Goal: Communication & Community: Answer question/provide support

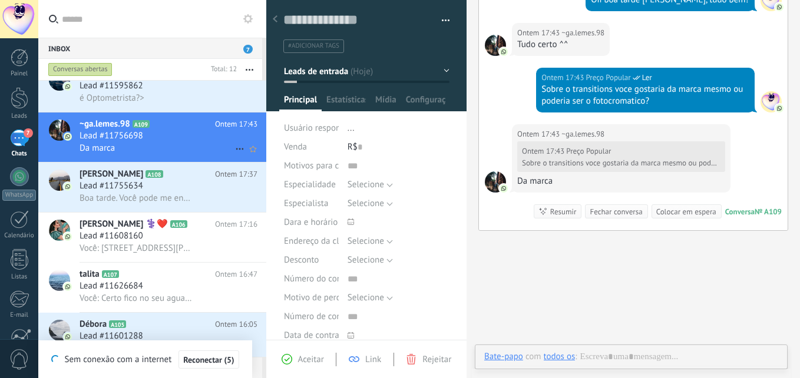
scroll to position [18, 0]
click at [178, 189] on div "Lead #11755634" at bounding box center [169, 186] width 178 height 12
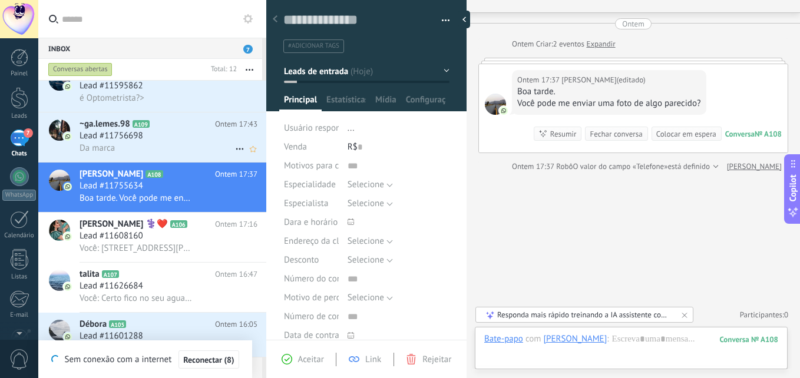
click at [156, 144] on div "Da marca" at bounding box center [169, 148] width 178 height 12
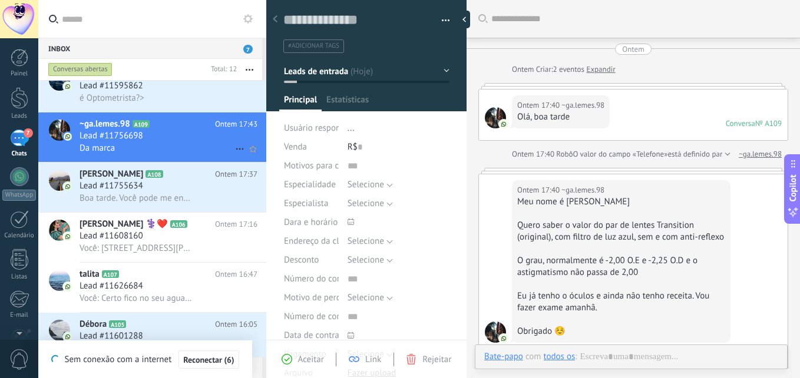
type textarea "**********"
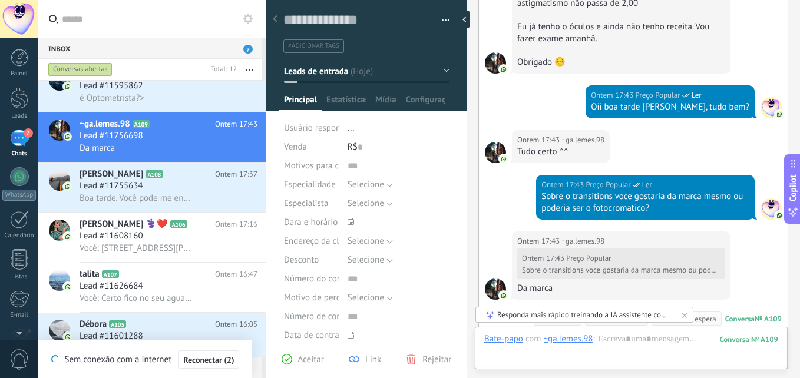
scroll to position [446, 0]
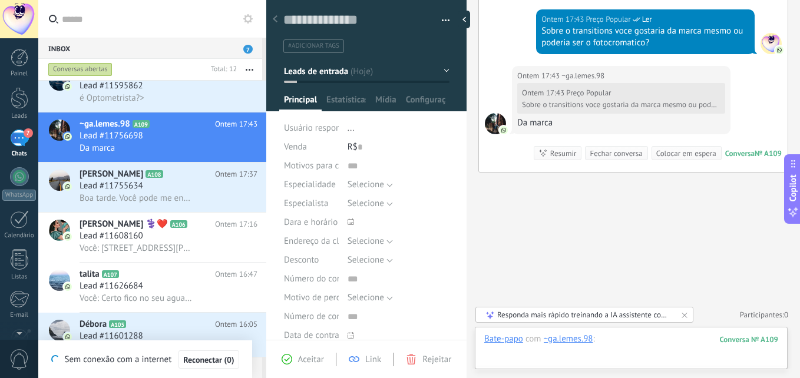
click at [651, 343] on div at bounding box center [631, 350] width 294 height 35
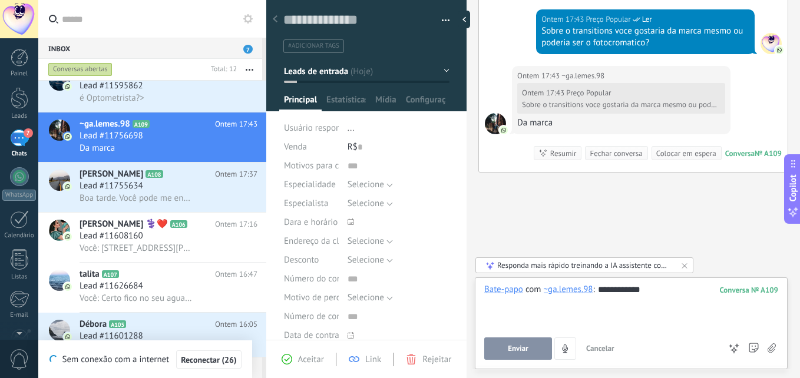
click at [512, 348] on span "Enviar" at bounding box center [518, 349] width 21 height 8
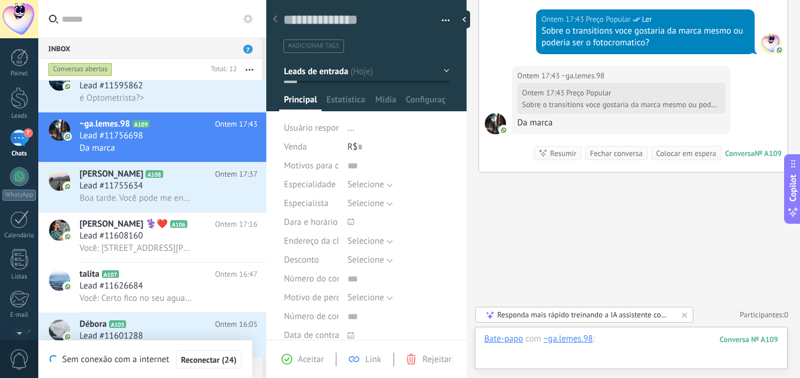
click at [634, 348] on div at bounding box center [631, 350] width 294 height 35
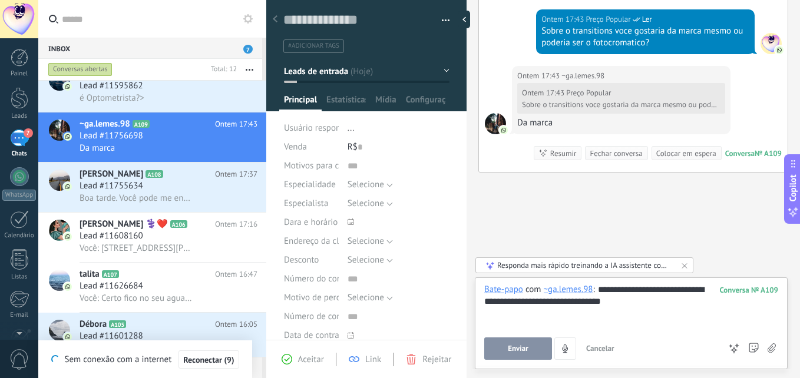
click at [528, 351] on button "Enviar" at bounding box center [518, 349] width 68 height 22
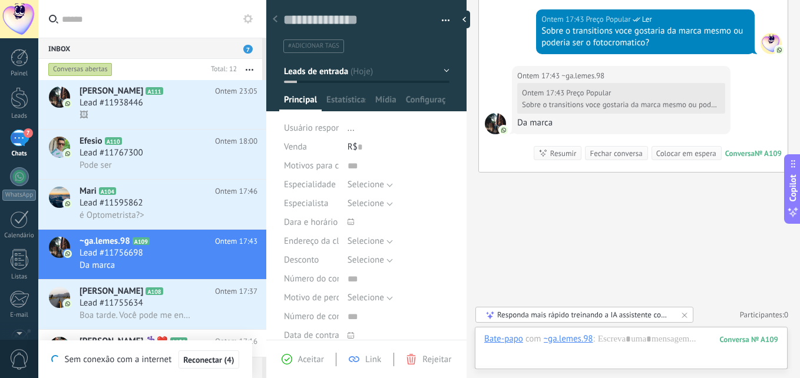
scroll to position [0, 0]
click at [143, 196] on h2 "Mari A104" at bounding box center [147, 192] width 135 height 12
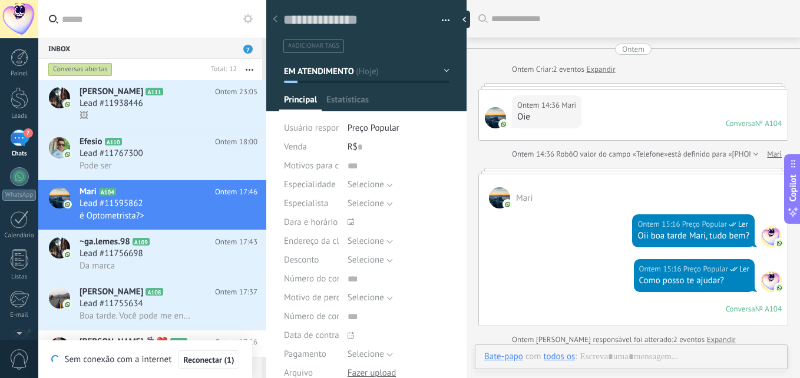
type textarea "**********"
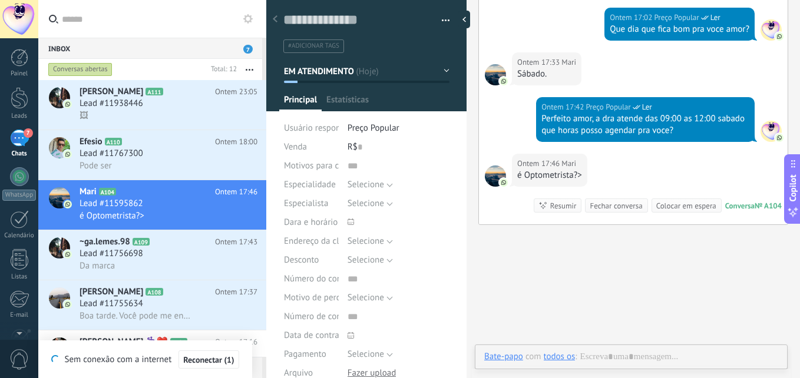
scroll to position [18, 0]
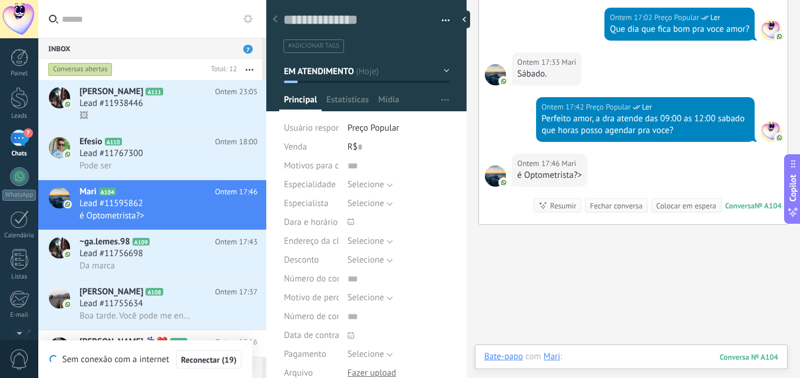
click at [591, 361] on div at bounding box center [631, 368] width 294 height 35
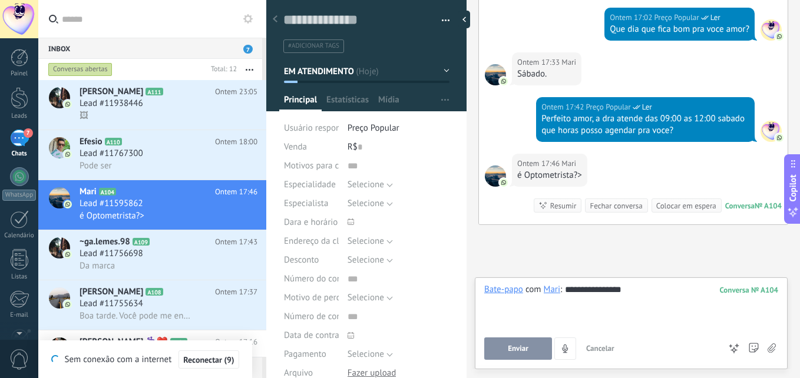
click at [510, 351] on span "Enviar" at bounding box center [518, 349] width 21 height 8
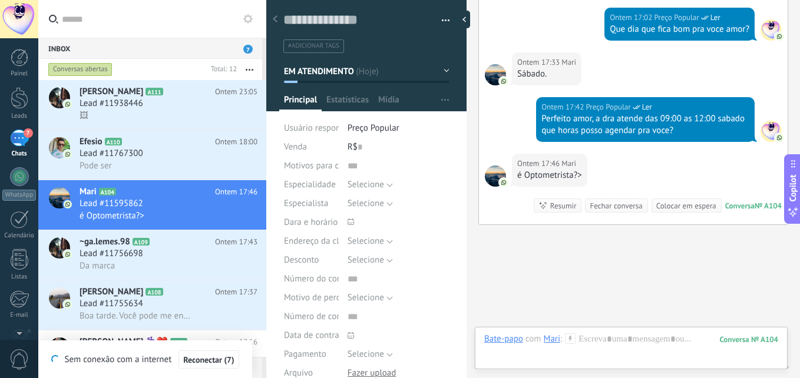
scroll to position [764, 0]
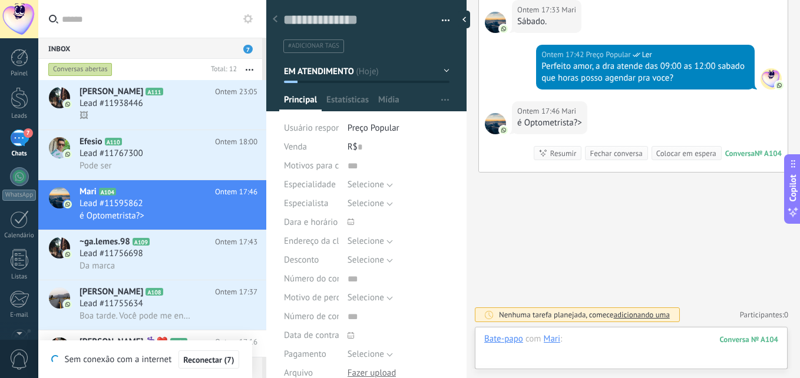
click at [626, 342] on div at bounding box center [631, 350] width 294 height 35
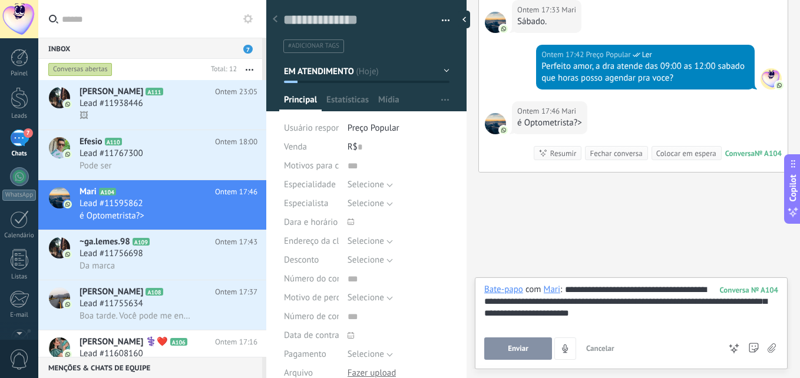
click at [671, 308] on div "**********" at bounding box center [631, 306] width 294 height 45
click at [671, 304] on div "**********" at bounding box center [631, 306] width 294 height 45
click at [593, 291] on div "**********" at bounding box center [631, 306] width 294 height 45
click at [610, 312] on div "**********" at bounding box center [631, 306] width 294 height 45
click at [570, 302] on div "**********" at bounding box center [631, 306] width 294 height 45
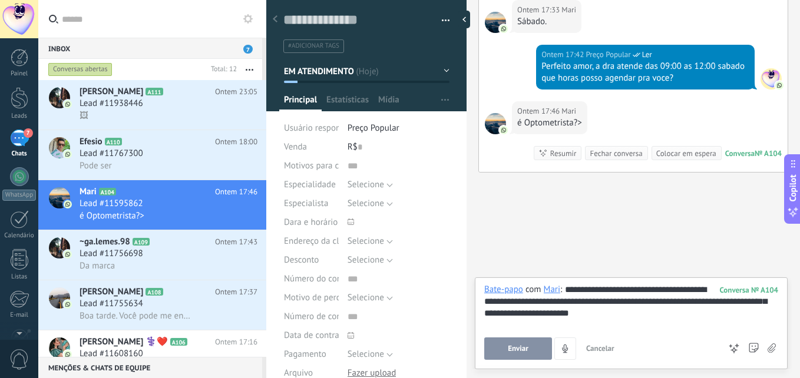
click at [571, 301] on div "**********" at bounding box center [631, 306] width 294 height 45
click at [647, 319] on div "**********" at bounding box center [631, 306] width 294 height 45
click at [533, 352] on button "Enviar" at bounding box center [518, 349] width 68 height 22
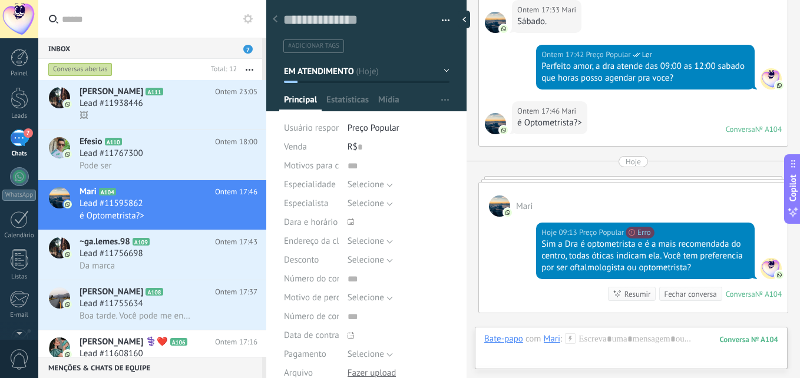
scroll to position [738, 0]
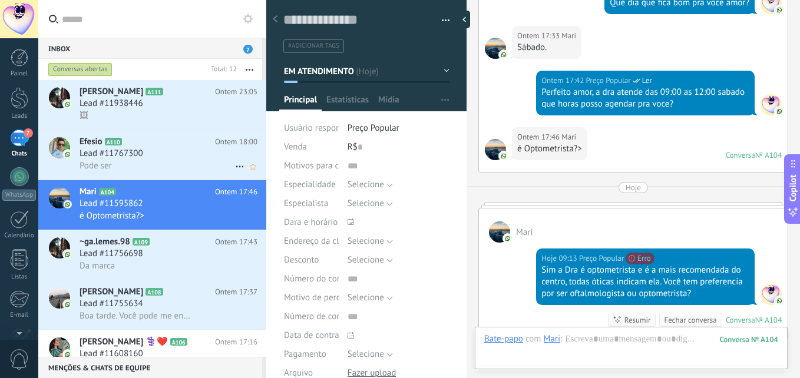
click at [164, 163] on div "Pode ser" at bounding box center [169, 166] width 178 height 12
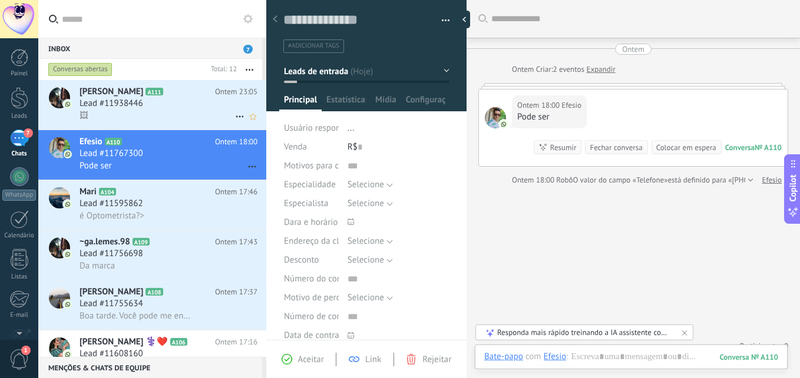
click at [104, 110] on div "🖼" at bounding box center [169, 116] width 178 height 12
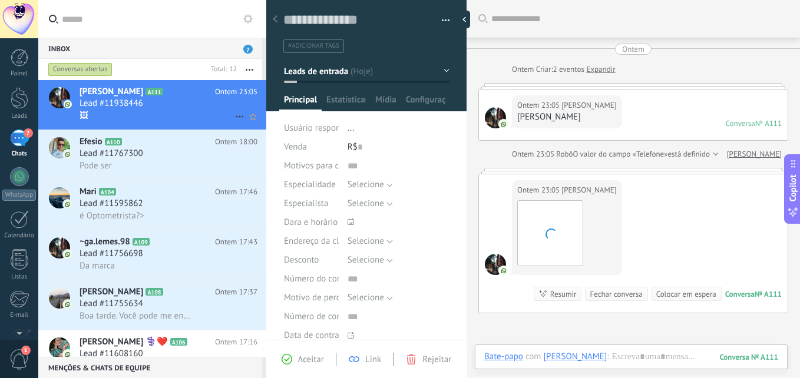
scroll to position [52, 0]
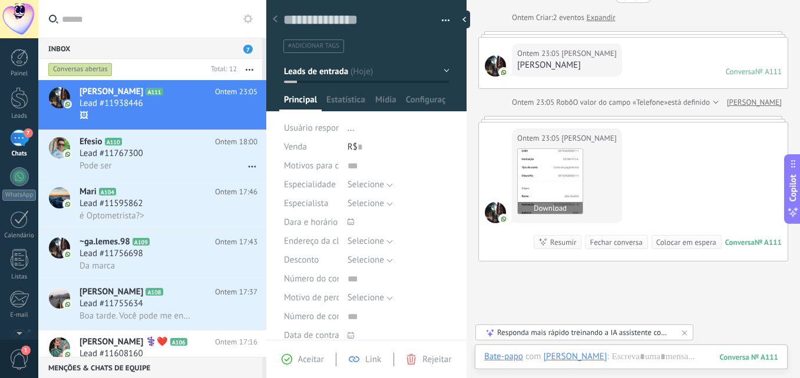
click at [558, 190] on img at bounding box center [550, 181] width 65 height 65
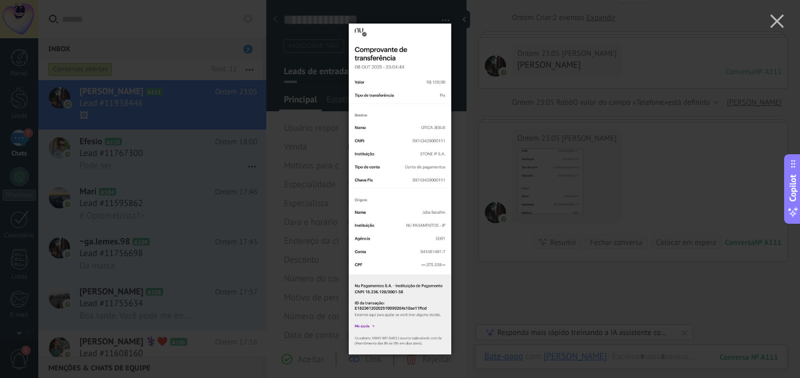
click at [607, 178] on div at bounding box center [400, 189] width 800 height 378
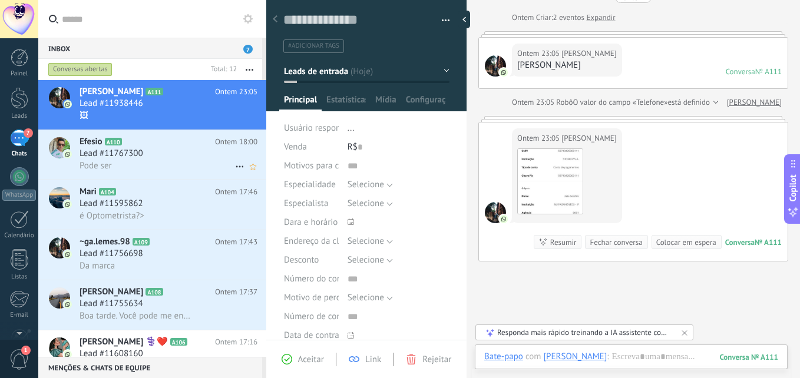
click at [129, 153] on span "Lead #11767300" at bounding box center [112, 154] width 64 height 12
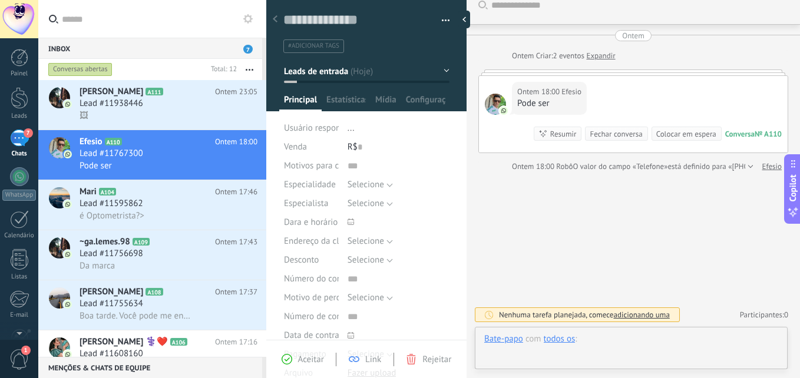
scroll to position [18, 0]
click at [584, 339] on div at bounding box center [631, 350] width 294 height 35
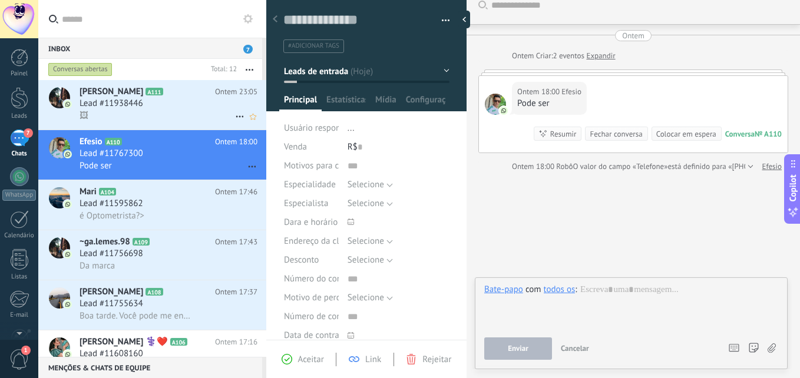
click at [191, 95] on h2 "Serafim Júlia A111" at bounding box center [147, 92] width 135 height 12
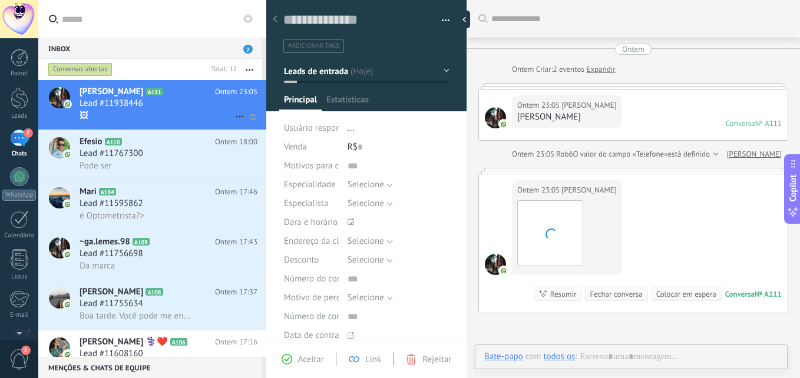
scroll to position [52, 0]
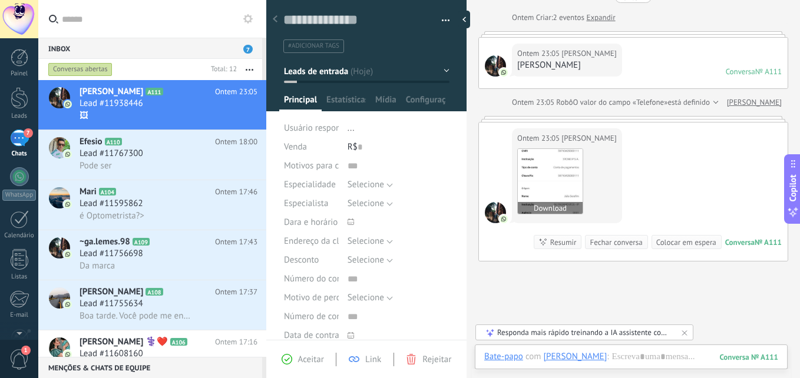
click at [533, 195] on img at bounding box center [550, 181] width 65 height 65
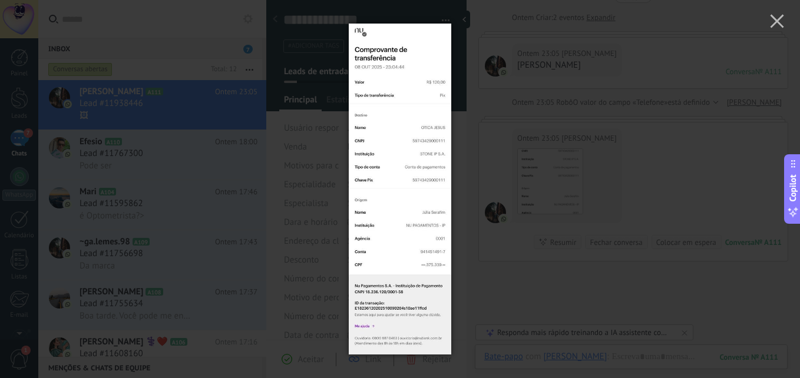
click at [389, 158] on img at bounding box center [400, 189] width 102 height 378
click at [778, 21] on use "button" at bounding box center [777, 21] width 14 height 14
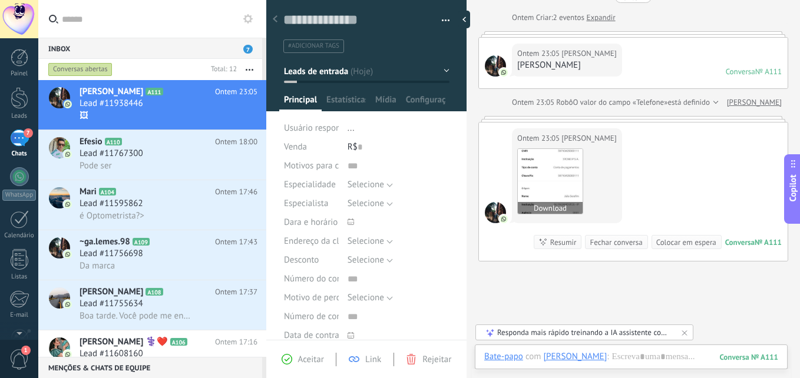
click at [560, 170] on img at bounding box center [550, 181] width 65 height 65
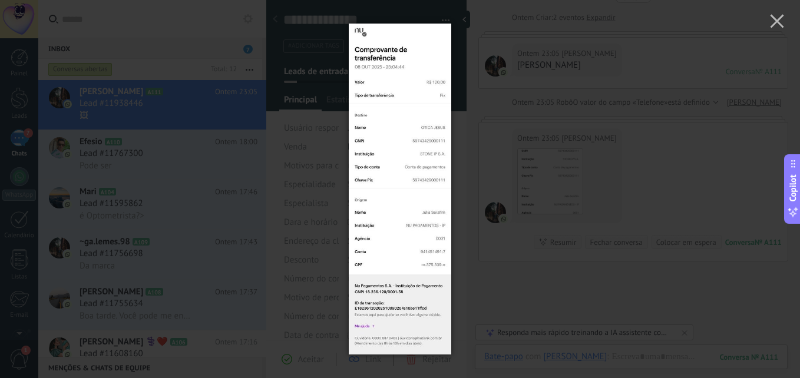
click at [429, 143] on img at bounding box center [400, 189] width 102 height 378
click at [660, 114] on div at bounding box center [400, 189] width 800 height 378
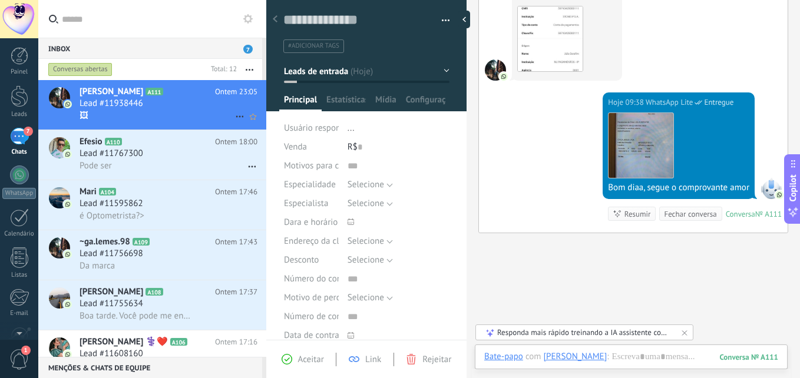
scroll to position [0, 0]
click at [154, 174] on div "Efesio A110 Ontem 18:00 Lead #11767300 Pode ser" at bounding box center [173, 154] width 187 height 49
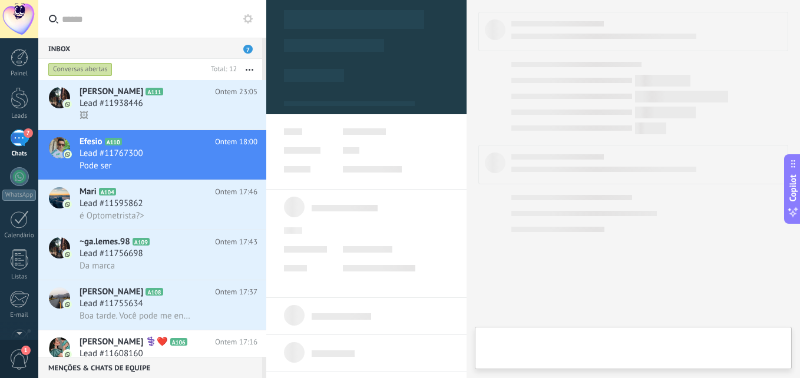
type textarea "**********"
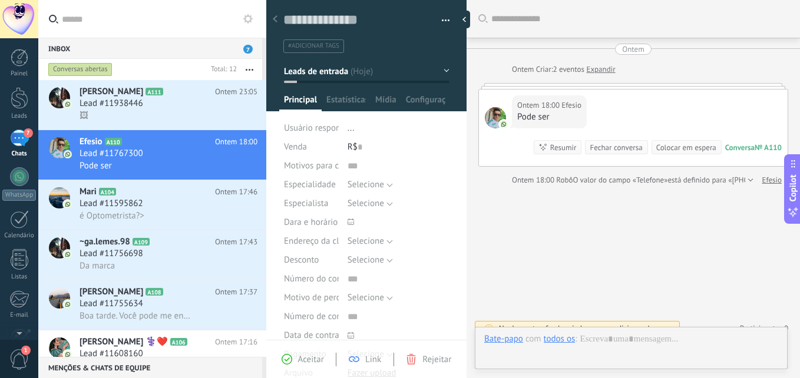
scroll to position [14, 0]
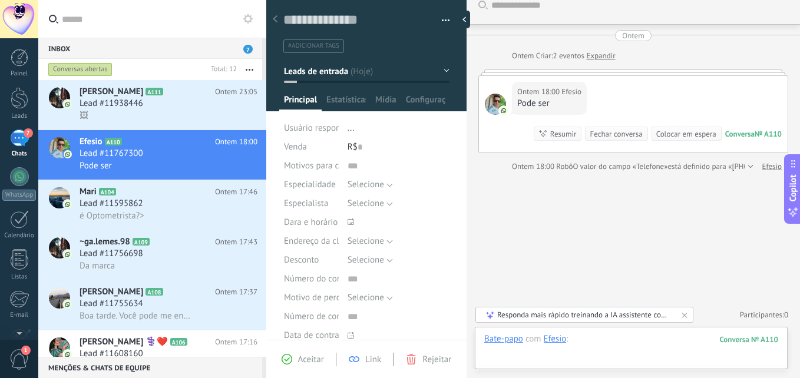
click at [614, 349] on div at bounding box center [631, 350] width 294 height 35
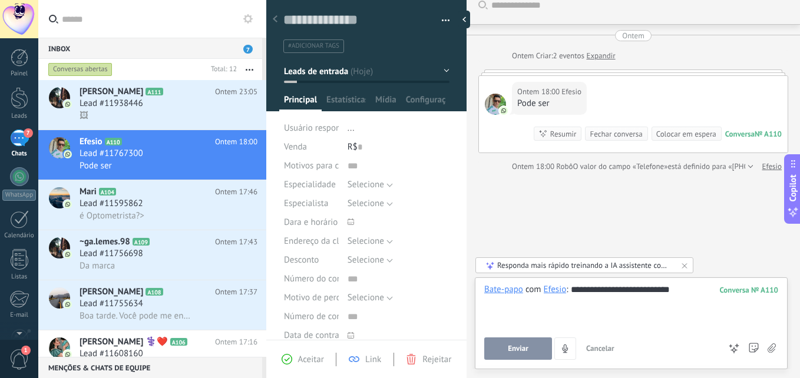
click at [514, 349] on span "Enviar" at bounding box center [518, 349] width 21 height 8
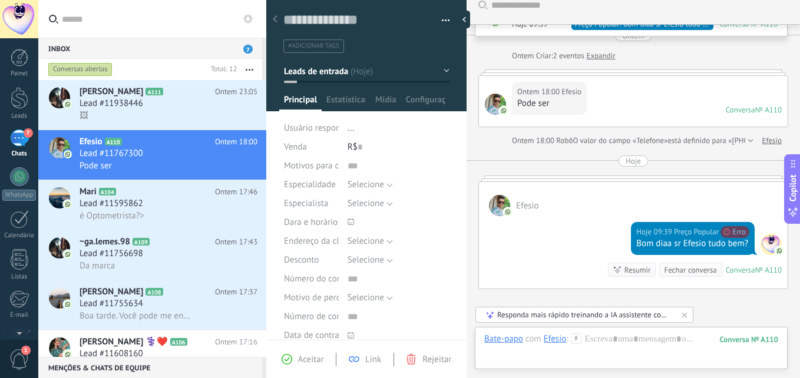
scroll to position [130, 0]
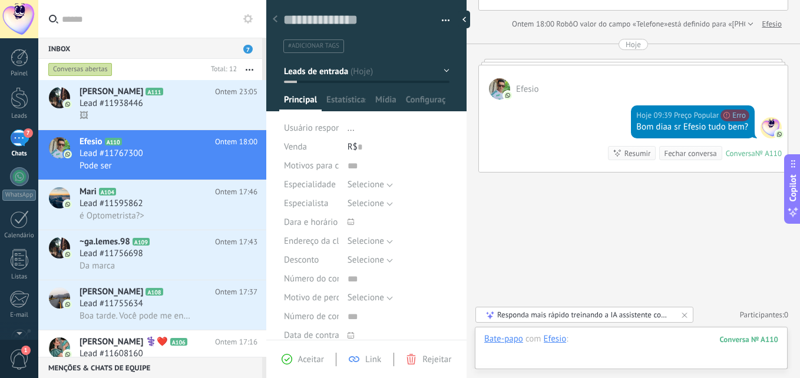
click at [603, 336] on div at bounding box center [631, 350] width 294 height 35
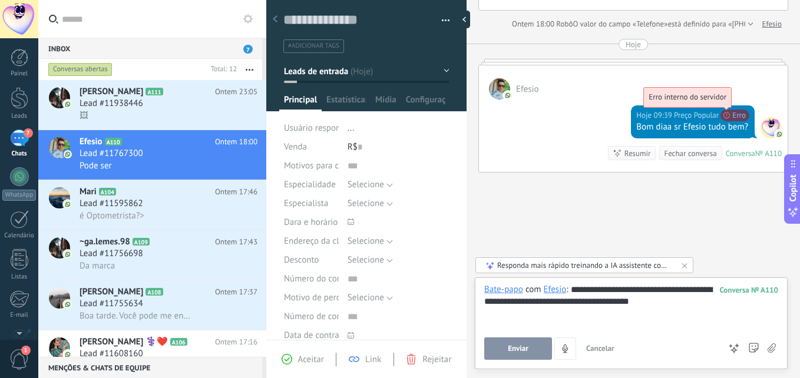
click at [726, 102] on span "Erro interno do servidor" at bounding box center [688, 97] width 78 height 10
click at [670, 309] on div "**********" at bounding box center [631, 306] width 294 height 45
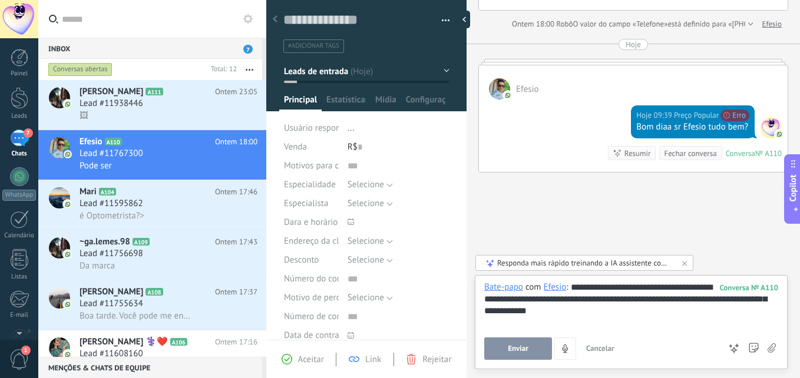
click at [534, 350] on button "Enviar" at bounding box center [518, 349] width 68 height 22
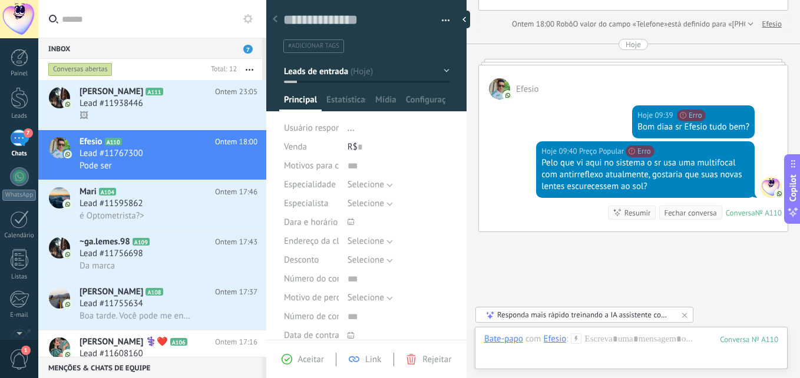
scroll to position [190, 0]
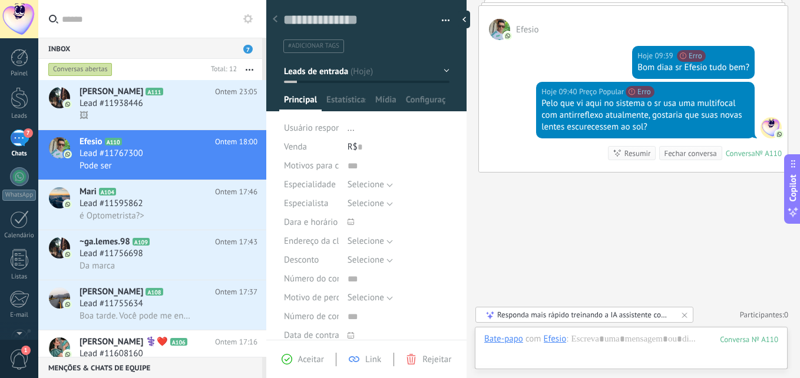
click at [565, 166] on div "Hoje 09:40 Preço Popular Erro interno do servidor Erro Pelo que vi aqui no sist…" at bounding box center [633, 127] width 309 height 90
click at [683, 42] on span "Erro interno do servidor" at bounding box center [644, 37] width 78 height 10
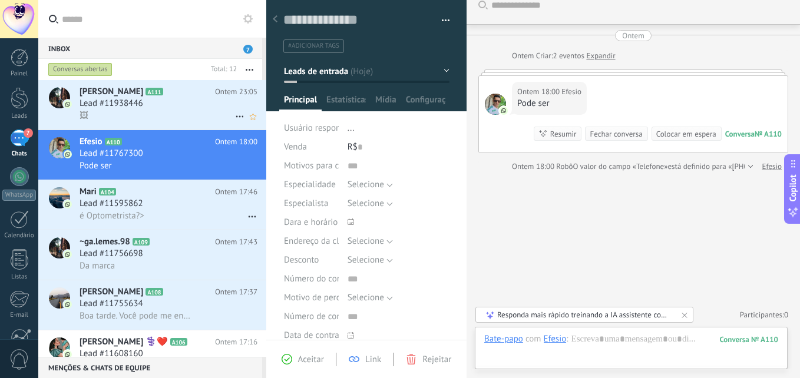
click at [141, 108] on span "Lead #11938446" at bounding box center [112, 104] width 64 height 12
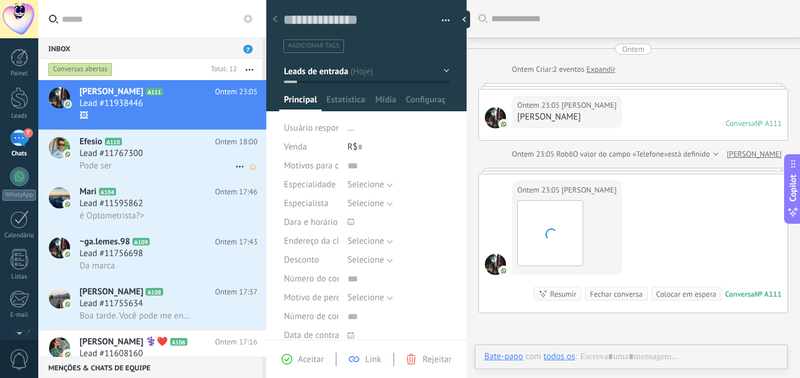
scroll to position [18, 0]
click at [156, 156] on div "Lead #11767300" at bounding box center [169, 154] width 178 height 12
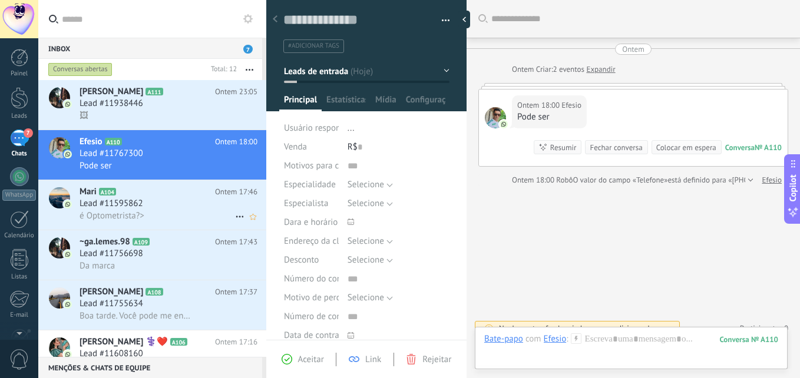
scroll to position [14, 0]
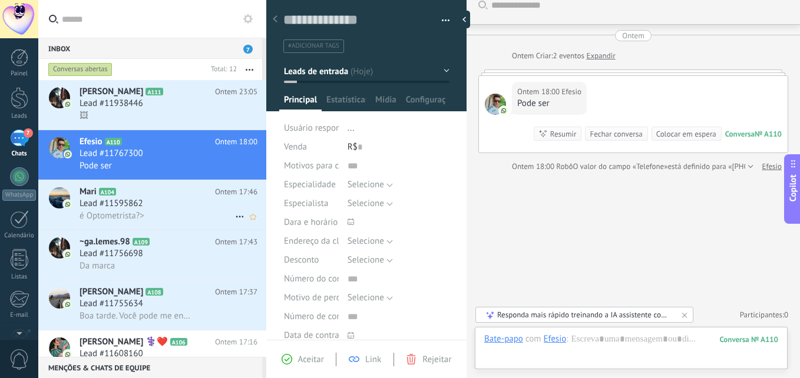
click at [143, 215] on span "é Optometrista?>" at bounding box center [112, 215] width 65 height 11
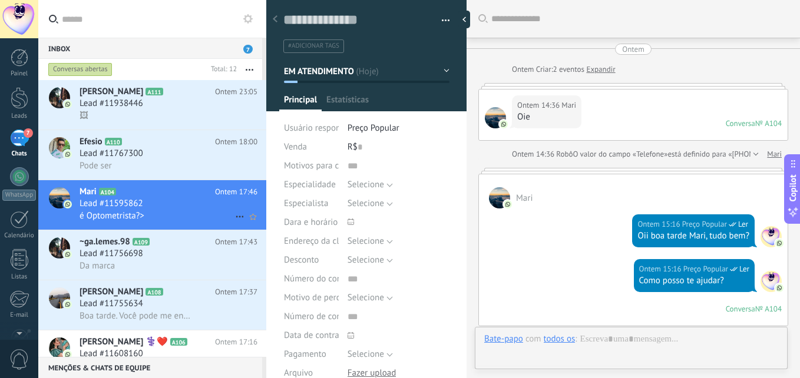
type textarea "**********"
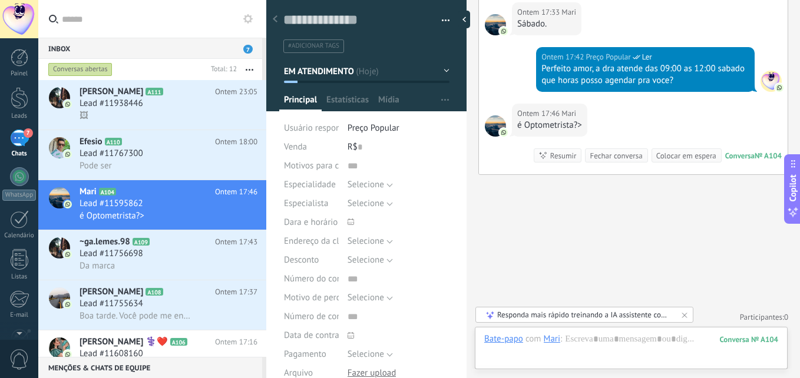
scroll to position [764, 0]
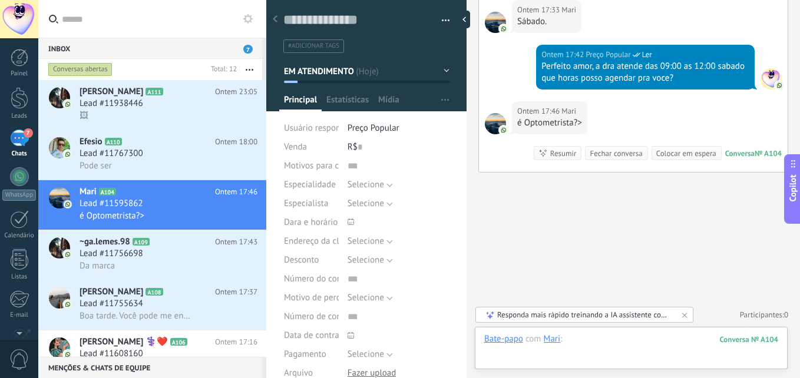
click at [617, 346] on div at bounding box center [631, 350] width 294 height 35
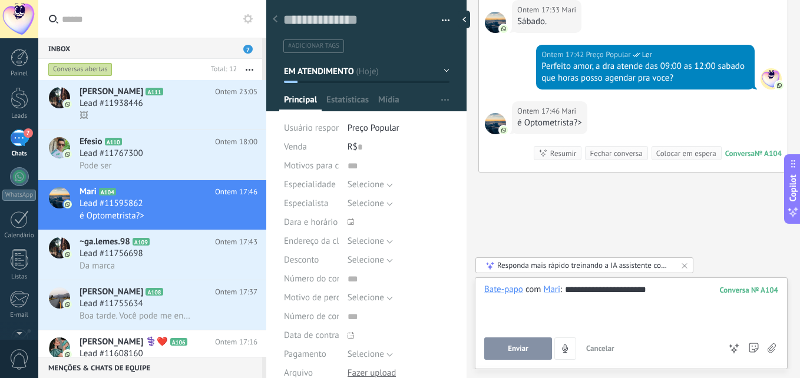
click at [522, 345] on span "Enviar" at bounding box center [518, 349] width 21 height 8
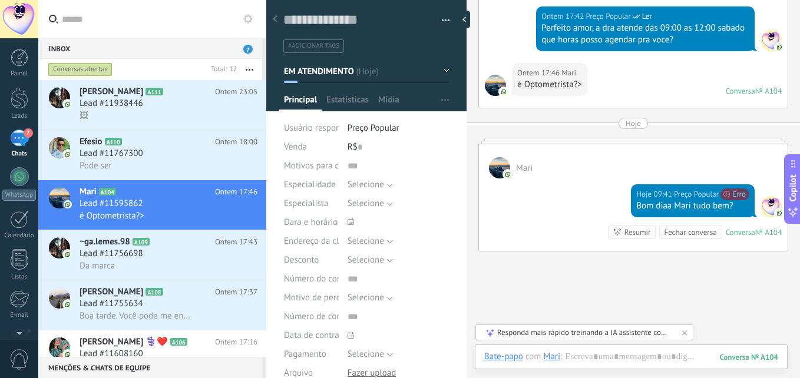
scroll to position [763, 0]
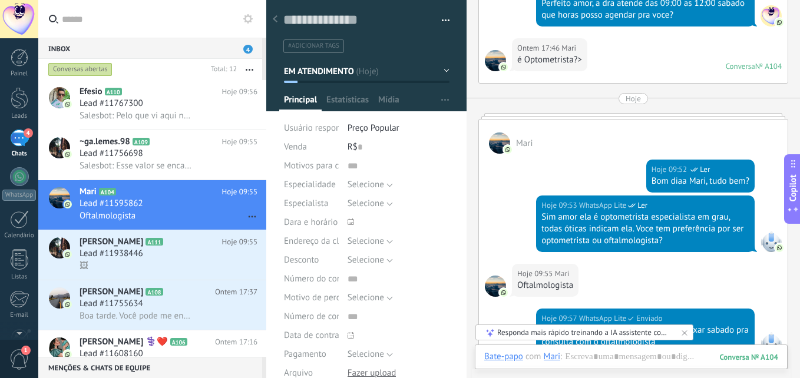
scroll to position [908, 0]
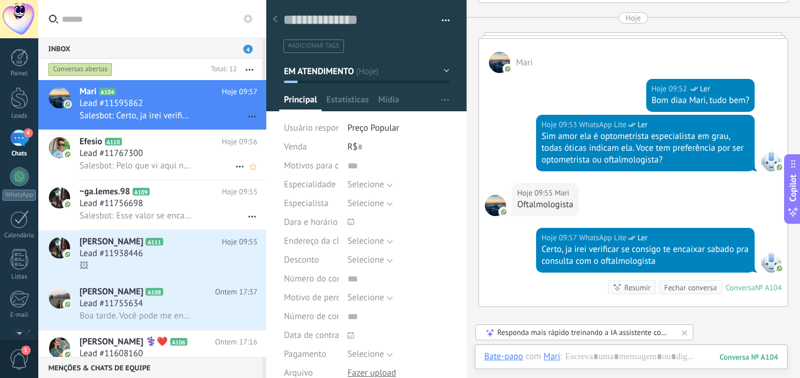
click at [128, 142] on icon at bounding box center [131, 142] width 12 height 12
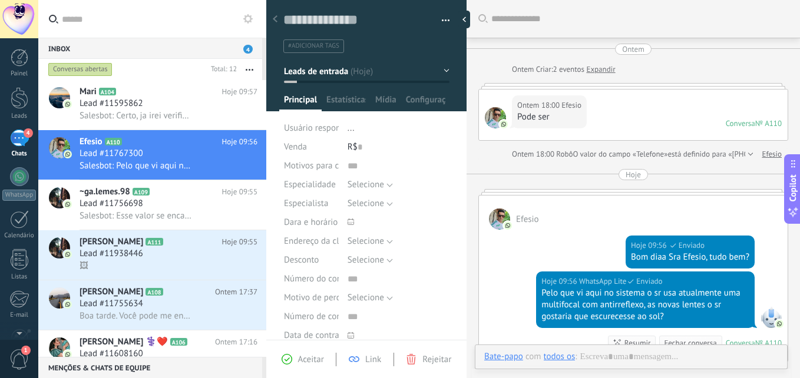
scroll to position [128, 0]
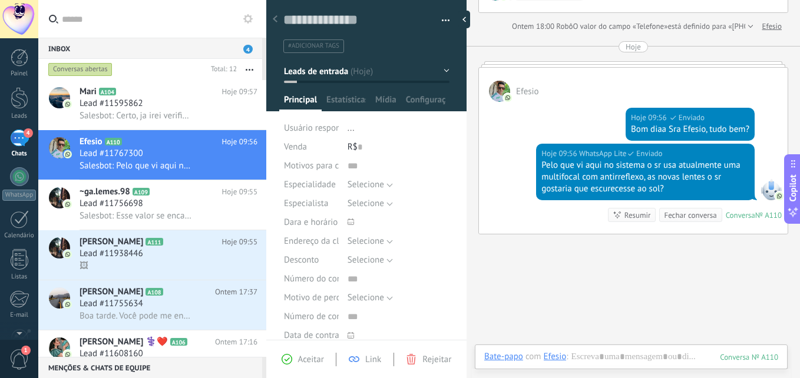
click at [399, 74] on button "Leads de entrada" at bounding box center [367, 71] width 166 height 21
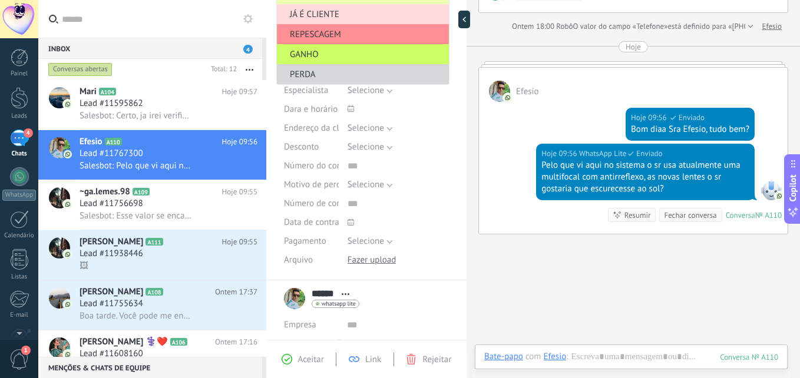
scroll to position [118, 0]
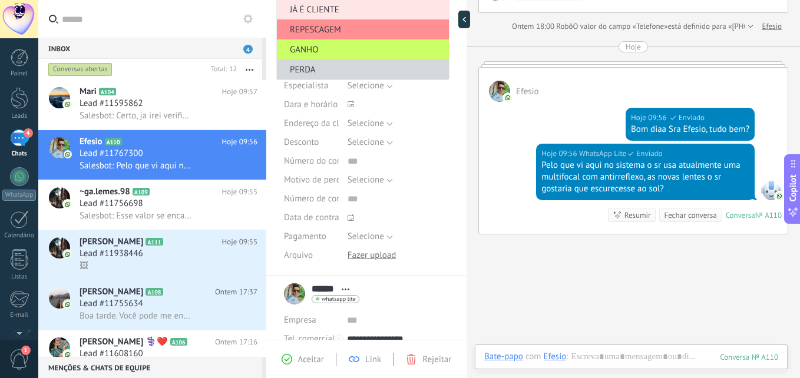
click at [326, 8] on span "JÁ É CLIENTE" at bounding box center [361, 9] width 168 height 11
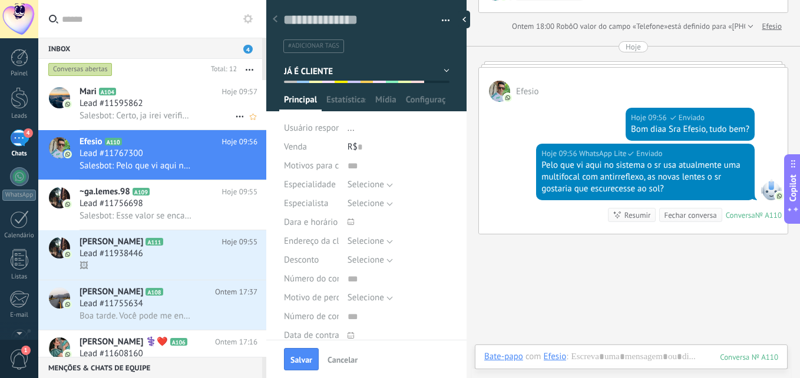
click at [110, 100] on span "Lead #11595862" at bounding box center [112, 104] width 64 height 12
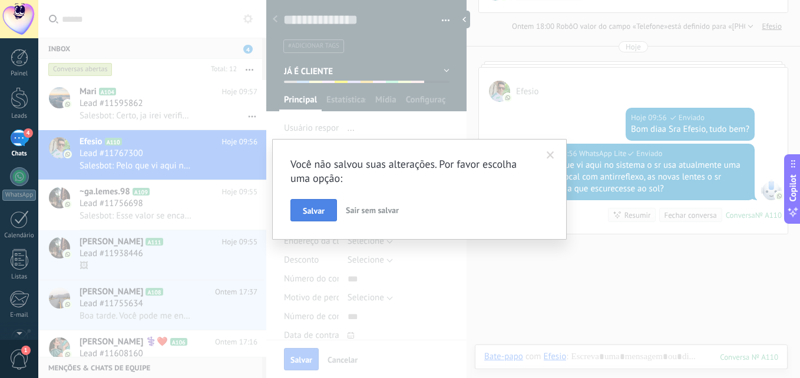
click at [315, 210] on span "Salvar" at bounding box center [314, 211] width 22 height 8
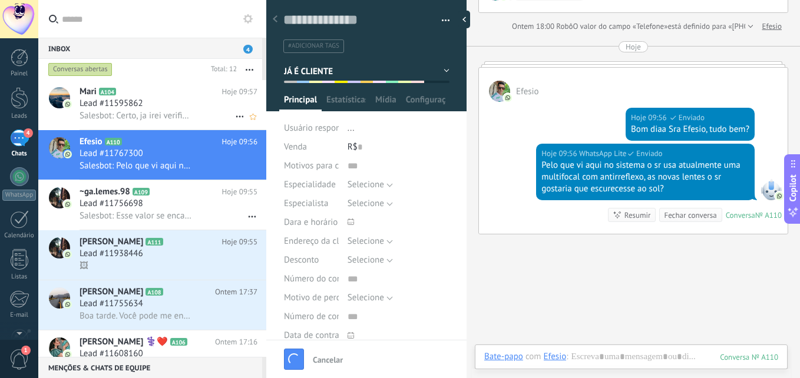
click at [174, 98] on div "Lead #11595862" at bounding box center [169, 104] width 178 height 12
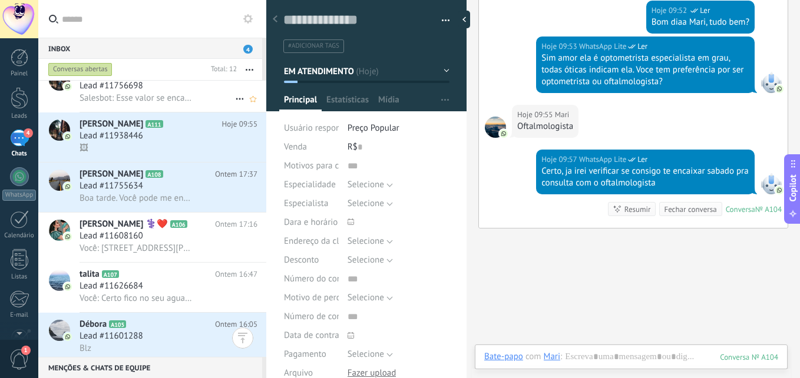
scroll to position [59, 0]
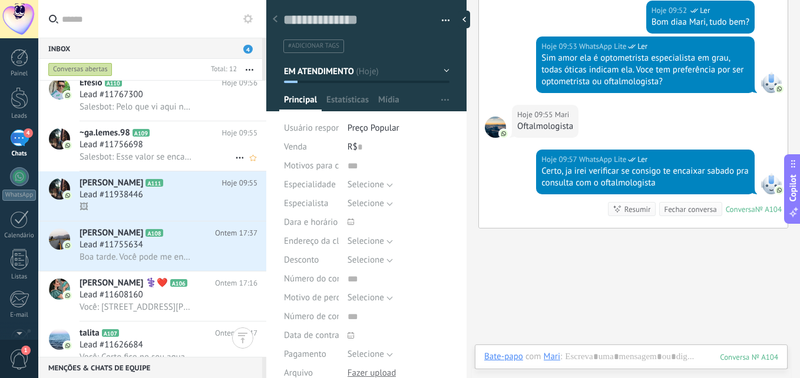
click at [146, 145] on h3 "Lead #11756698" at bounding box center [115, 145] width 70 height 12
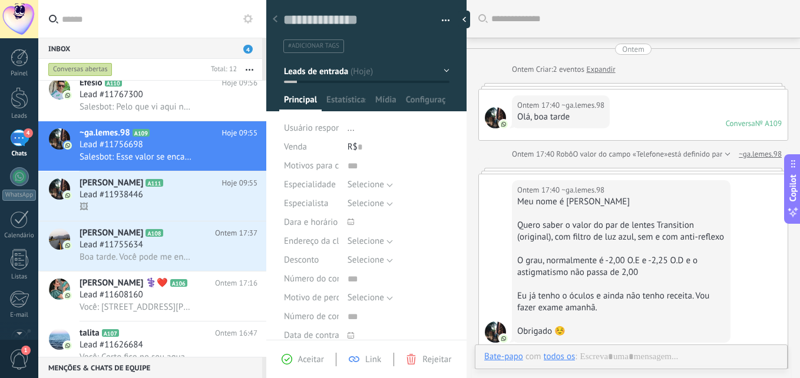
scroll to position [607, 0]
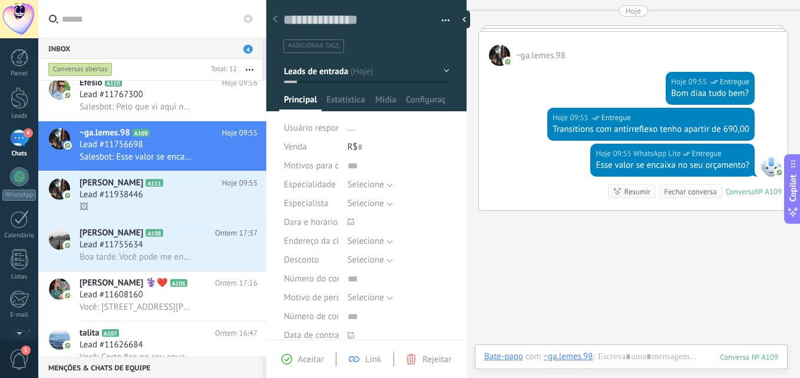
click at [348, 75] on button "Leads de entrada" at bounding box center [367, 71] width 166 height 21
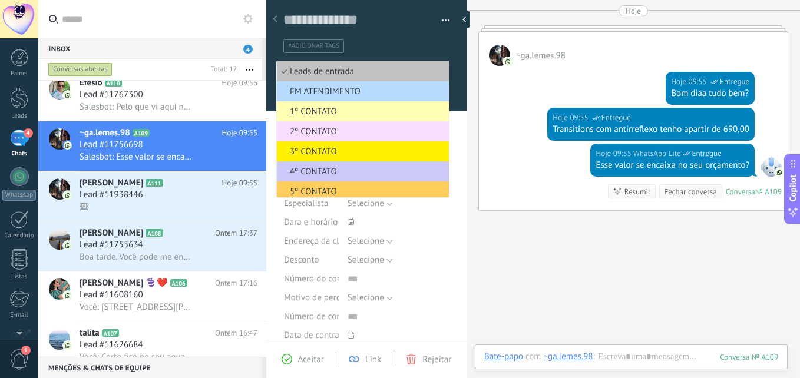
click at [327, 94] on span "EM ATENDIMENTO" at bounding box center [361, 91] width 168 height 11
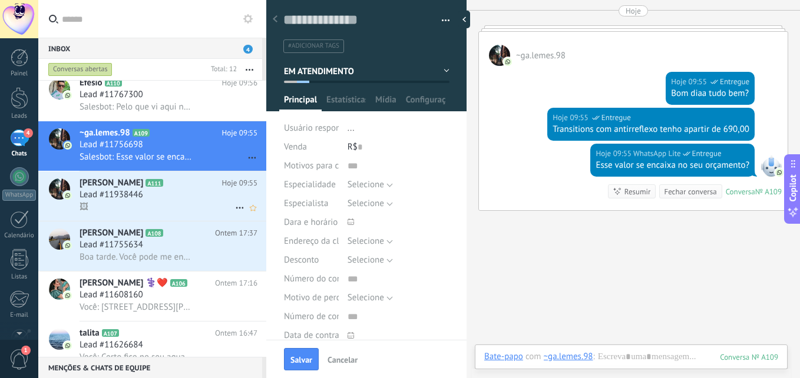
click at [173, 203] on div "🖼" at bounding box center [169, 207] width 178 height 12
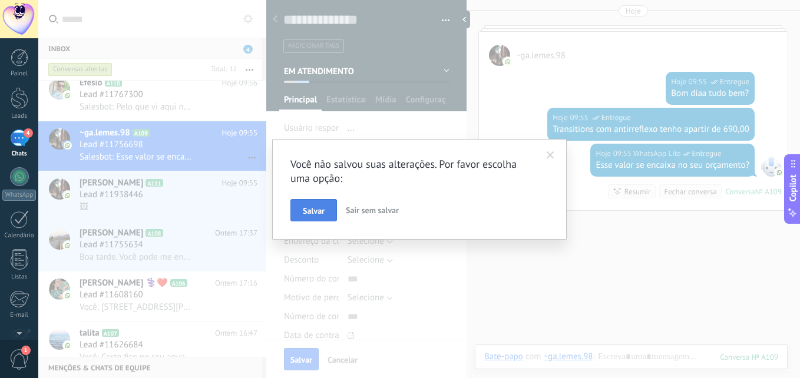
click at [303, 204] on button "Salvar" at bounding box center [313, 210] width 47 height 22
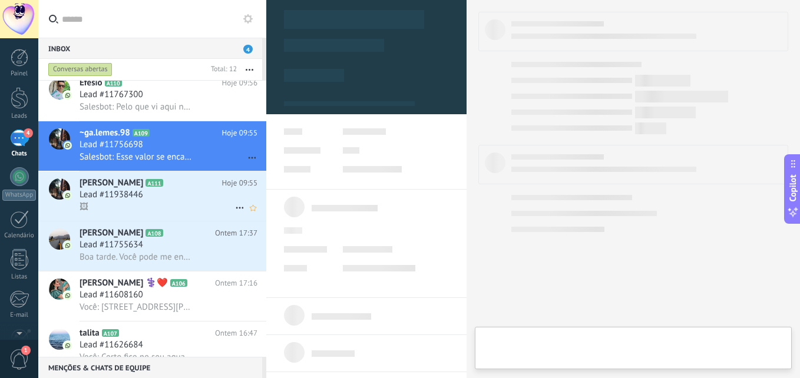
click at [128, 196] on span "Lead #11938446" at bounding box center [112, 195] width 64 height 12
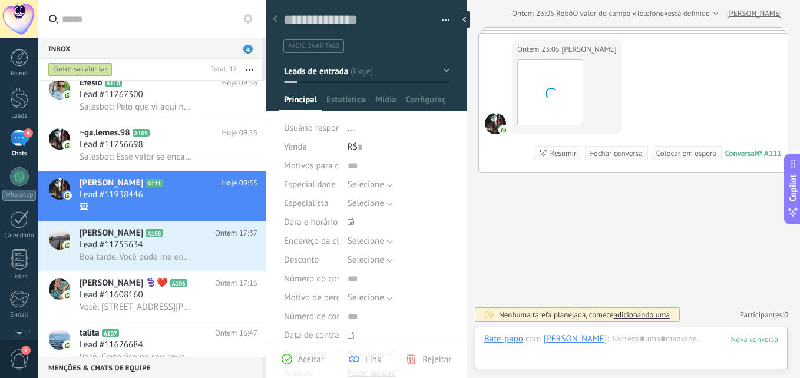
scroll to position [18, 0]
click at [402, 77] on button "Leads de entrada" at bounding box center [367, 71] width 166 height 21
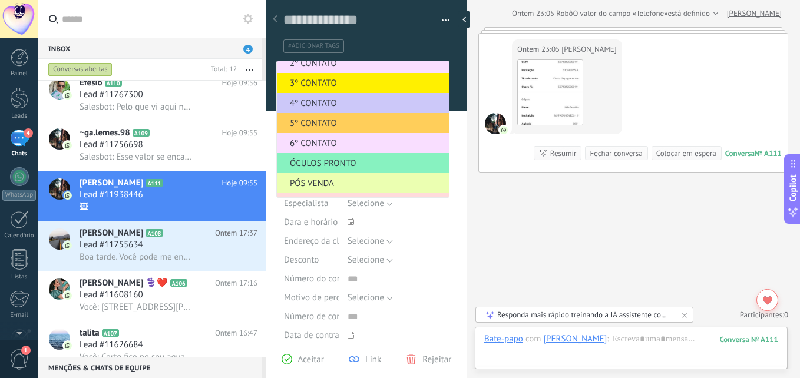
scroll to position [144, 0]
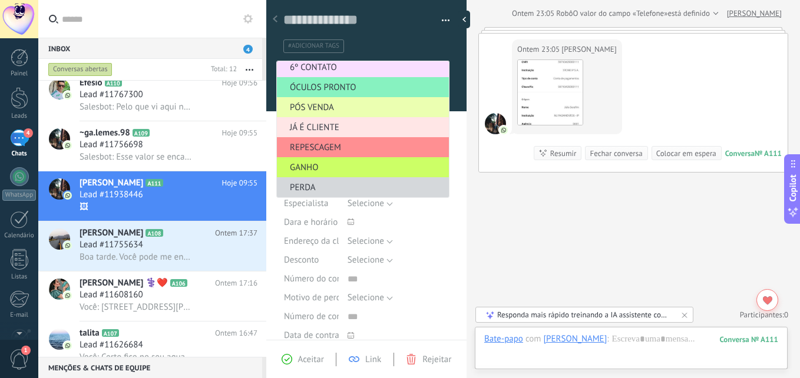
click at [340, 127] on span "JÁ É CLIENTE" at bounding box center [361, 127] width 168 height 11
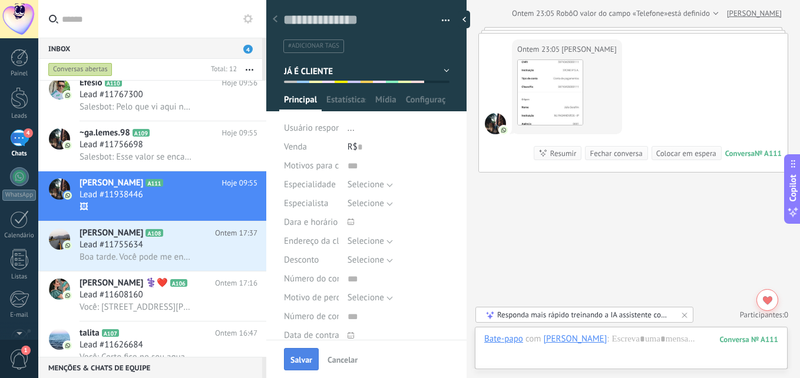
click at [302, 362] on span "Salvar" at bounding box center [301, 360] width 22 height 8
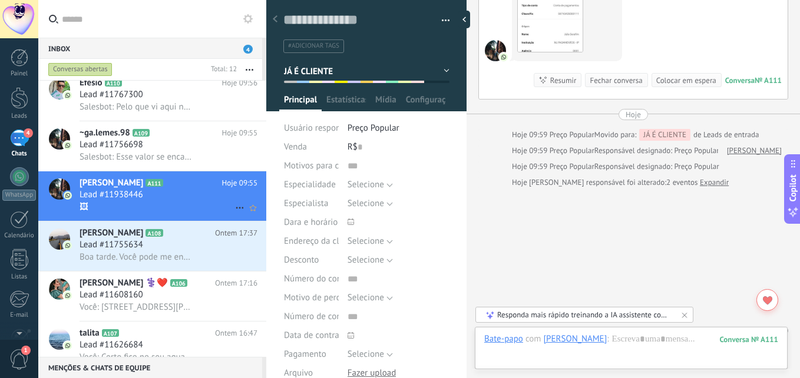
scroll to position [118, 0]
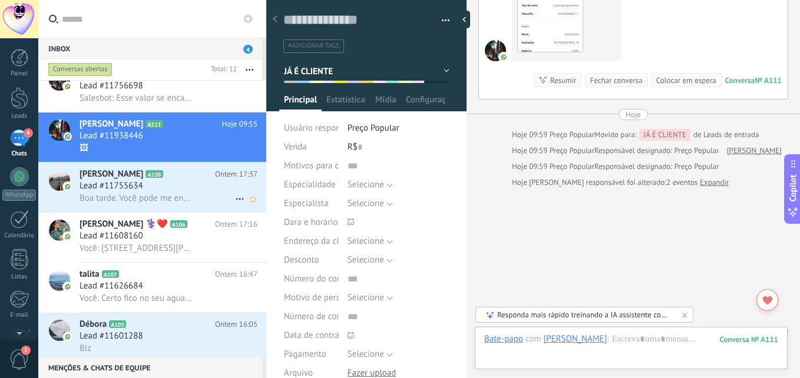
click at [148, 190] on h3 "Lead #11755634" at bounding box center [115, 186] width 70 height 12
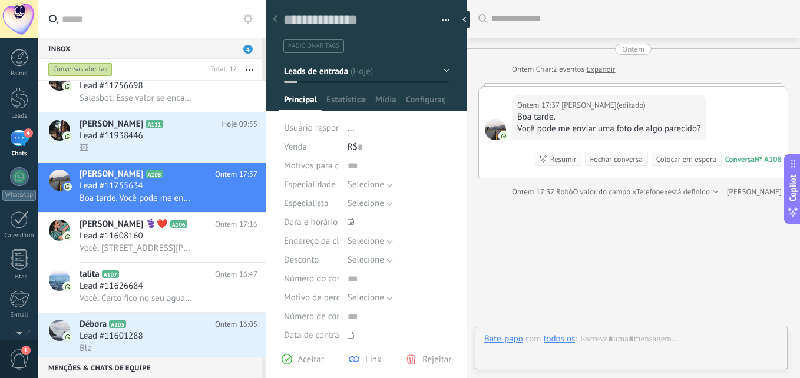
scroll to position [25, 0]
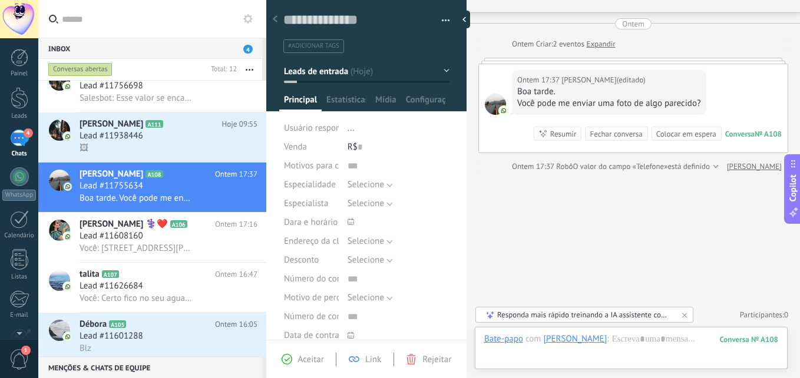
click at [320, 74] on span "Leads de entrada" at bounding box center [316, 70] width 64 height 11
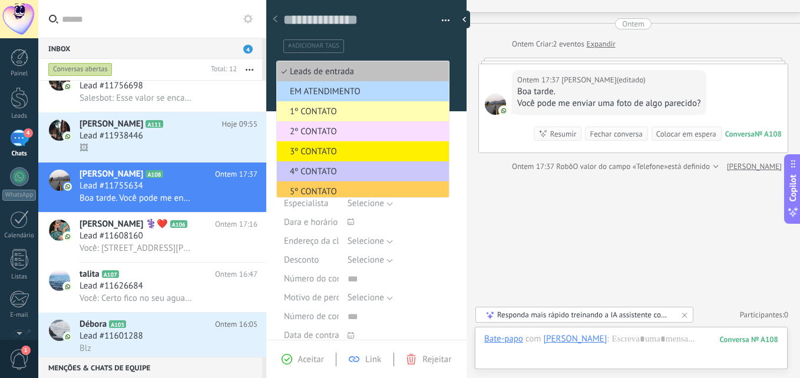
click at [324, 88] on span "EM ATENDIMENTO" at bounding box center [361, 91] width 168 height 11
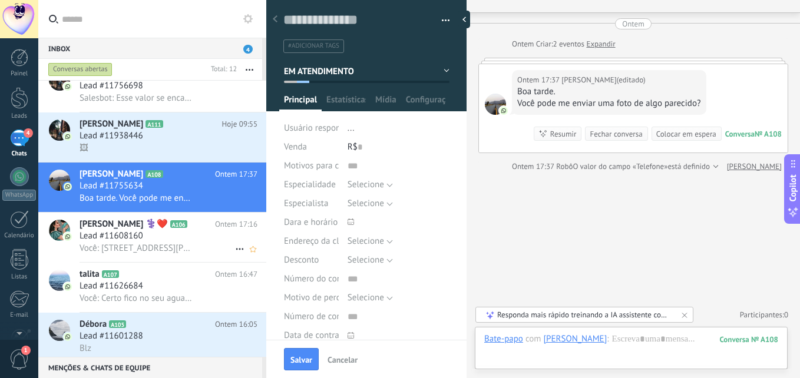
scroll to position [177, 0]
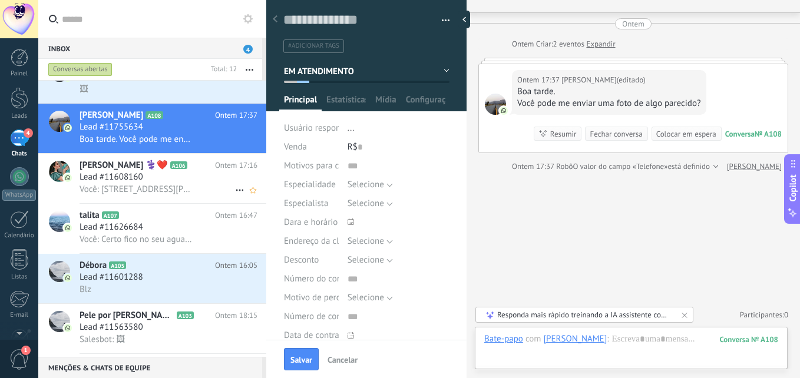
click at [171, 183] on div "Você: [STREET_ADDRESS][PERSON_NAME] nosso endereço" at bounding box center [169, 189] width 178 height 12
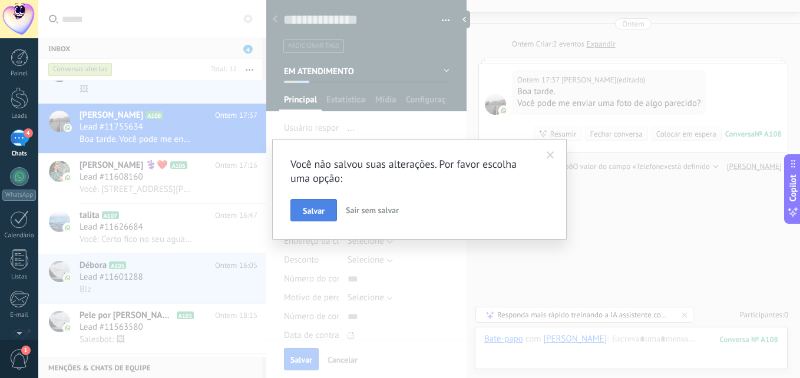
click at [316, 209] on span "Salvar" at bounding box center [314, 211] width 22 height 8
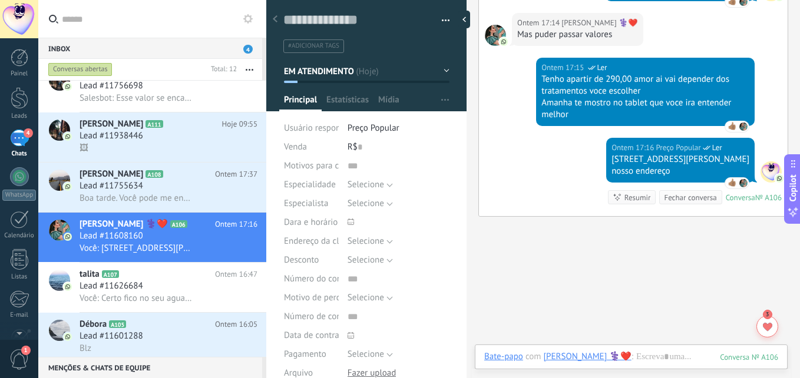
scroll to position [177, 0]
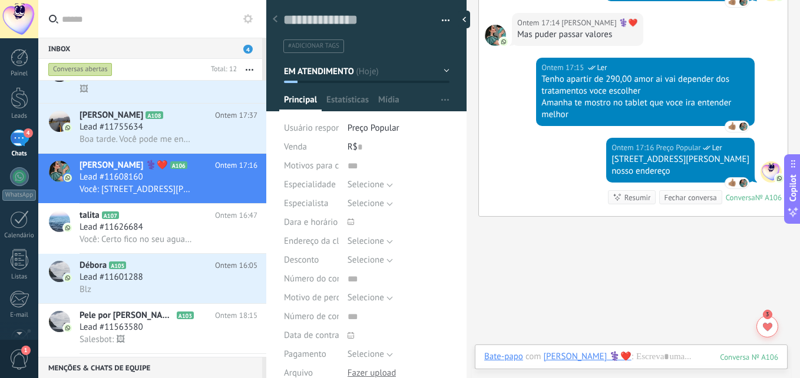
click at [20, 137] on div "4" at bounding box center [19, 138] width 19 height 17
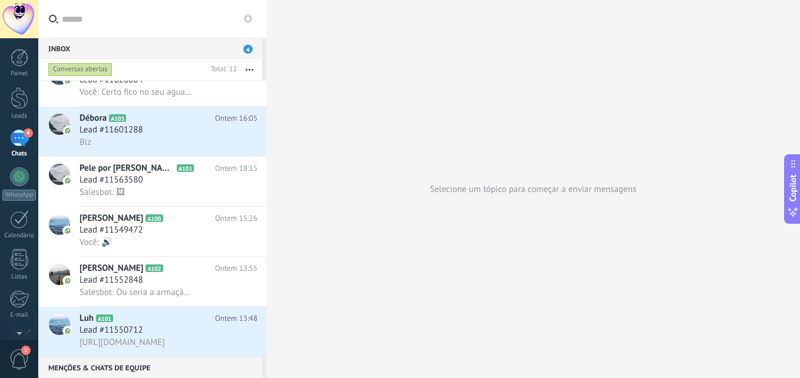
scroll to position [307, 0]
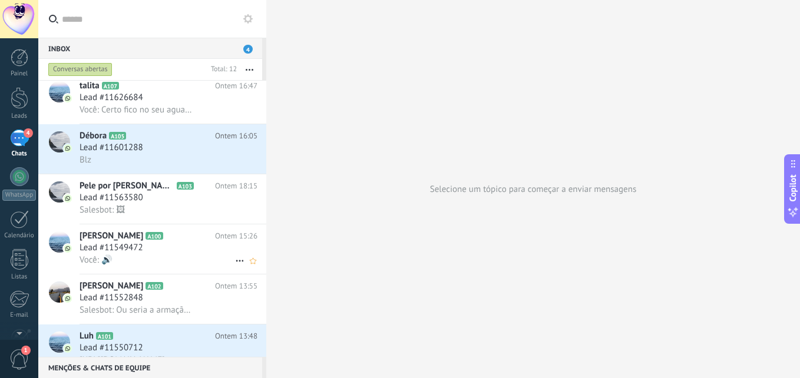
click at [179, 253] on div "Lead #11549472" at bounding box center [169, 248] width 178 height 12
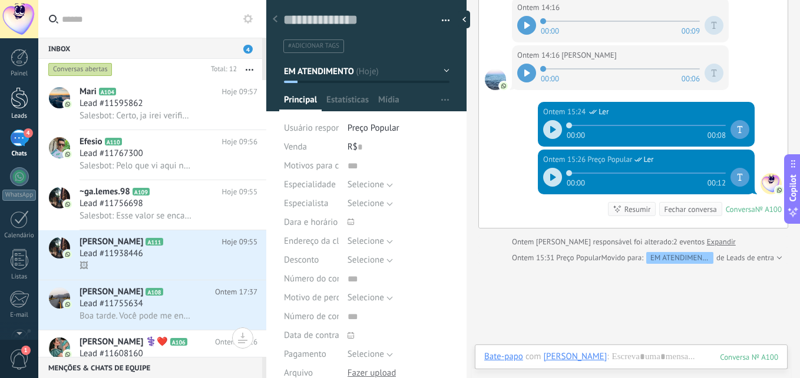
click at [13, 97] on div at bounding box center [20, 98] width 18 height 22
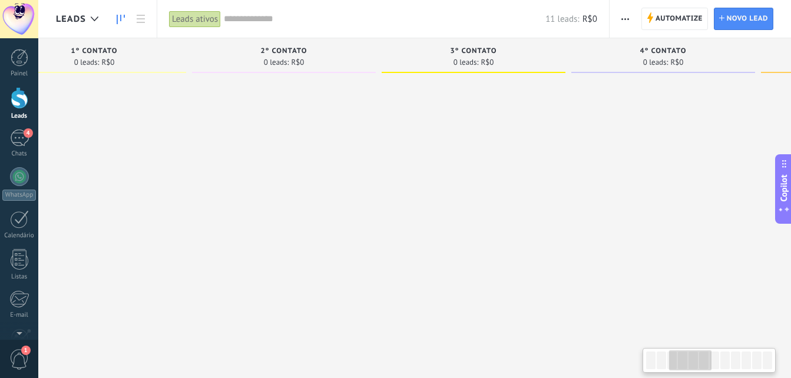
scroll to position [0, 460]
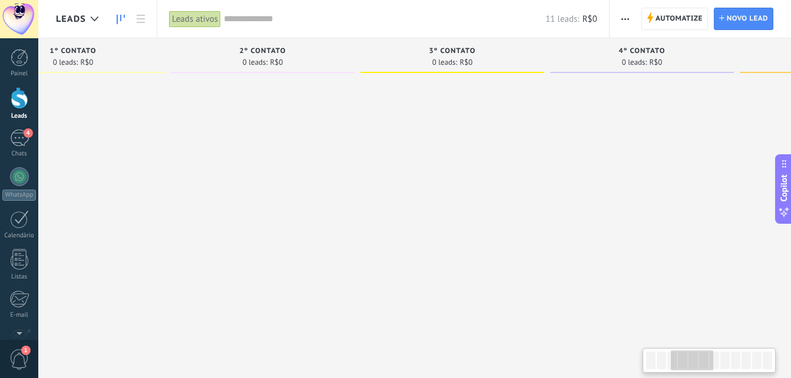
drag, startPoint x: 699, startPoint y: 146, endPoint x: 239, endPoint y: 137, distance: 460.1
click at [239, 137] on div at bounding box center [263, 246] width 184 height 337
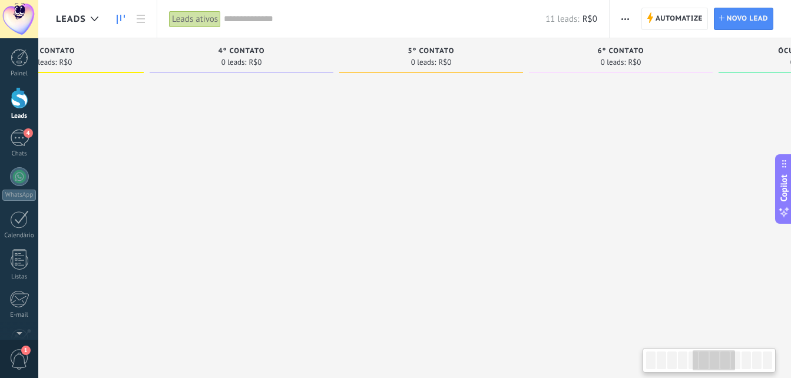
drag, startPoint x: 645, startPoint y: 123, endPoint x: 244, endPoint y: 123, distance: 400.5
click at [244, 123] on div at bounding box center [242, 246] width 184 height 337
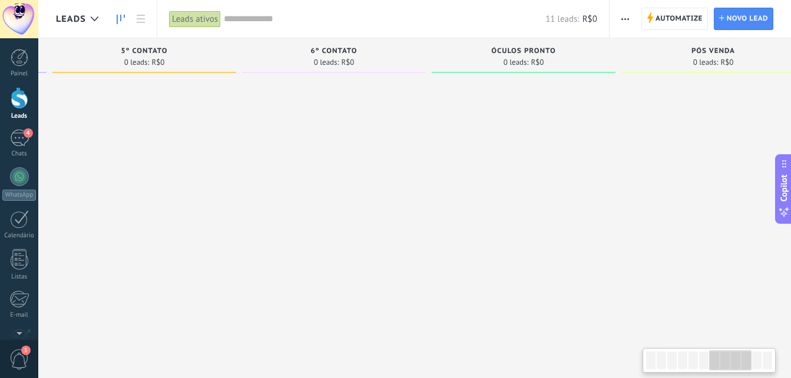
drag, startPoint x: 611, startPoint y: 108, endPoint x: 325, endPoint y: 106, distance: 286.9
click at [325, 106] on div at bounding box center [334, 246] width 184 height 337
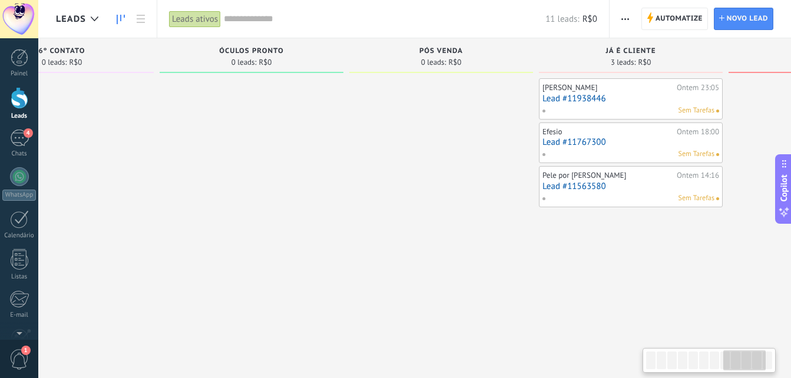
drag, startPoint x: 618, startPoint y: 102, endPoint x: 346, endPoint y: 104, distance: 272.1
click at [346, 104] on div "ÓCULOS PRONTO 0 leads: R$0" at bounding box center [255, 226] width 190 height 377
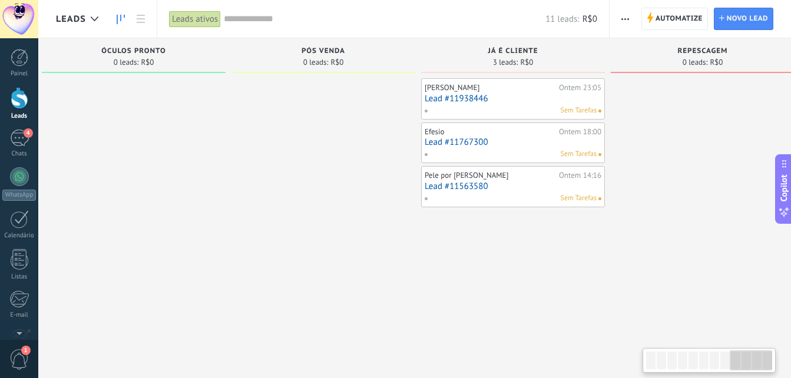
scroll to position [0, 1559]
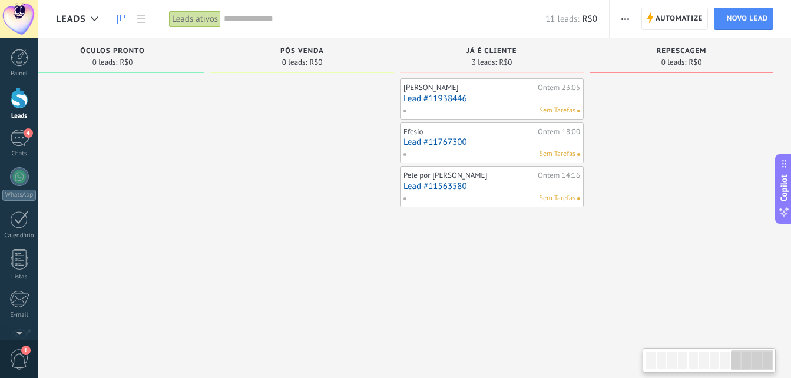
drag, startPoint x: 446, startPoint y: 98, endPoint x: 254, endPoint y: 97, distance: 192.0
click at [254, 97] on div at bounding box center [302, 246] width 184 height 337
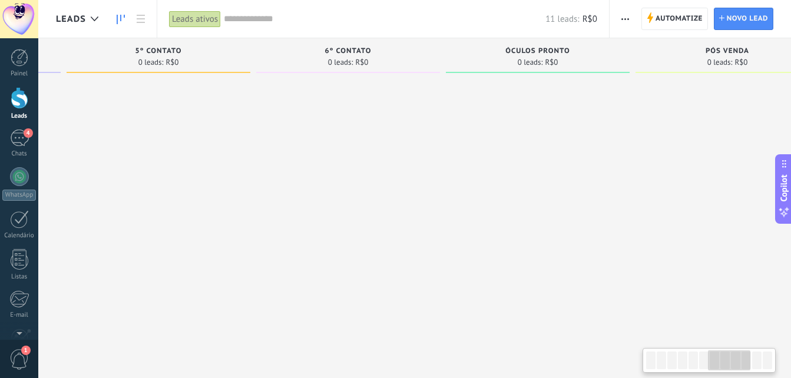
drag, startPoint x: 239, startPoint y: 204, endPoint x: 503, endPoint y: 201, distance: 264.5
click at [664, 203] on div at bounding box center [728, 246] width 184 height 337
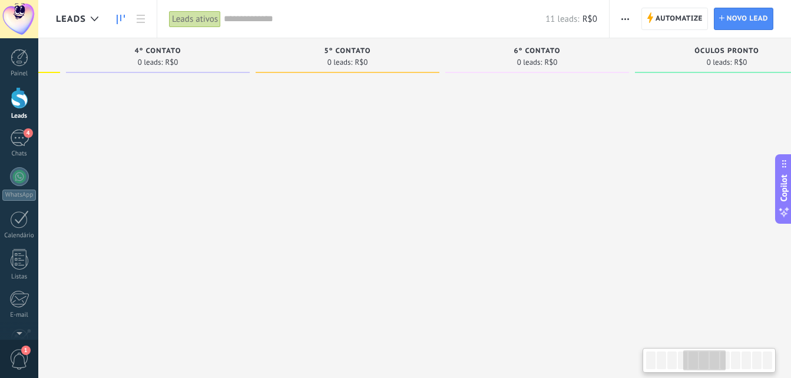
scroll to position [0, 687]
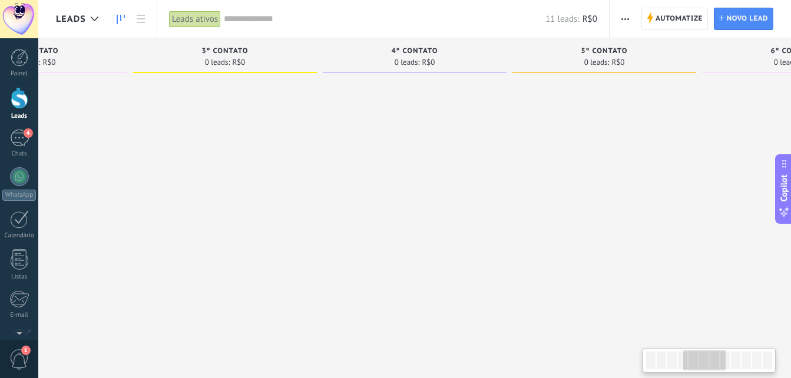
drag, startPoint x: 310, startPoint y: 196, endPoint x: 802, endPoint y: 196, distance: 491.8
click at [791, 196] on html ".abecls-1,.abecls-2{fill-rule:evenodd}.abecls-2{fill:#fff} .abhcls-1{fill:none}…" at bounding box center [395, 189] width 791 height 378
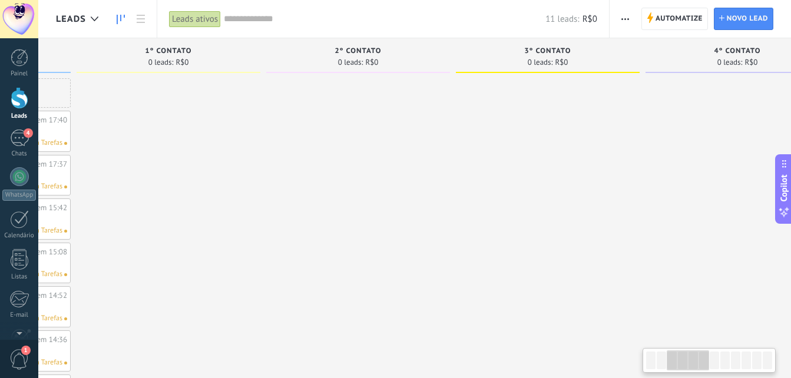
drag, startPoint x: 267, startPoint y: 188, endPoint x: 590, endPoint y: 188, distance: 322.8
click at [590, 188] on div at bounding box center [548, 246] width 184 height 337
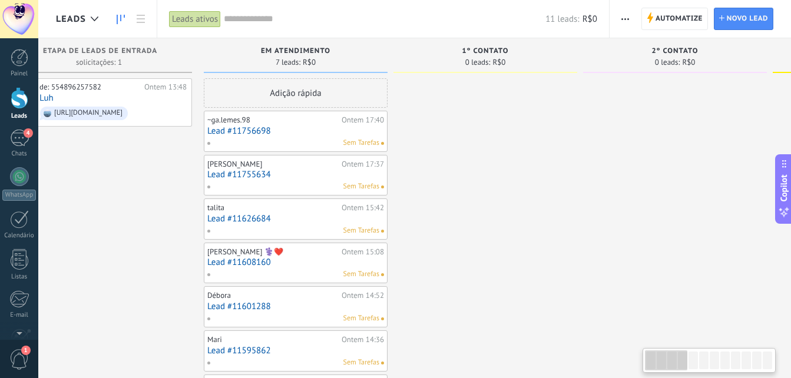
scroll to position [0, 0]
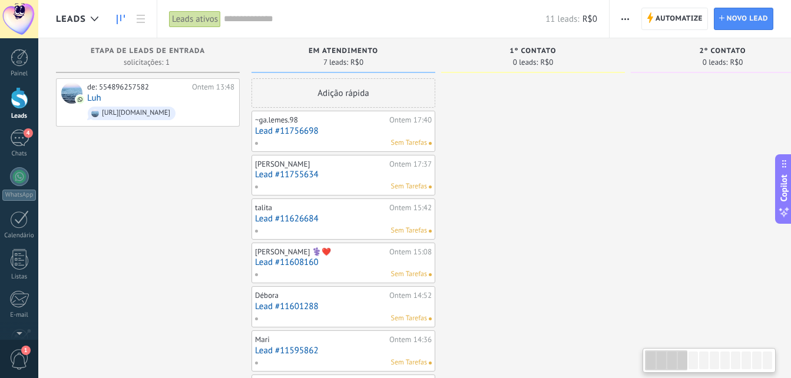
drag, startPoint x: 166, startPoint y: 187, endPoint x: 656, endPoint y: 192, distance: 490.1
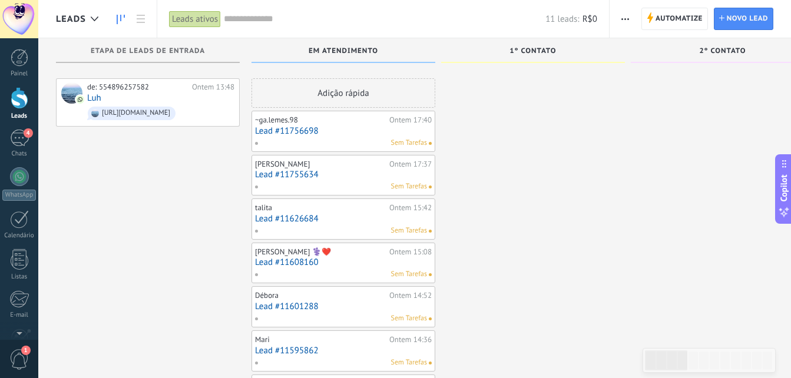
scroll to position [66, 0]
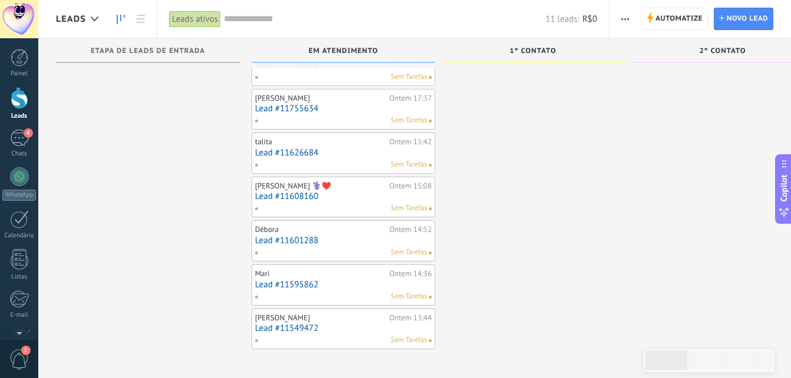
click at [339, 290] on div "Mari Ontem 14:36 Lead #11595862 Sem Tarefas" at bounding box center [343, 285] width 177 height 34
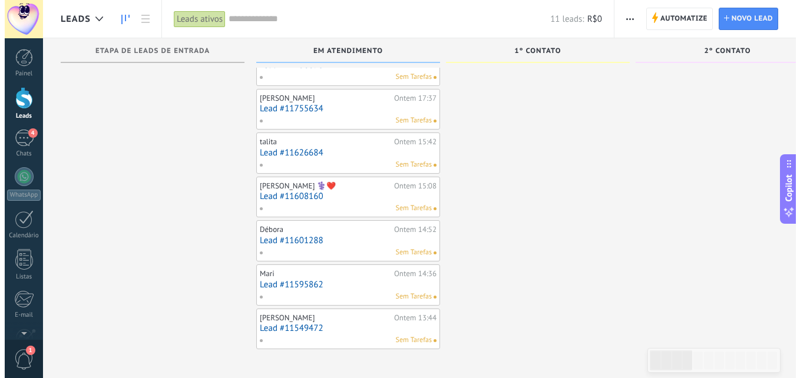
scroll to position [0, 0]
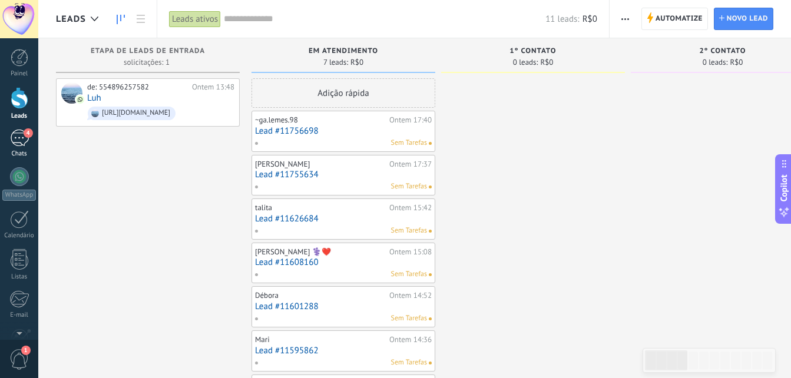
click at [18, 142] on div "4" at bounding box center [19, 138] width 19 height 17
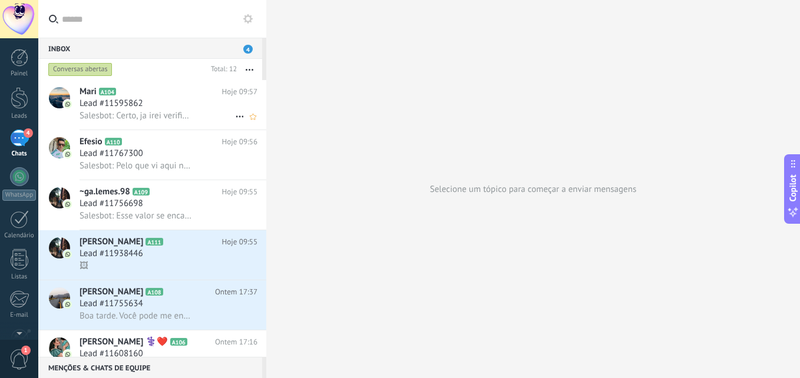
click at [140, 106] on span "Lead #11595862" at bounding box center [112, 104] width 64 height 12
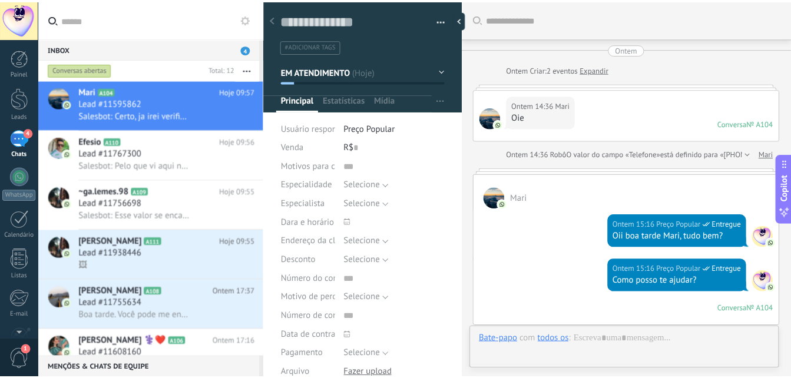
scroll to position [1042, 0]
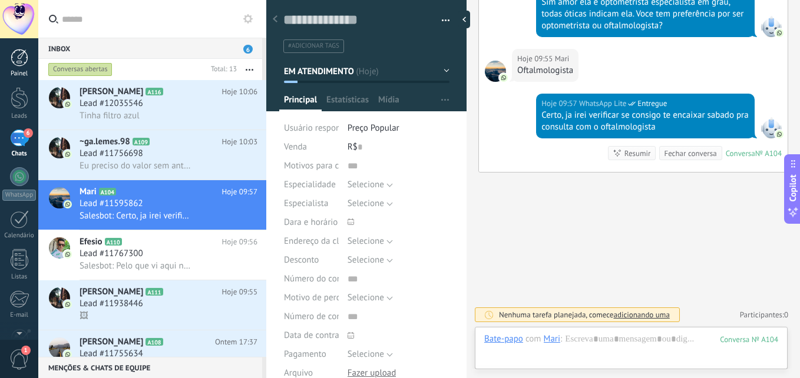
click at [19, 61] on div at bounding box center [20, 58] width 18 height 18
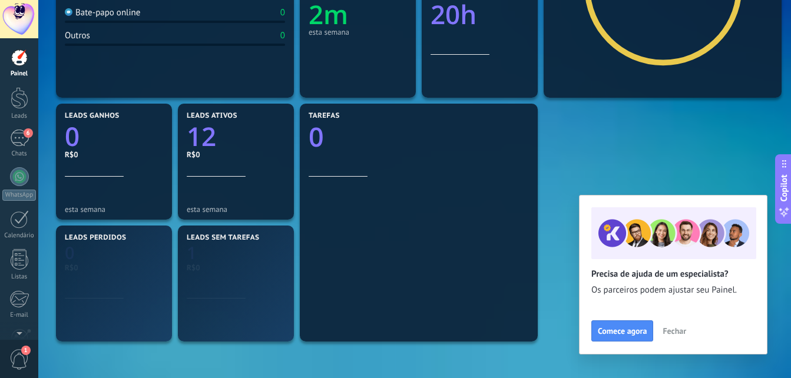
scroll to position [295, 0]
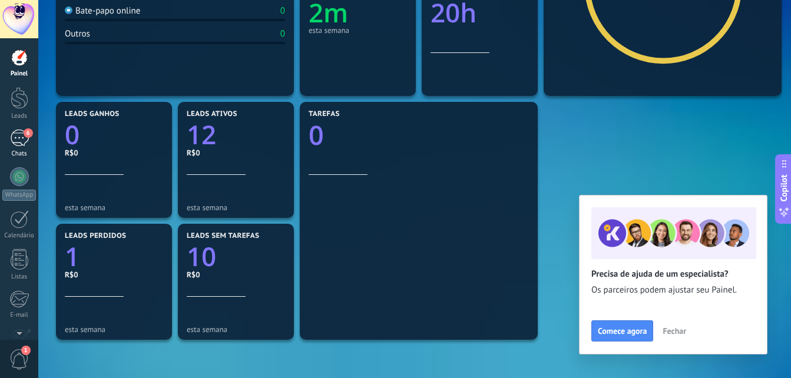
click at [16, 141] on div "6" at bounding box center [19, 138] width 19 height 17
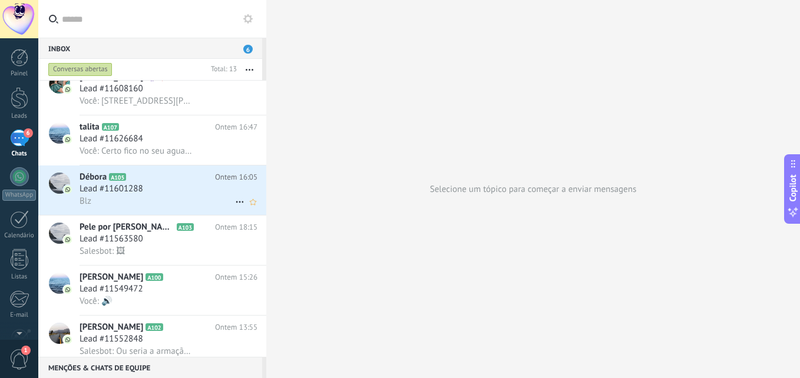
scroll to position [232, 0]
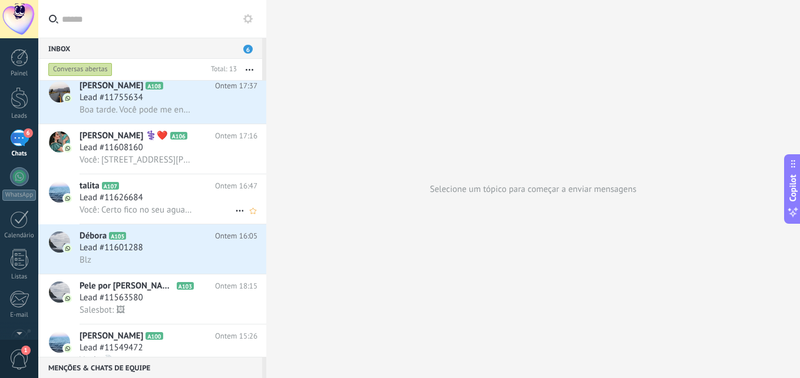
click at [163, 210] on span "Você: Certo fico no seu aguardo se nao podemos agendar pra amanha sem problemas" at bounding box center [136, 209] width 113 height 11
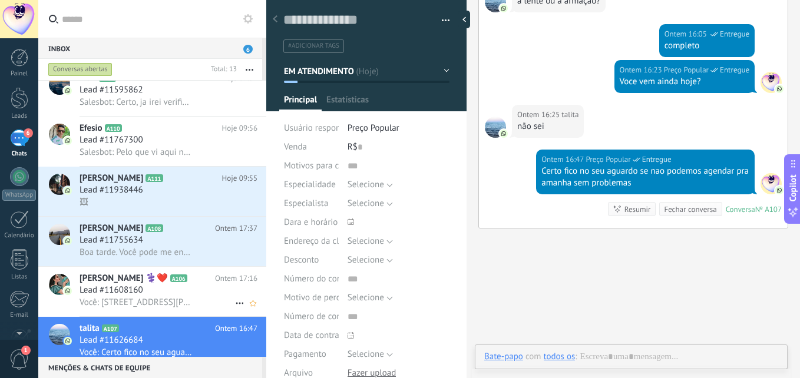
scroll to position [18, 0]
click at [175, 299] on span "Você: [STREET_ADDRESS][PERSON_NAME] nosso endereço" at bounding box center [136, 302] width 113 height 11
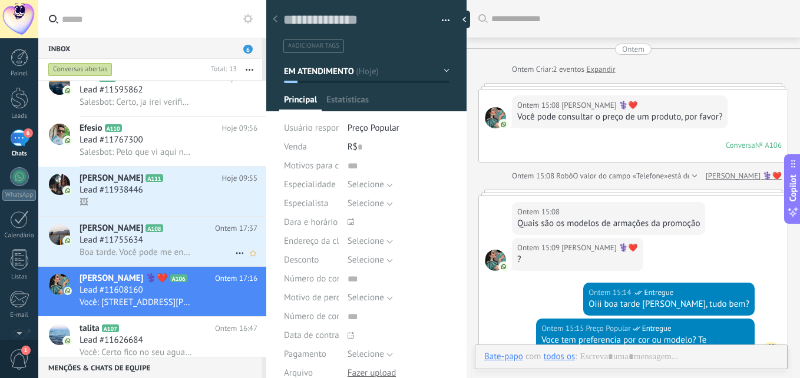
scroll to position [965, 0]
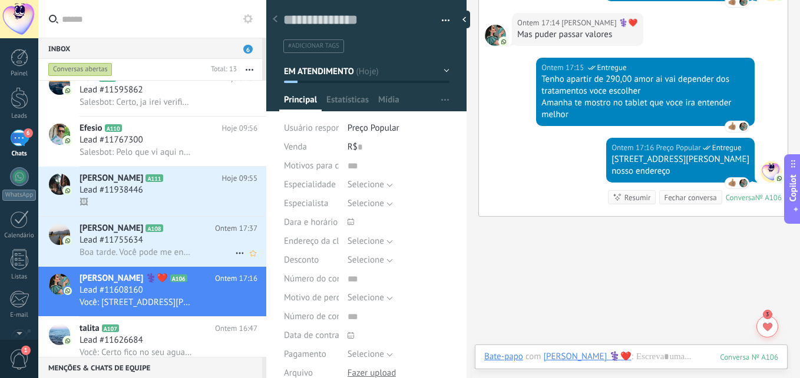
click at [184, 237] on div "Lead #11755634" at bounding box center [169, 240] width 178 height 12
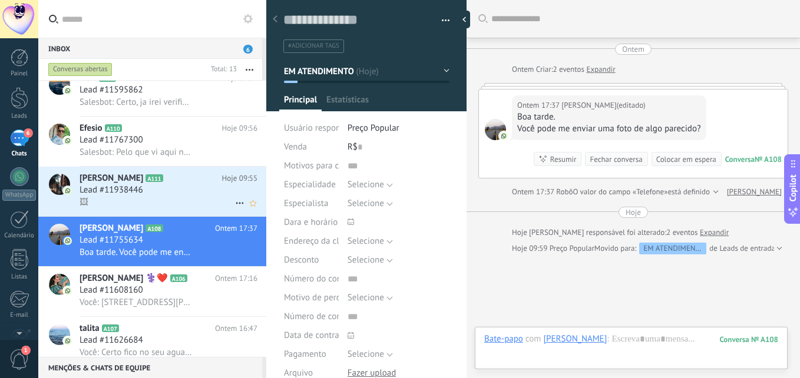
scroll to position [18, 0]
click at [179, 197] on div "🖼" at bounding box center [169, 202] width 178 height 12
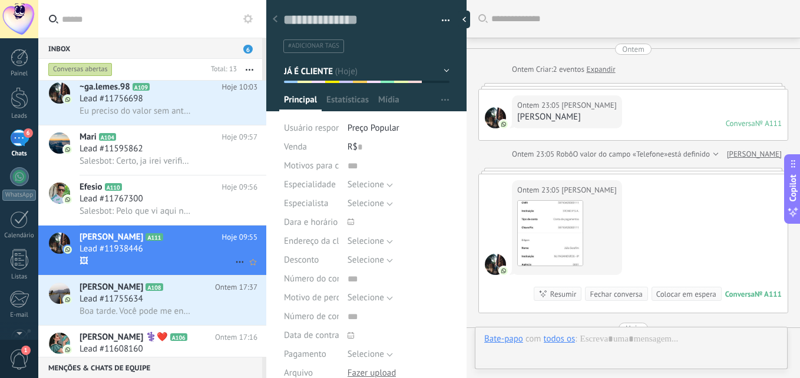
scroll to position [52, 0]
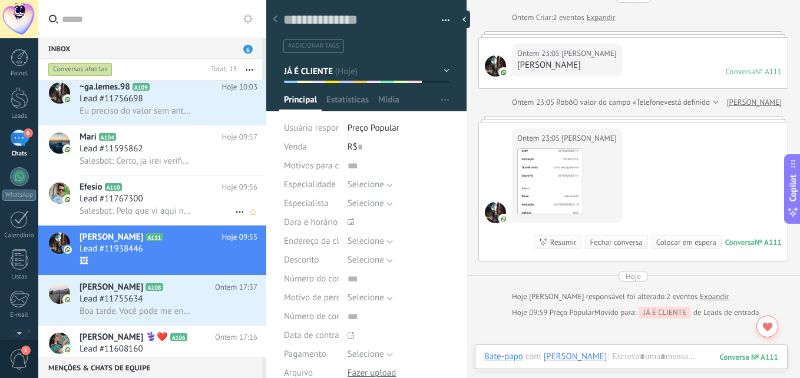
click at [181, 198] on div "Lead #11767300" at bounding box center [169, 199] width 178 height 12
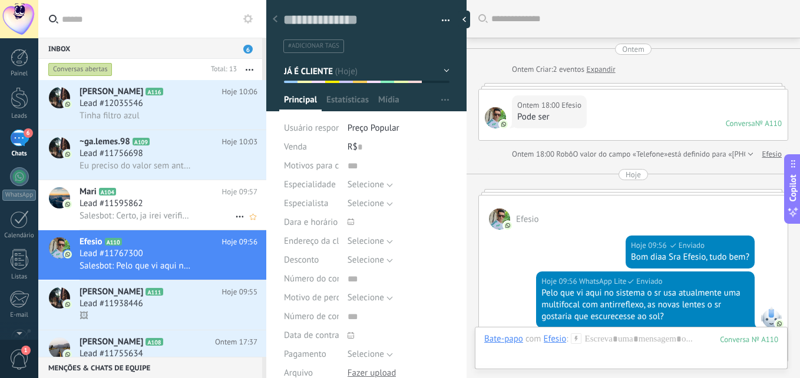
scroll to position [241, 0]
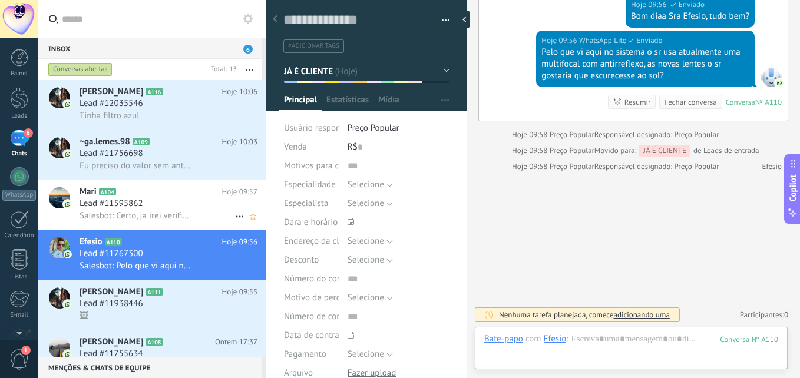
click at [181, 191] on h2 "Mari A104" at bounding box center [151, 192] width 143 height 12
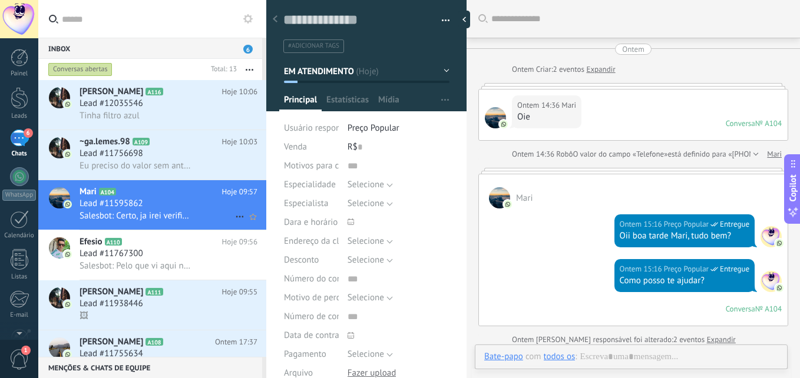
scroll to position [986, 0]
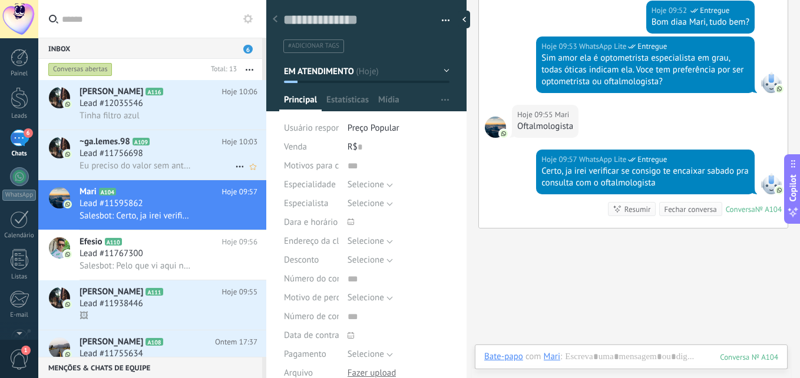
click at [173, 166] on span "Eu preciso do valor sem anti-reflexo tbm kk" at bounding box center [136, 165] width 113 height 11
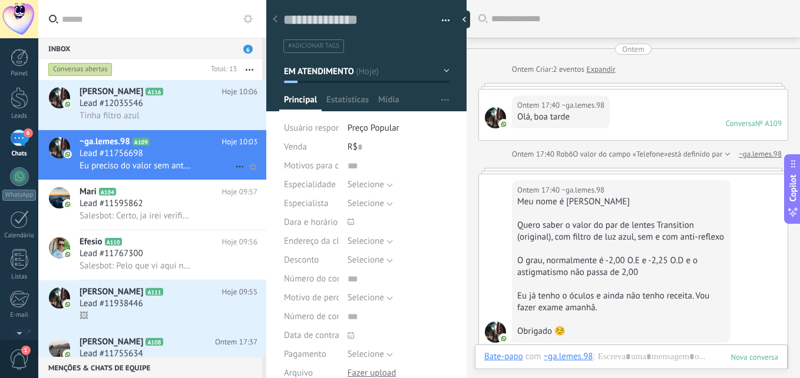
scroll to position [752, 0]
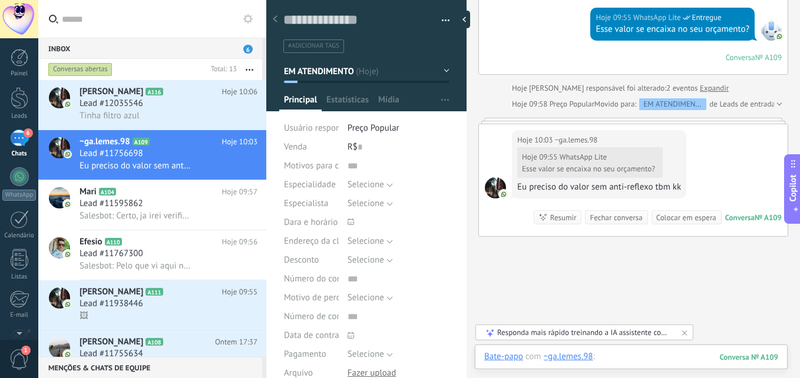
click at [628, 353] on div at bounding box center [631, 368] width 294 height 35
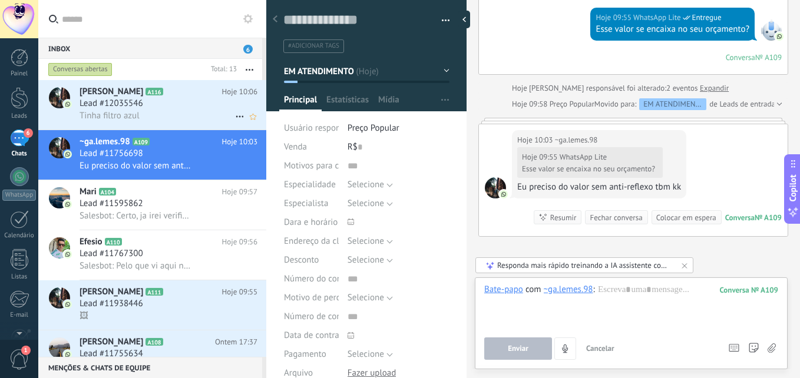
click at [170, 108] on div "Lead #12035546" at bounding box center [169, 104] width 178 height 12
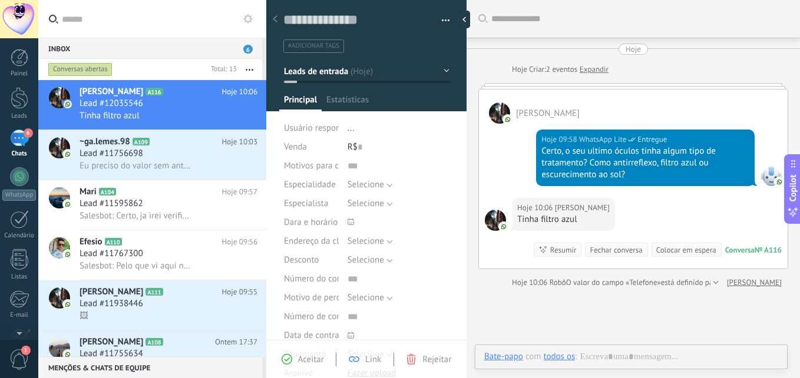
type textarea "**********"
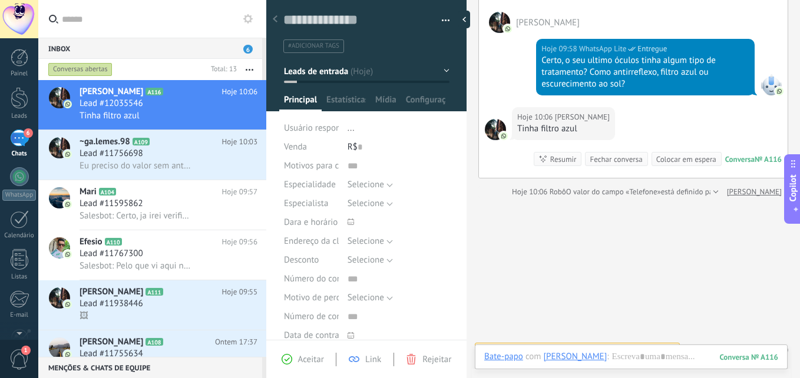
scroll to position [108, 0]
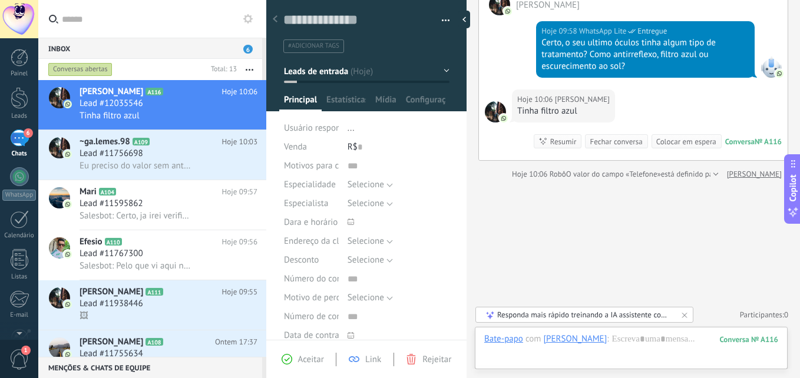
click at [633, 330] on div "Bate-papo E-mail Nota Tarefa Bate-papo com Mayla Costa : 116 Enviar Cancelar Ra…" at bounding box center [631, 348] width 313 height 42
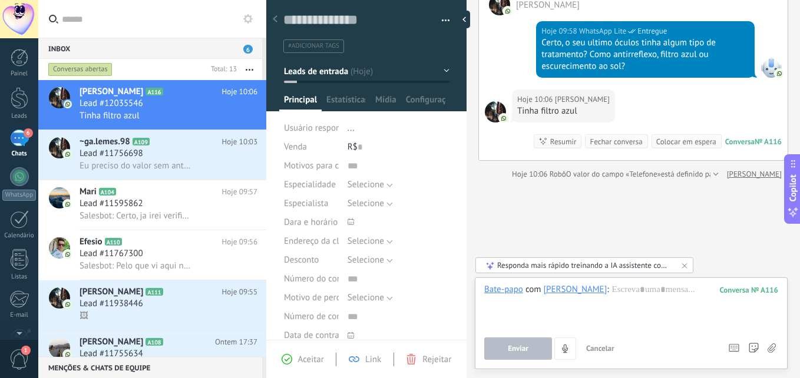
click at [632, 338] on div "Enviar Cancelar Rastrear cliques em links ? Reduzir links longos e rastrear cli…" at bounding box center [600, 349] width 233 height 22
click at [611, 289] on div at bounding box center [631, 306] width 294 height 45
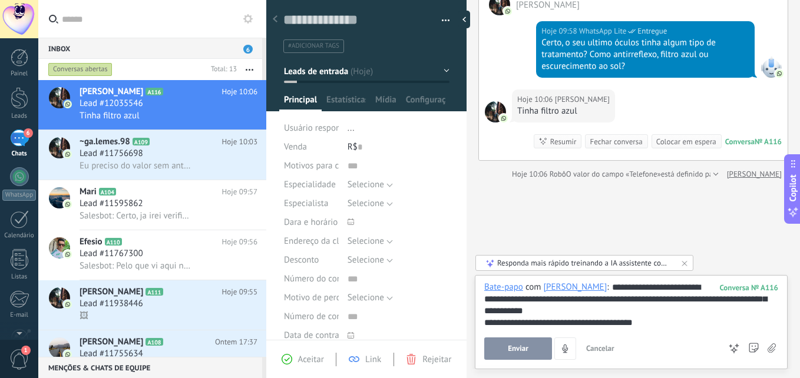
click at [496, 348] on button "Enviar" at bounding box center [518, 349] width 68 height 22
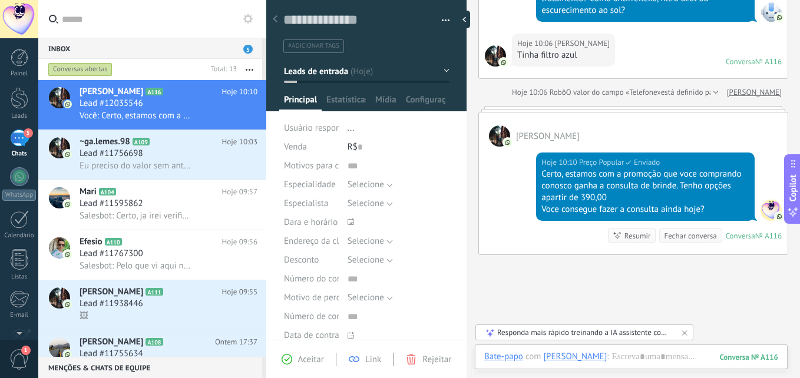
scroll to position [247, 0]
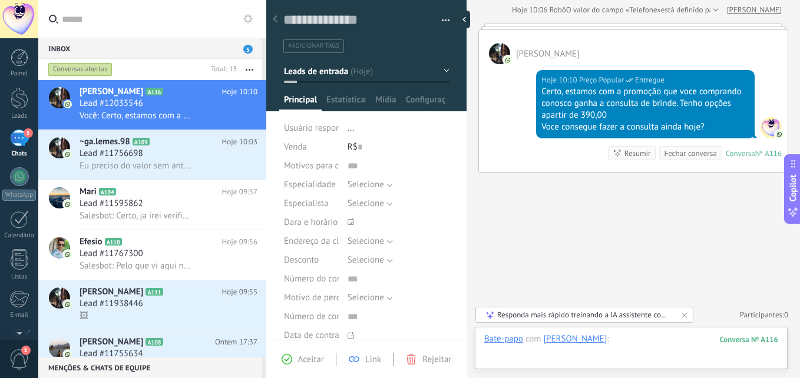
click at [656, 338] on div at bounding box center [631, 350] width 294 height 35
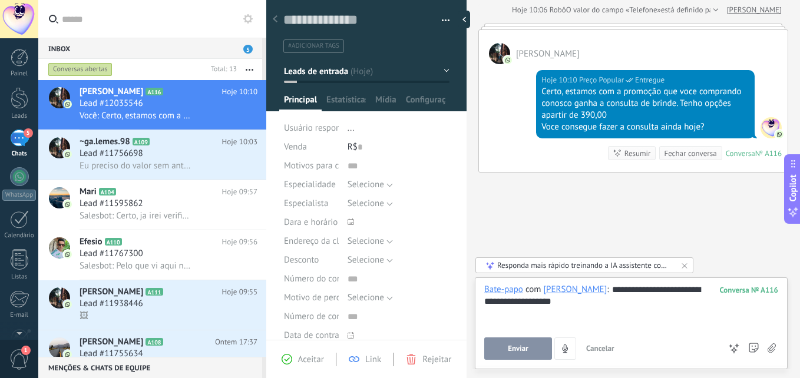
click at [611, 295] on div "**********" at bounding box center [631, 306] width 294 height 45
click at [531, 347] on button "Enviar" at bounding box center [518, 349] width 68 height 22
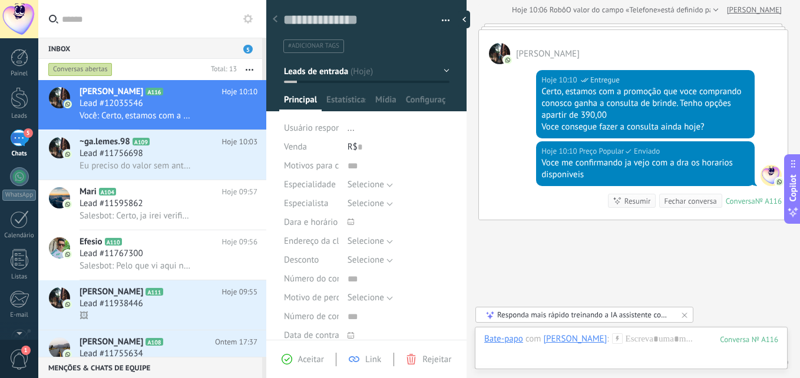
scroll to position [295, 0]
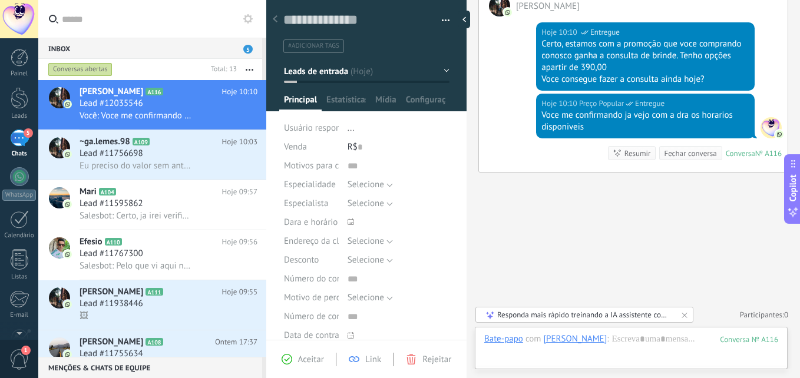
click at [362, 72] on button "Leads de entrada" at bounding box center [367, 71] width 166 height 21
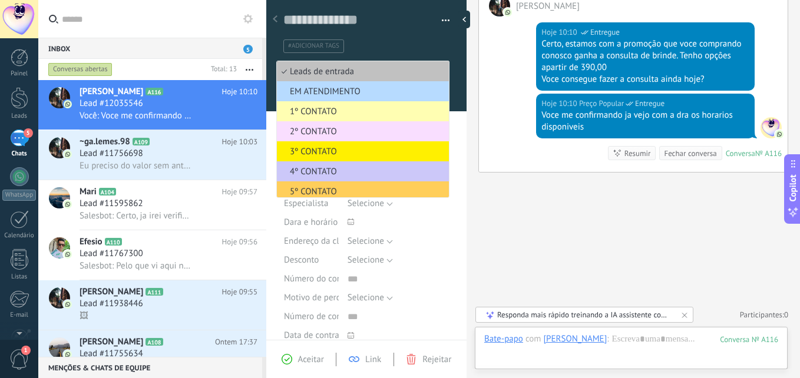
click at [347, 92] on span "EM ATENDIMENTO" at bounding box center [361, 91] width 168 height 11
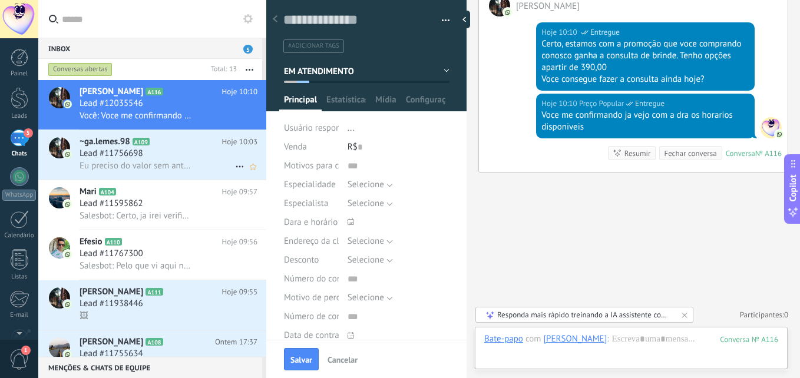
click at [178, 151] on div "Lead #11756698" at bounding box center [169, 154] width 178 height 12
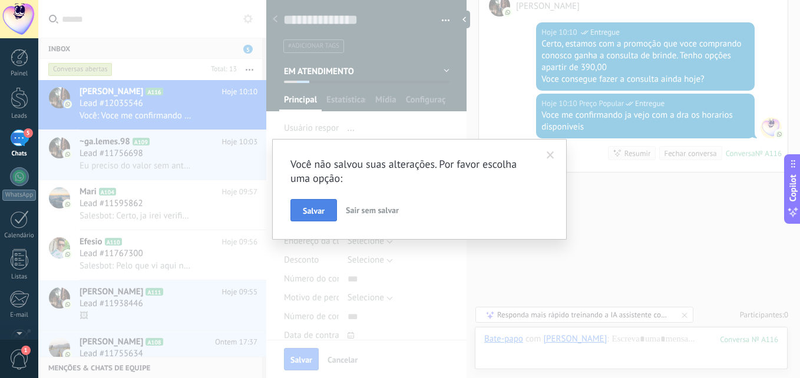
click at [319, 212] on span "Salvar" at bounding box center [314, 211] width 22 height 8
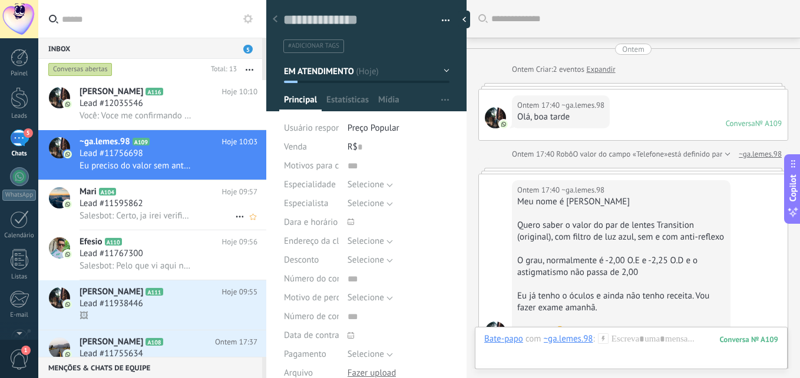
scroll to position [828, 0]
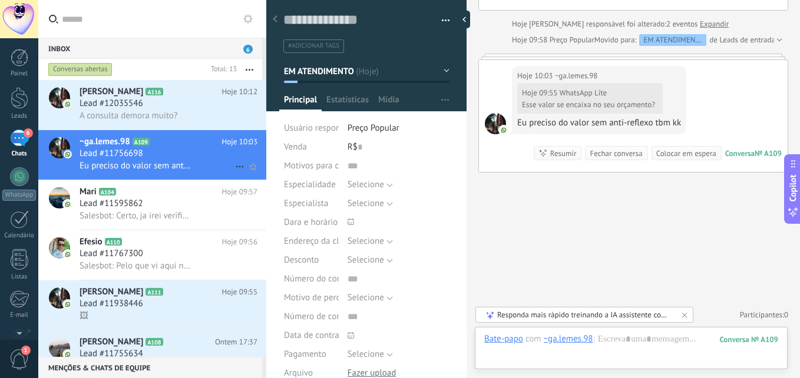
drag, startPoint x: 114, startPoint y: 116, endPoint x: 177, endPoint y: 156, distance: 74.9
click at [114, 116] on span "A consulta demora muito?" at bounding box center [129, 115] width 98 height 11
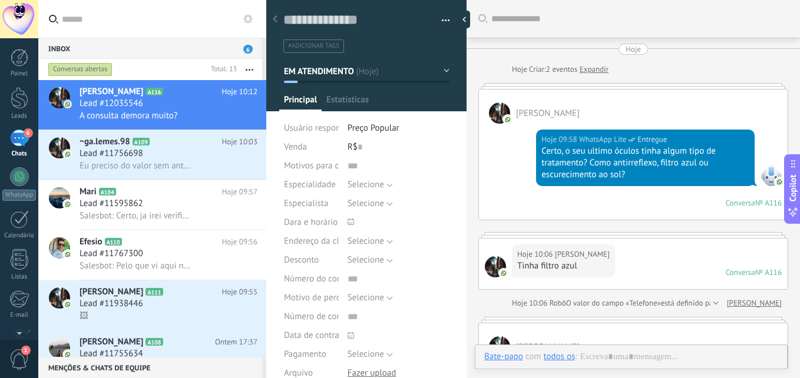
type textarea "**********"
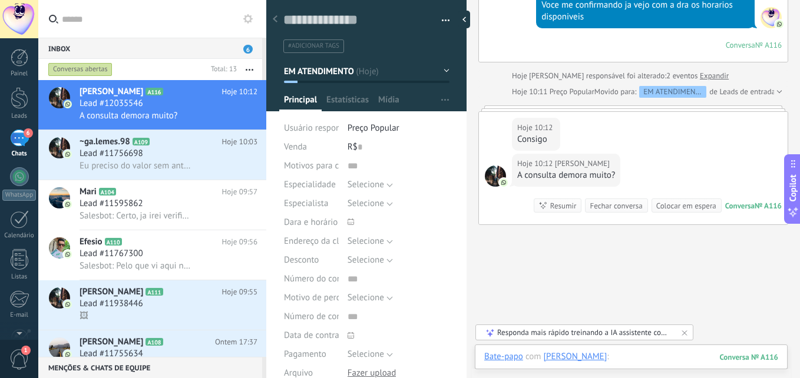
click at [626, 366] on div at bounding box center [631, 368] width 294 height 35
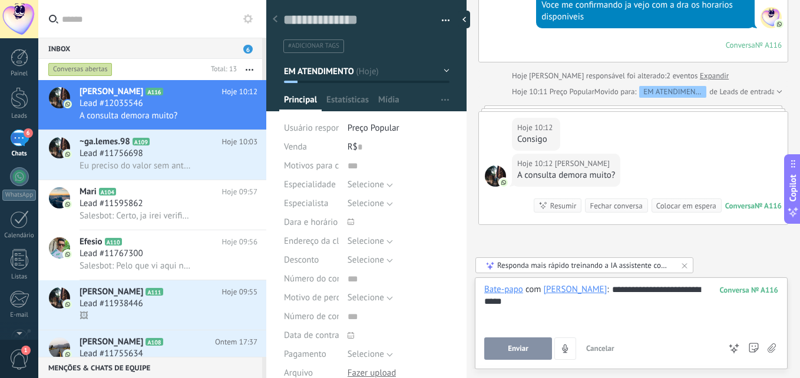
click at [538, 347] on button "Enviar" at bounding box center [518, 349] width 68 height 22
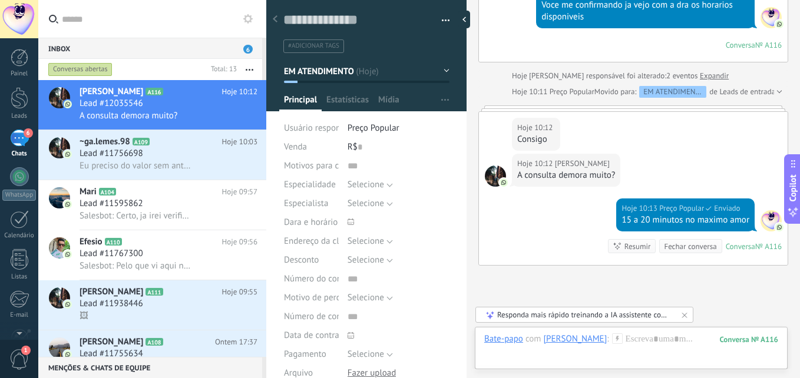
scroll to position [553, 0]
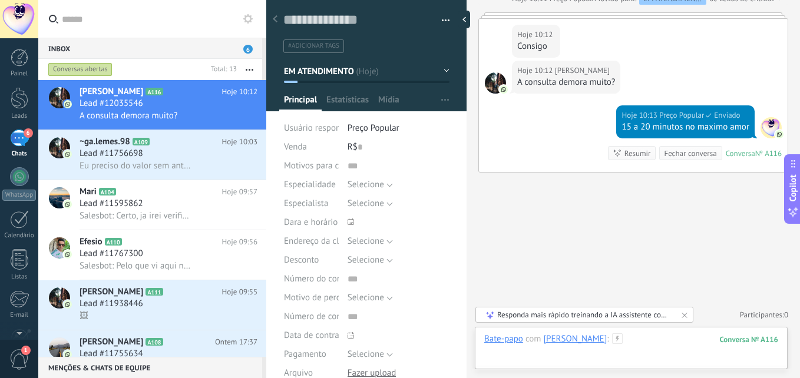
click at [629, 345] on div at bounding box center [631, 350] width 294 height 35
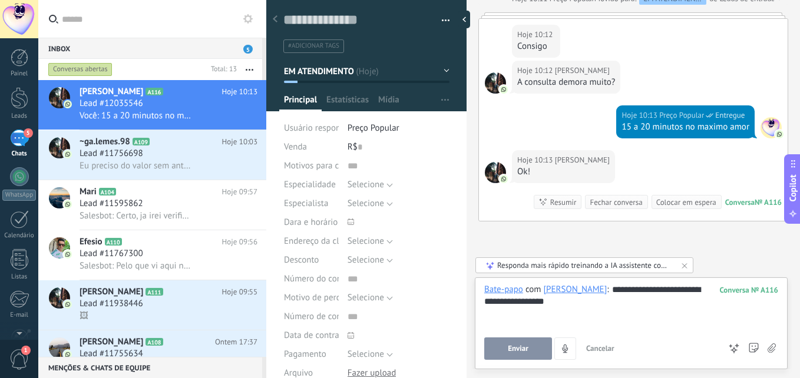
scroll to position [602, 0]
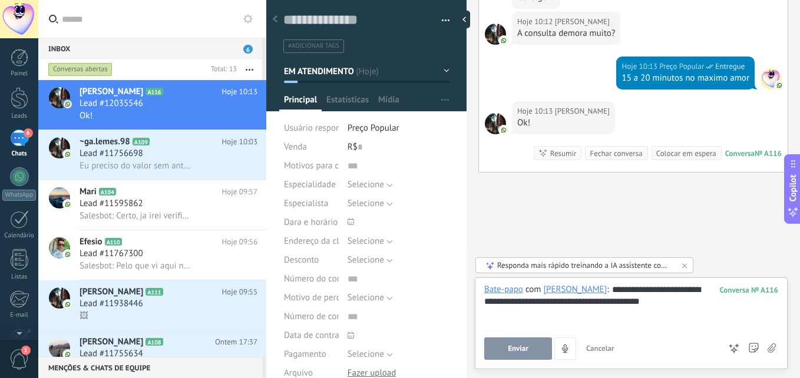
click at [528, 349] on button "Enviar" at bounding box center [518, 349] width 68 height 22
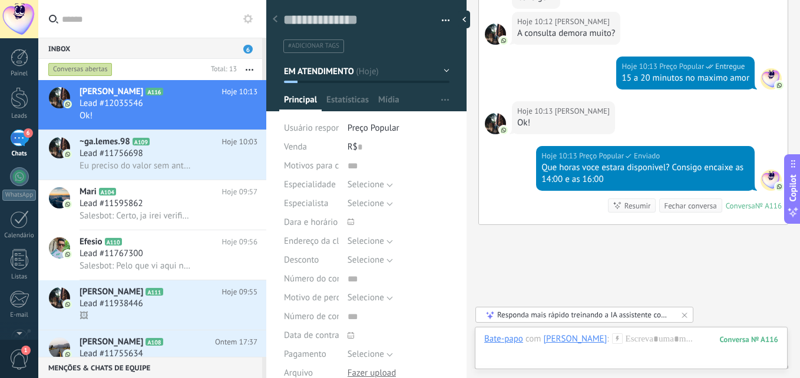
scroll to position [654, 0]
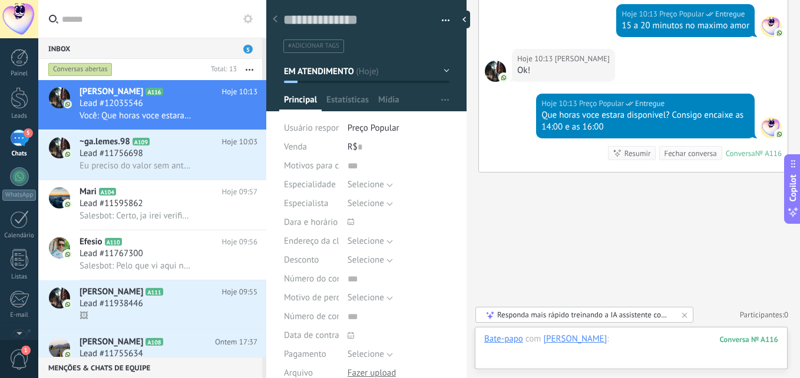
click at [630, 339] on div at bounding box center [631, 350] width 294 height 35
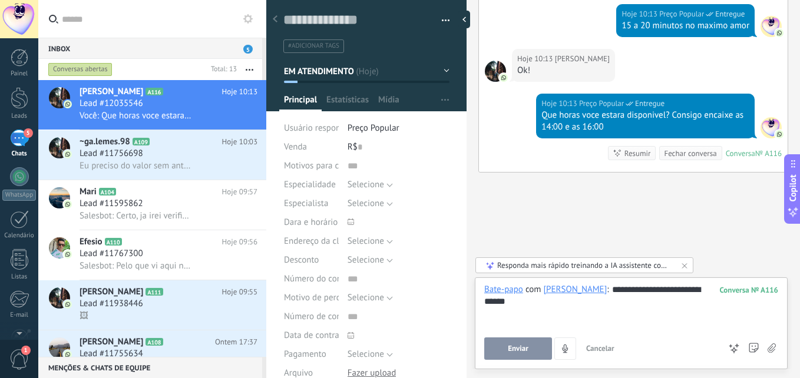
click at [514, 350] on span "Enviar" at bounding box center [518, 349] width 21 height 8
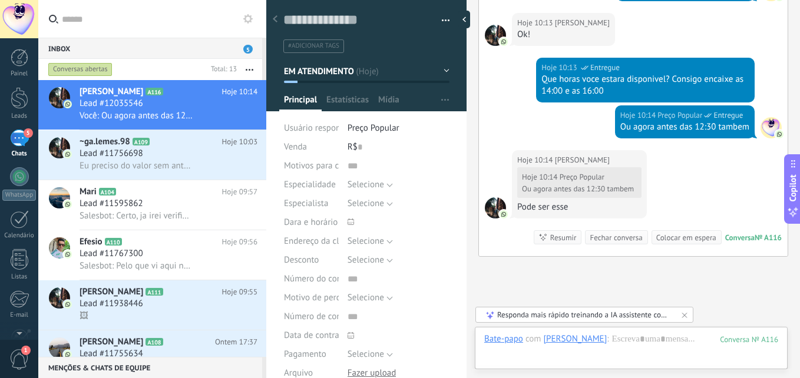
scroll to position [775, 0]
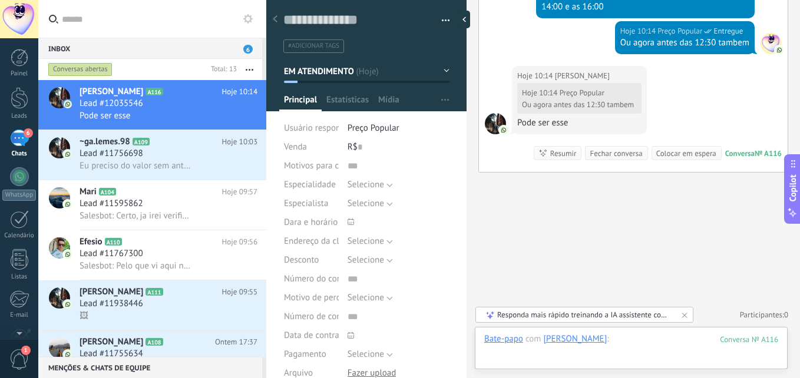
click at [640, 337] on div at bounding box center [631, 350] width 294 height 35
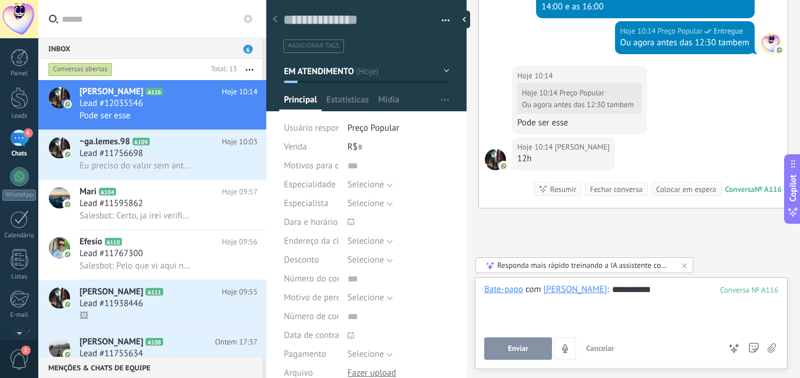
scroll to position [810, 0]
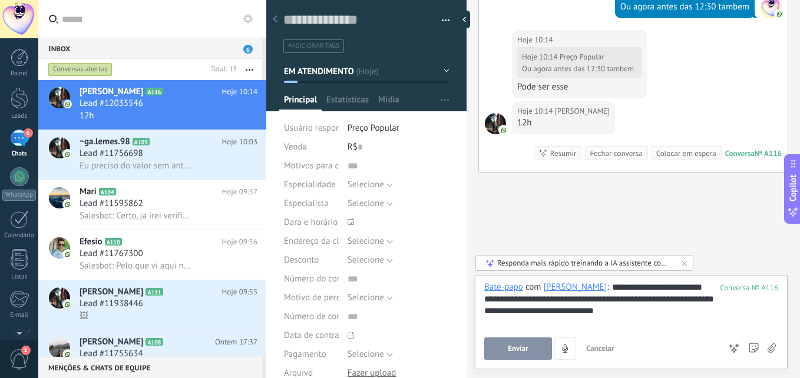
click at [532, 345] on button "Enviar" at bounding box center [518, 349] width 68 height 22
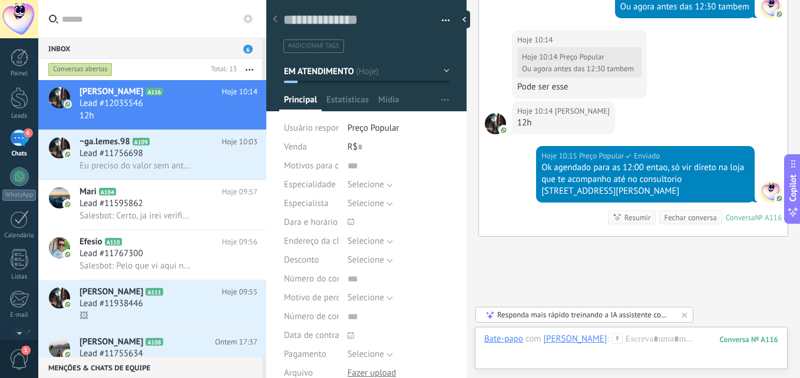
scroll to position [875, 0]
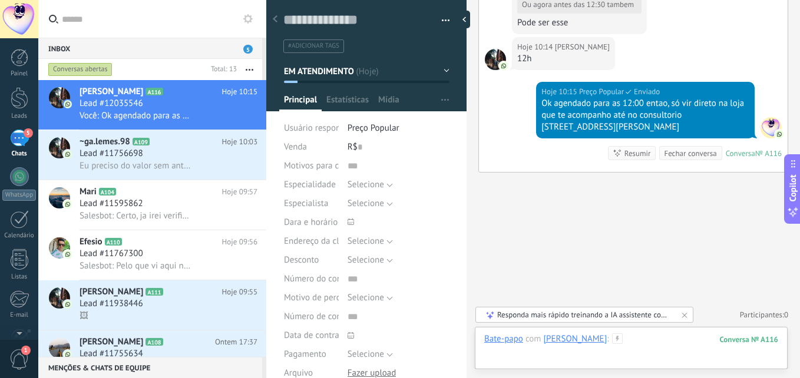
click at [623, 341] on div at bounding box center [631, 350] width 294 height 35
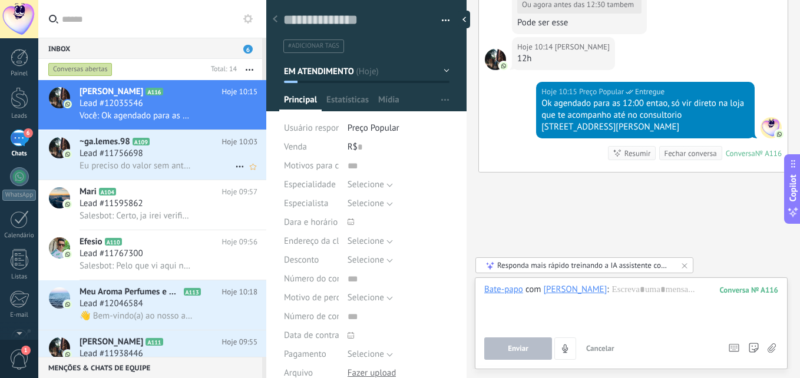
click at [174, 164] on span "Eu preciso do valor sem anti-reflexo tbm kk" at bounding box center [136, 165] width 113 height 11
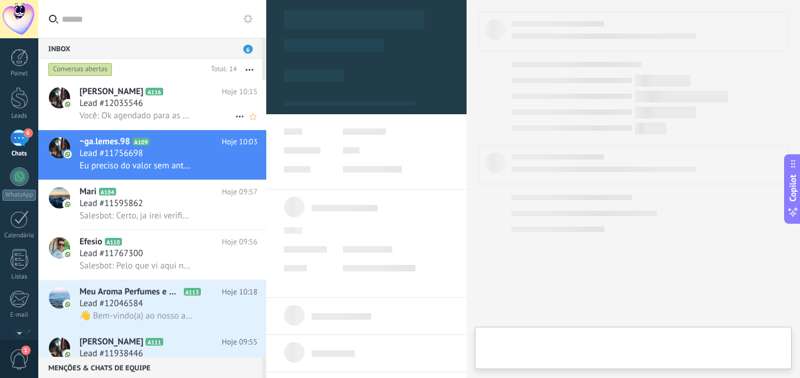
click at [174, 97] on h2 "Mayla Costa A116" at bounding box center [151, 92] width 143 height 12
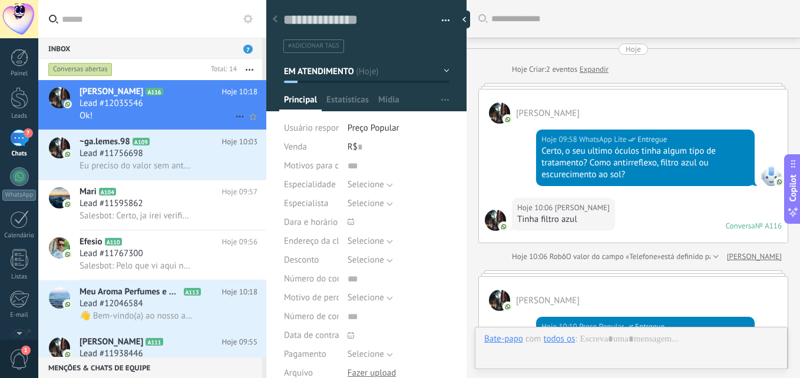
scroll to position [877, 0]
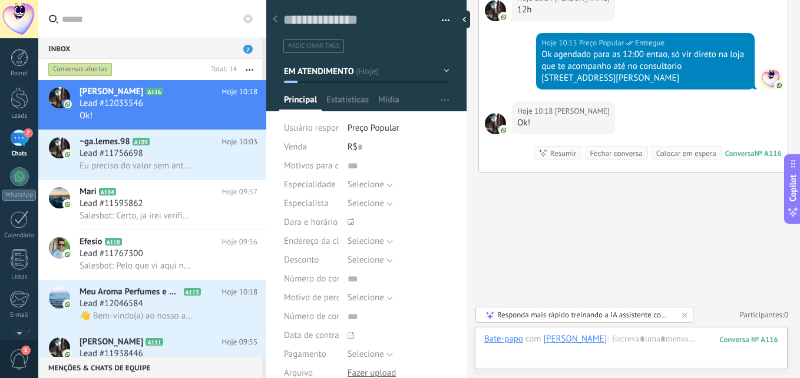
drag, startPoint x: 584, startPoint y: 121, endPoint x: 642, endPoint y: 121, distance: 58.3
click at [642, 121] on div "Hoje 10:18 Mayla Costa Ok! Conversa № A116 Conversa № A116 Resumir Resumir Fech…" at bounding box center [633, 136] width 309 height 71
click at [467, 19] on div at bounding box center [467, 20] width 18 height 18
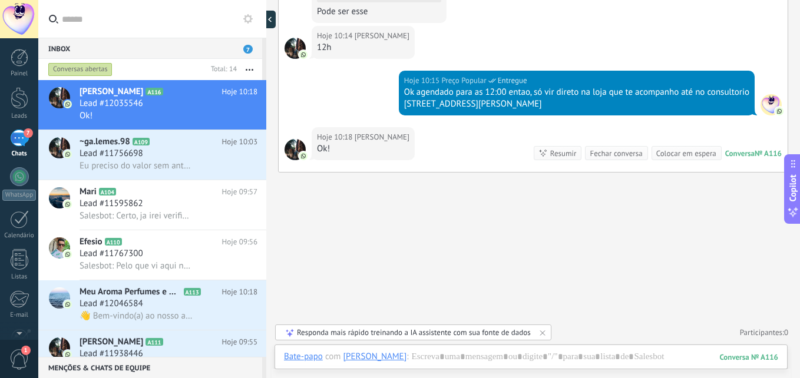
scroll to position [11, 0]
click at [362, 146] on div "Ok!" at bounding box center [363, 149] width 92 height 12
click at [274, 21] on div at bounding box center [273, 20] width 18 height 18
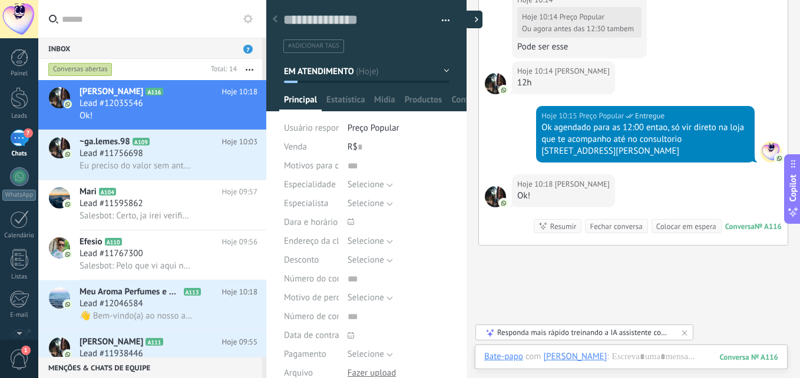
type textarea "**********"
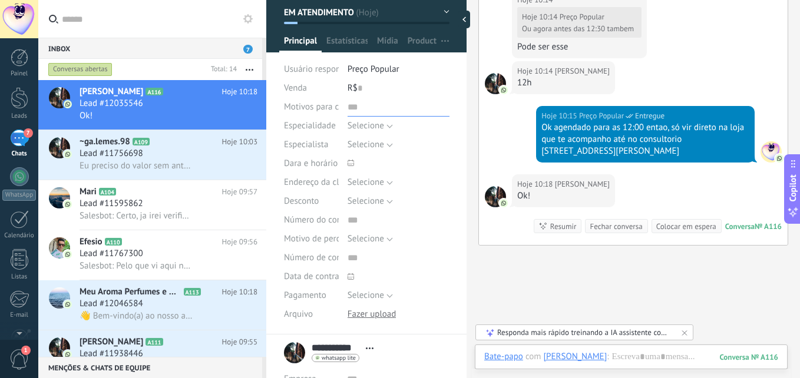
click at [352, 106] on input "text" at bounding box center [399, 107] width 102 height 19
click at [411, 92] on div "R$ 0" at bounding box center [399, 88] width 102 height 19
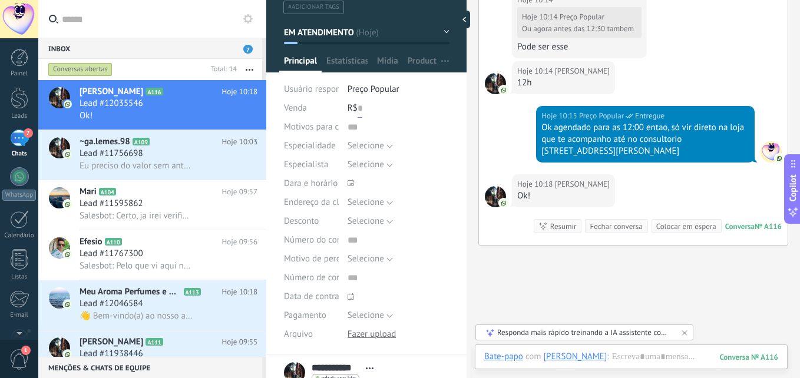
scroll to position [0, 0]
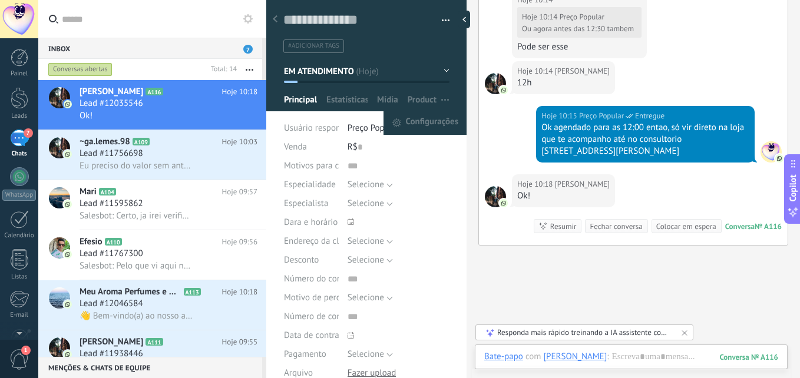
click at [436, 100] on button "button" at bounding box center [444, 100] width 17 height 22
click at [435, 115] on span "Configurações" at bounding box center [432, 123] width 52 height 24
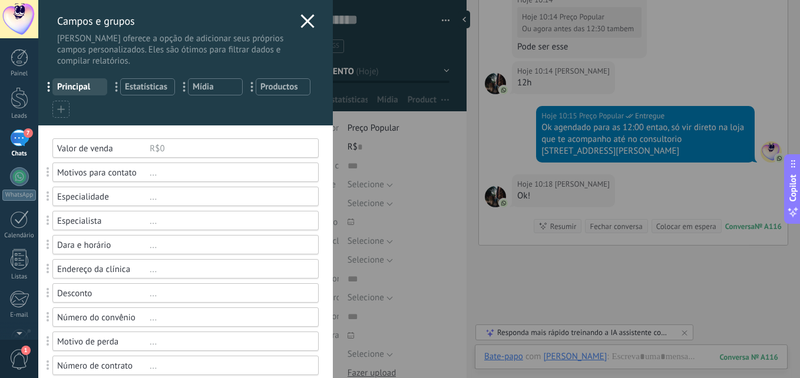
click at [303, 23] on use at bounding box center [307, 21] width 14 height 14
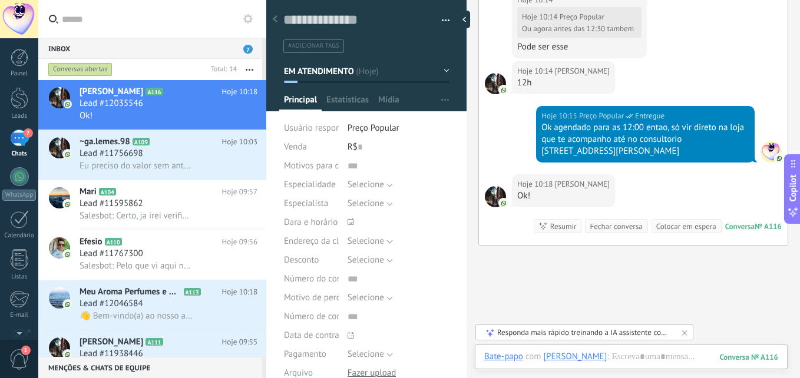
click at [438, 18] on button "button" at bounding box center [441, 21] width 17 height 18
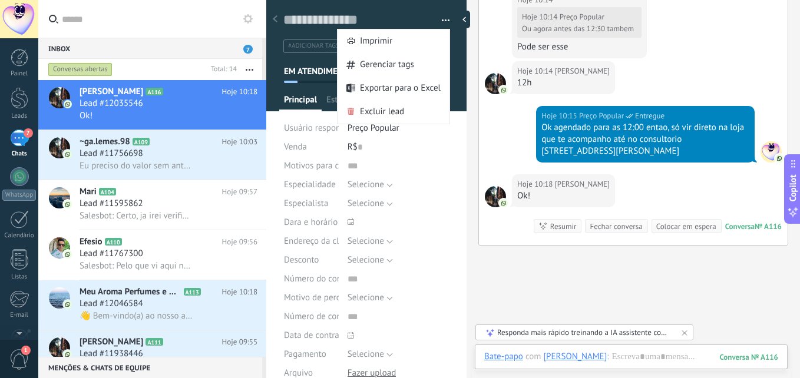
click at [444, 15] on button "button" at bounding box center [441, 21] width 17 height 18
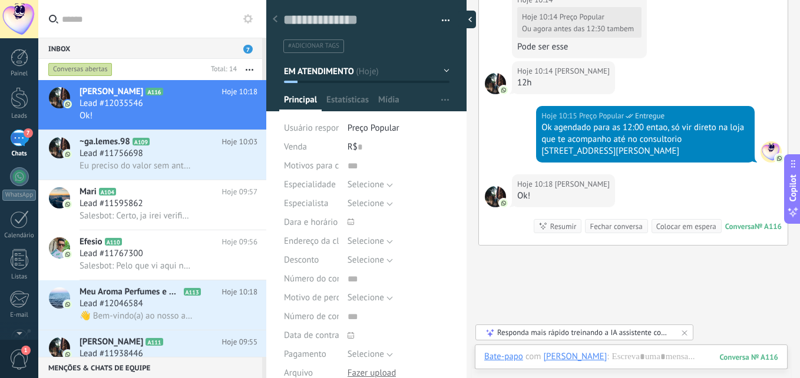
click at [464, 18] on div at bounding box center [467, 20] width 18 height 18
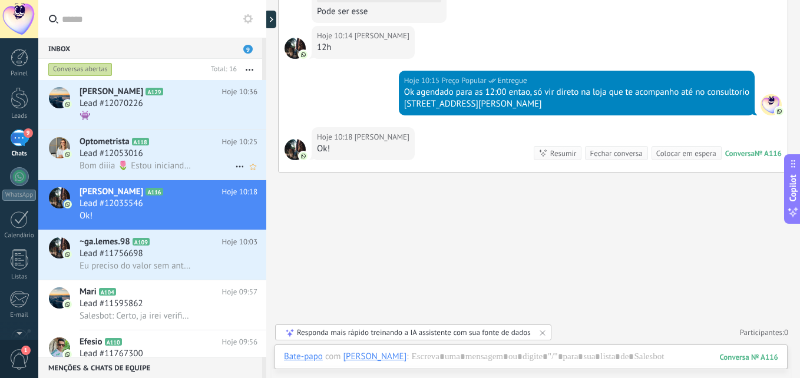
click at [167, 166] on span "Bom diiia 🌷 Estou iniciando os atendimentos e hoje temos consultas até as 17h30…" at bounding box center [136, 165] width 113 height 11
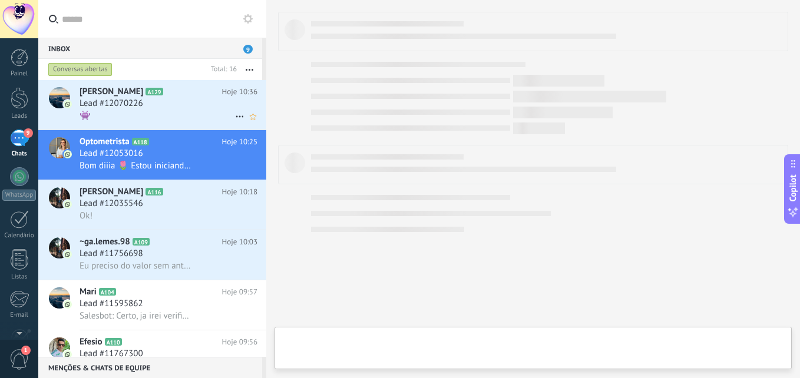
click at [158, 108] on div "Lead #12070226" at bounding box center [169, 104] width 178 height 12
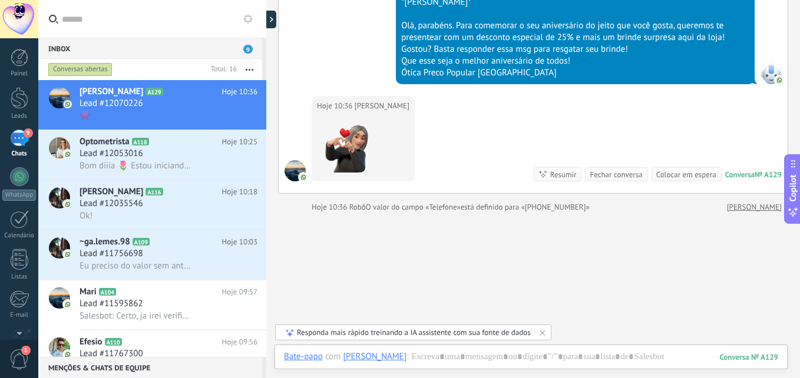
scroll to position [190, 0]
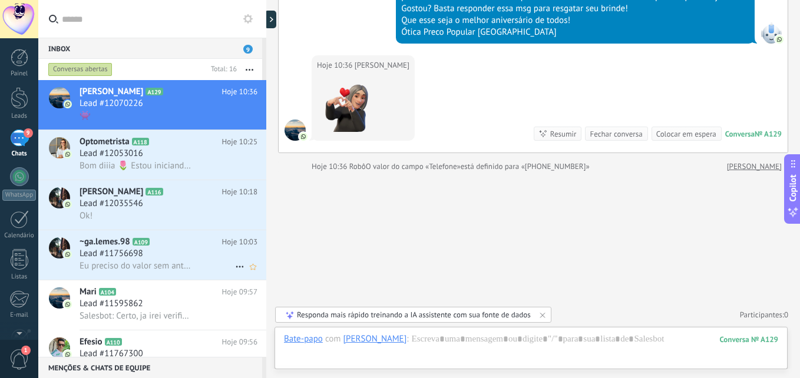
click at [129, 260] on span "Eu preciso do valor sem anti-reflexo tbm kk" at bounding box center [136, 265] width 113 height 11
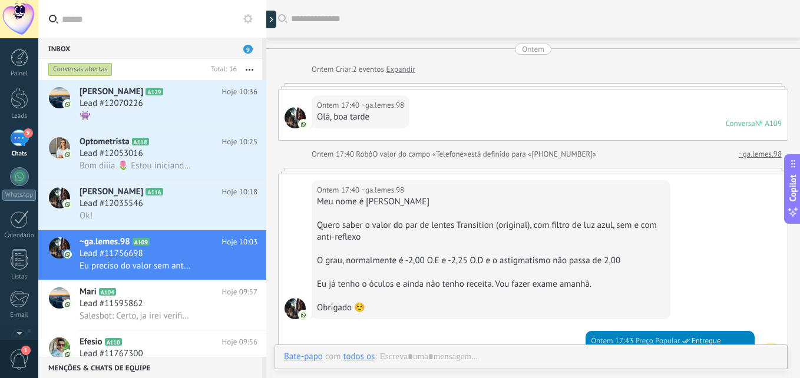
click at [428, 345] on div "Bate-papo E-mail Nota Tarefa Bate-papo com todos os : Enviar Cancelar Rastrear …" at bounding box center [530, 366] width 513 height 42
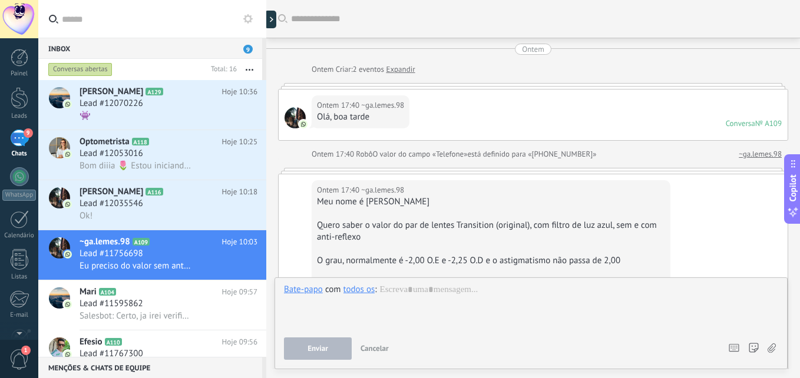
scroll to position [751, 0]
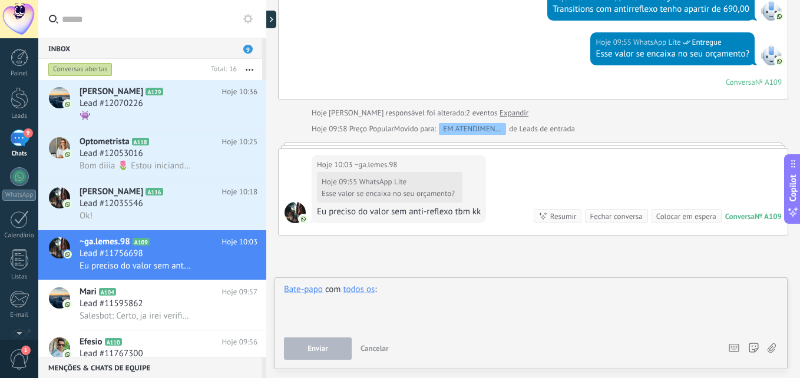
click at [434, 307] on div at bounding box center [531, 306] width 494 height 45
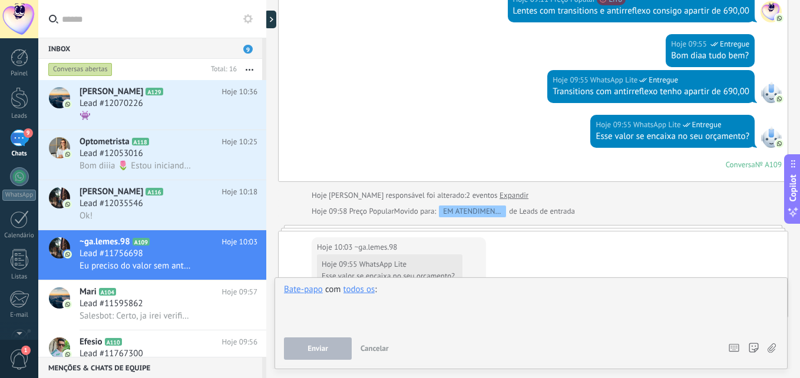
scroll to position [814, 0]
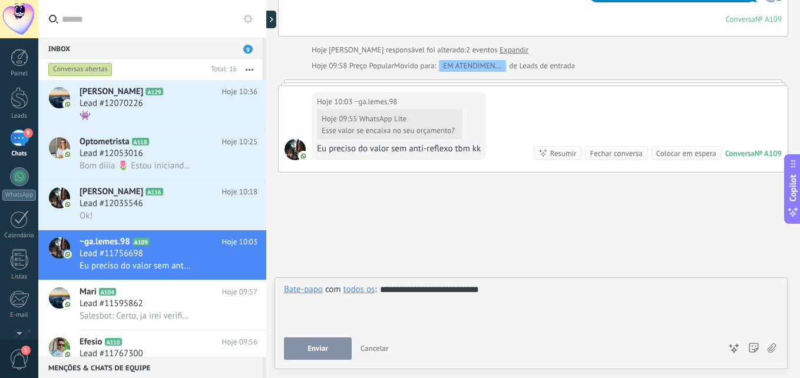
click at [314, 358] on button "Enviar" at bounding box center [318, 349] width 68 height 22
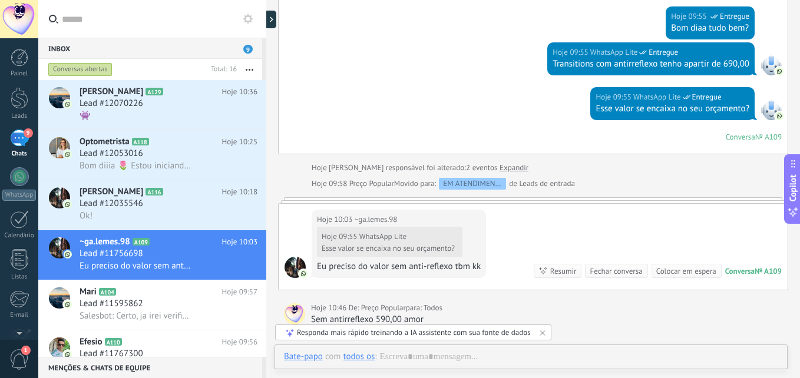
scroll to position [849, 0]
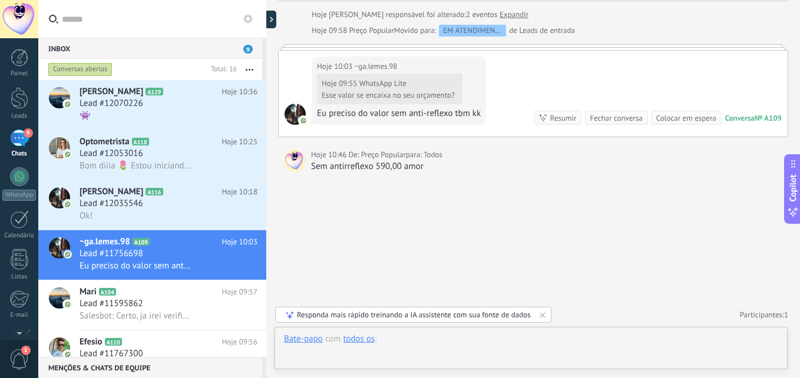
click at [381, 342] on div at bounding box center [531, 350] width 494 height 35
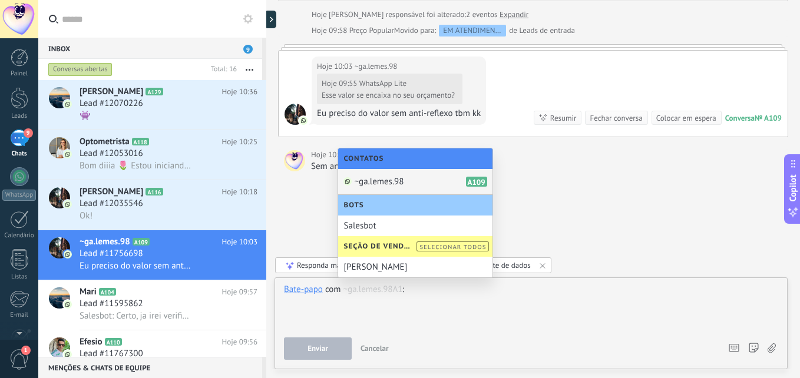
click at [381, 182] on span "~ga.lemes.98" at bounding box center [379, 181] width 49 height 11
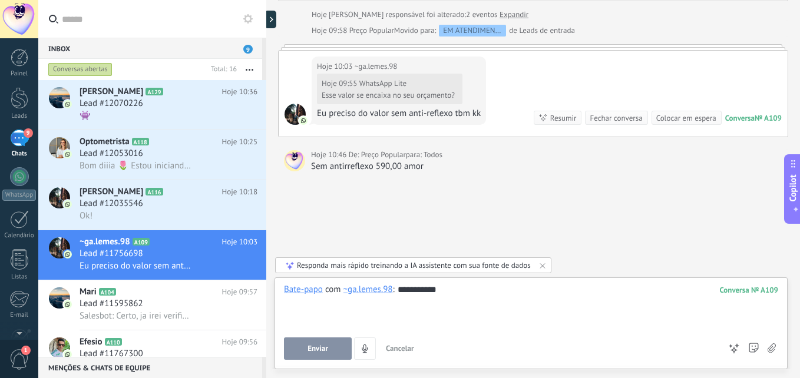
click at [398, 295] on div "**********" at bounding box center [531, 306] width 494 height 45
click at [534, 294] on div "**********" at bounding box center [531, 306] width 494 height 45
click at [316, 345] on span "Enviar" at bounding box center [317, 349] width 21 height 8
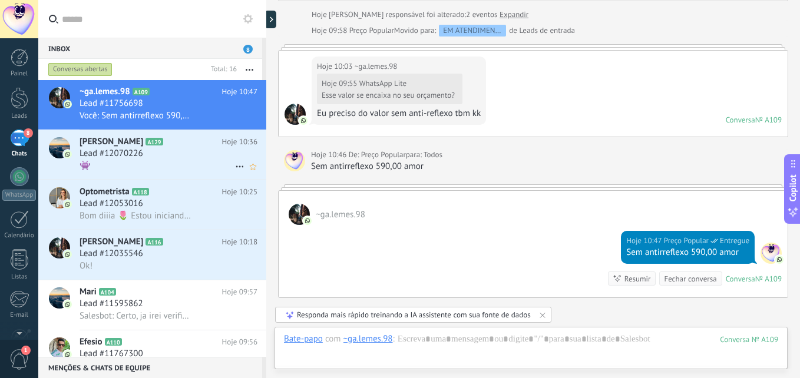
click at [172, 170] on div "👾" at bounding box center [169, 166] width 178 height 12
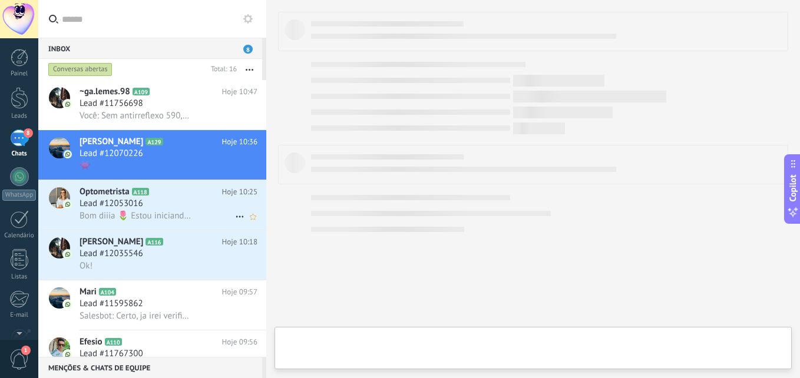
click at [173, 222] on div "Optometrista A118 Hoje 10:25 Lead #12053016 Bom diiia 🌷 Estou iniciando os aten…" at bounding box center [173, 204] width 187 height 49
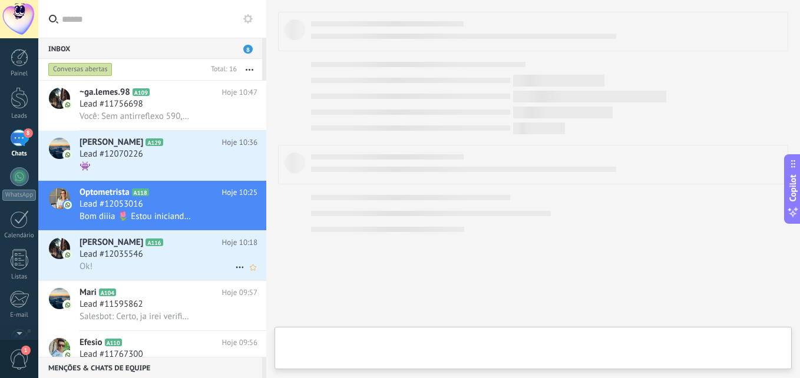
click at [183, 237] on h2 "Mayla Costa A116" at bounding box center [151, 243] width 143 height 12
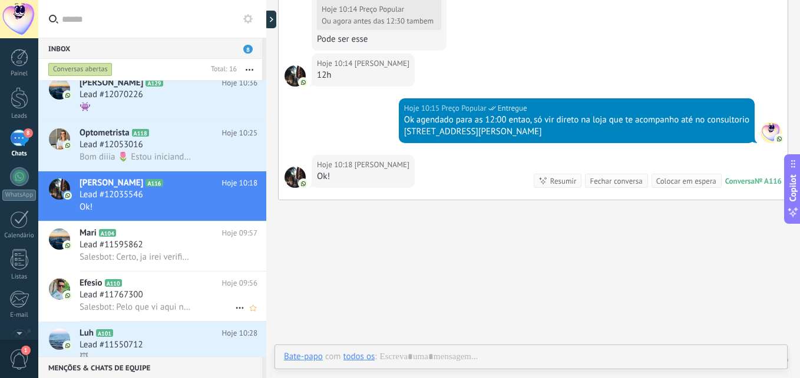
scroll to position [177, 0]
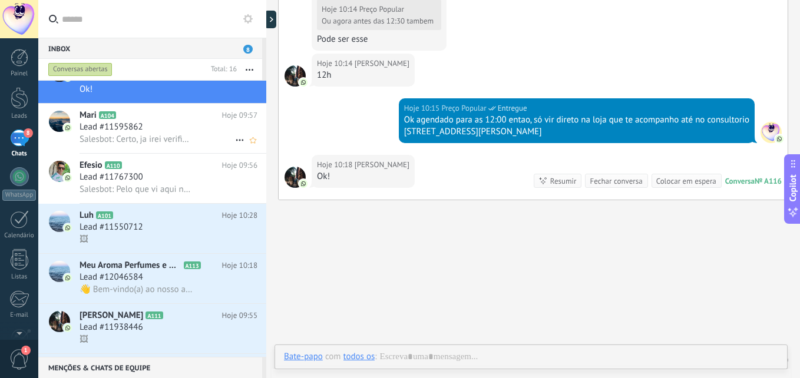
click at [173, 142] on span "Salesbot: Certo, ja irei verificar se consigo te encaixar sabado pra consulta c…" at bounding box center [136, 139] width 113 height 11
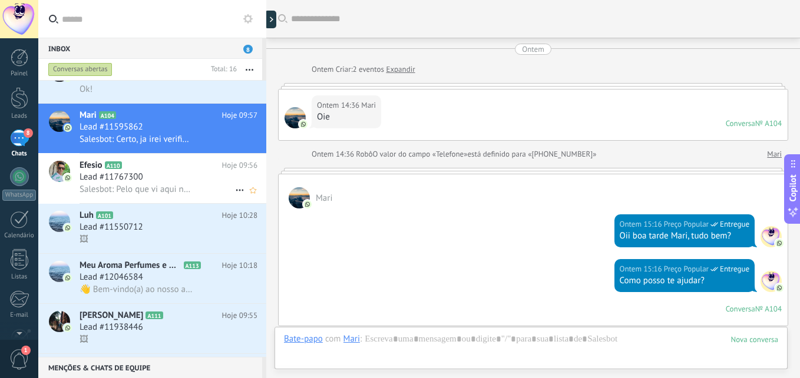
scroll to position [1064, 0]
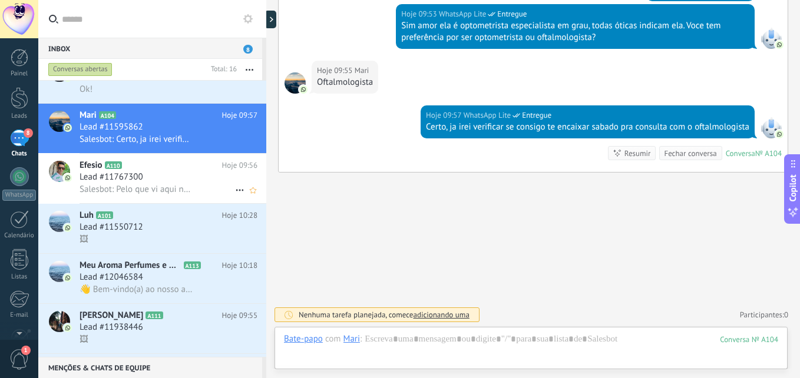
click at [176, 173] on div "Lead #11767300" at bounding box center [169, 177] width 178 height 12
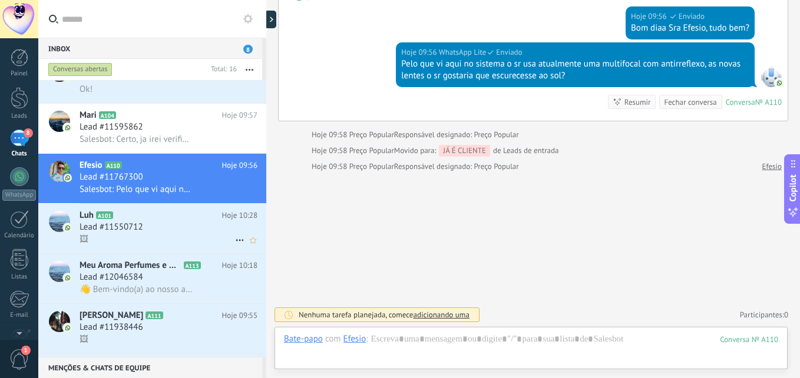
scroll to position [236, 0]
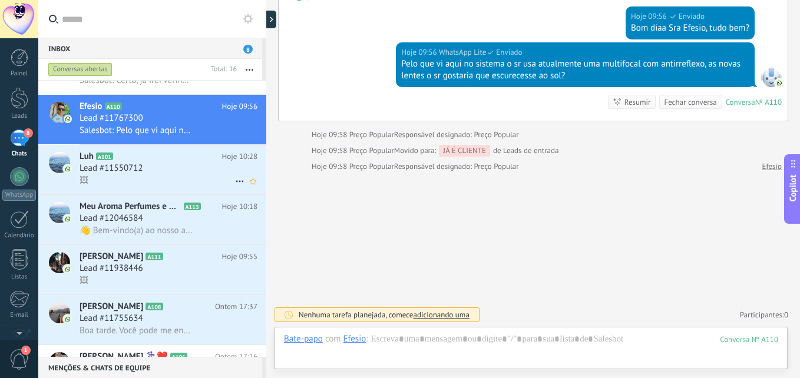
click at [145, 174] on h3 "Lead #11550712" at bounding box center [115, 169] width 70 height 12
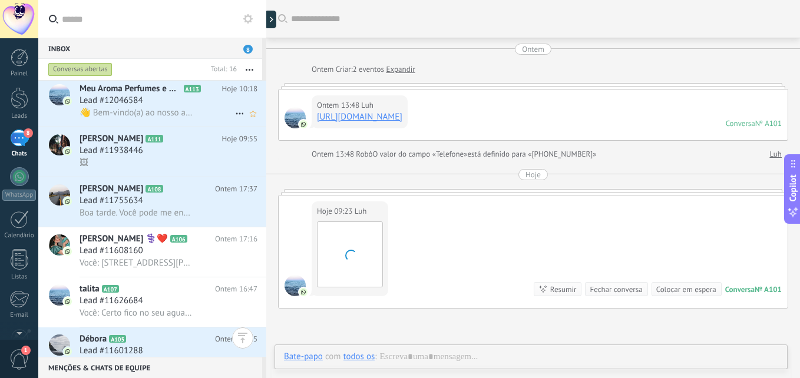
scroll to position [60, 0]
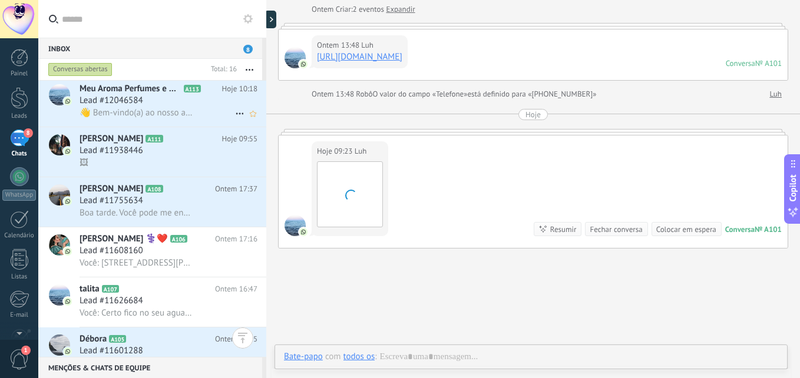
click at [176, 107] on div "👋 Bem-vindo(a) ao nosso atendimento! Estamos aqui para ajudar. Por favor, infor…" at bounding box center [169, 113] width 178 height 12
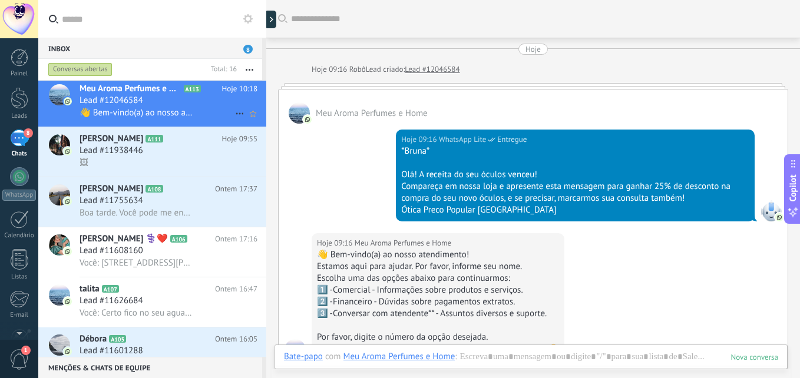
scroll to position [127, 0]
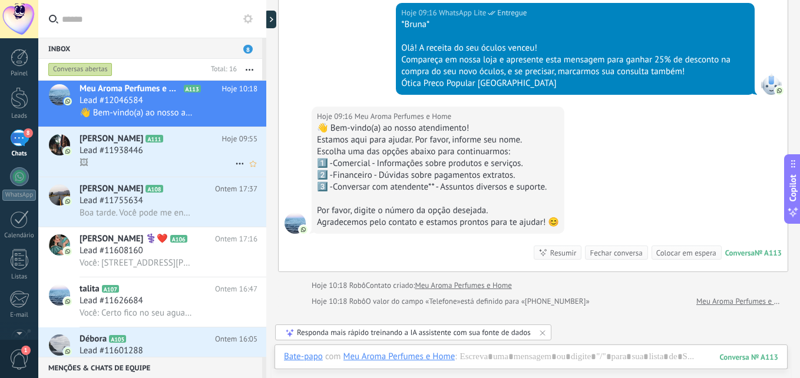
click at [161, 162] on div "🖼" at bounding box center [169, 163] width 178 height 12
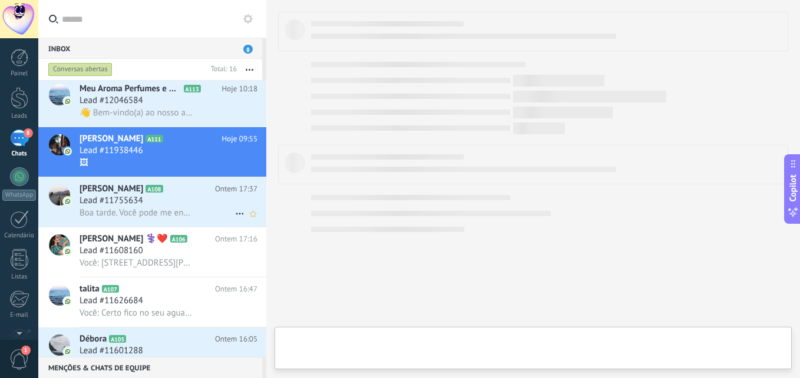
click at [156, 197] on div "Lead #11755634" at bounding box center [169, 201] width 178 height 12
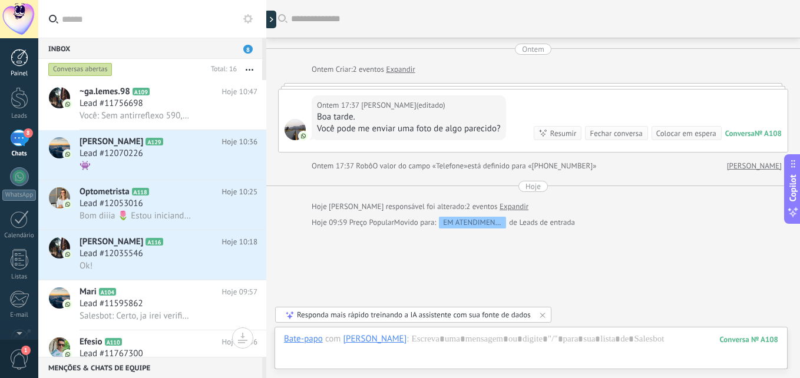
click at [19, 62] on div at bounding box center [20, 58] width 18 height 18
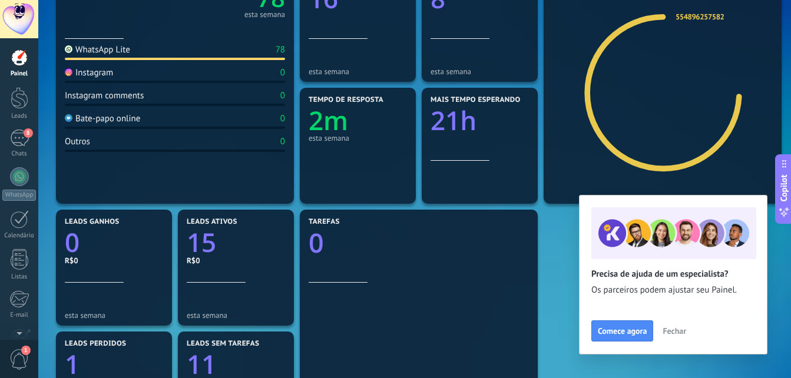
scroll to position [177, 0]
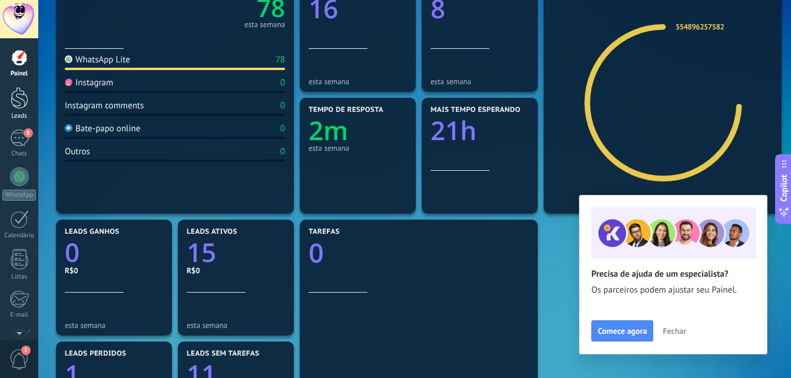
click at [16, 104] on div at bounding box center [20, 98] width 18 height 22
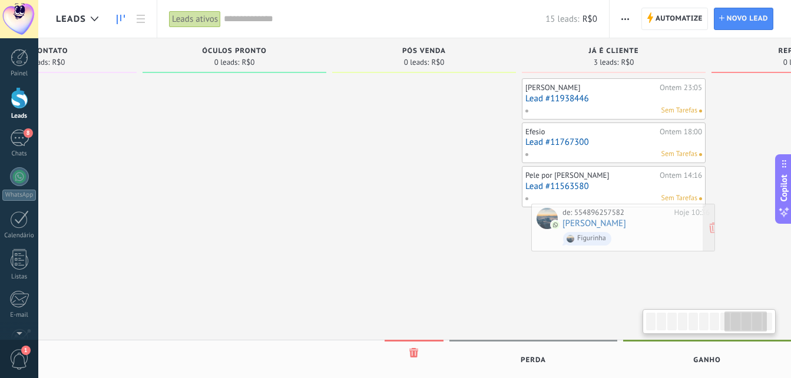
scroll to position [0, 1448]
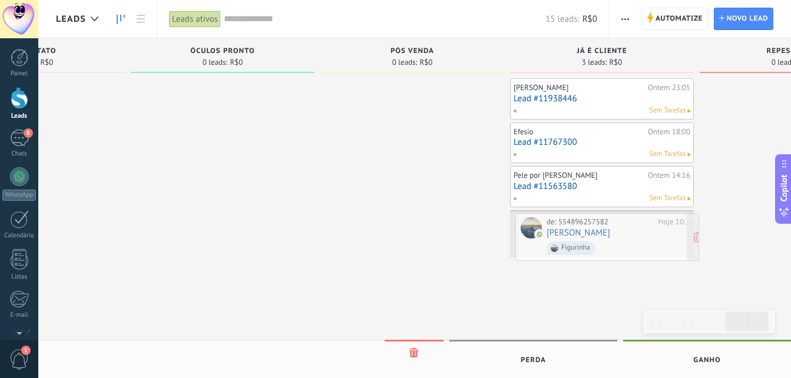
drag, startPoint x: 178, startPoint y: 107, endPoint x: 638, endPoint y: 241, distance: 478.8
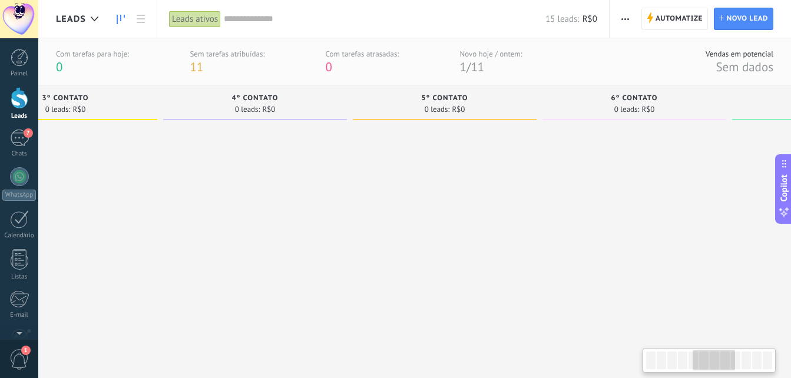
drag, startPoint x: 61, startPoint y: 101, endPoint x: 172, endPoint y: 121, distance: 113.1
click at [662, 125] on div "6º CONTATO 0 leads: R$0" at bounding box center [634, 105] width 184 height 40
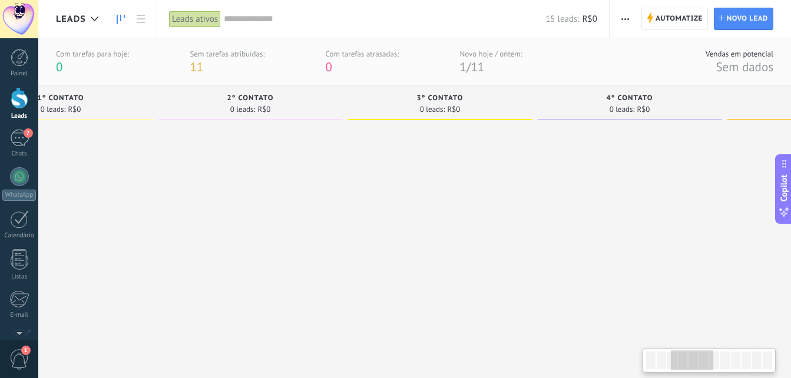
drag, startPoint x: 164, startPoint y: 111, endPoint x: 538, endPoint y: 119, distance: 374.7
click at [538, 119] on div "4º CONTATO 0 leads: R$0" at bounding box center [630, 102] width 184 height 35
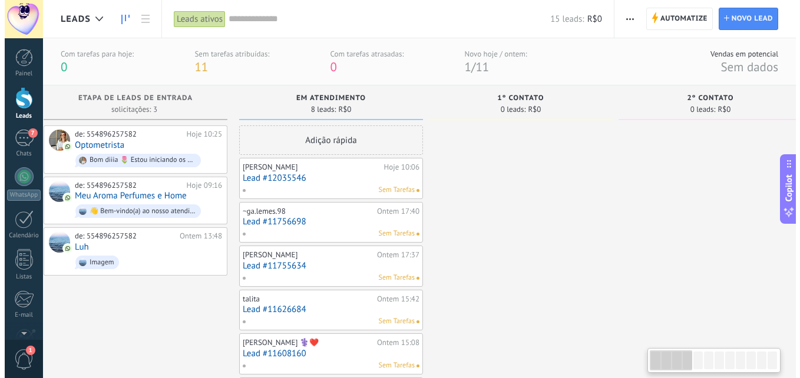
scroll to position [0, 0]
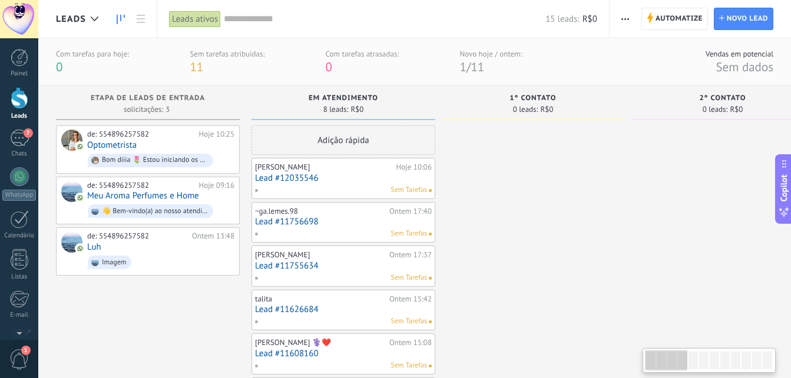
drag, startPoint x: 87, startPoint y: 105, endPoint x: 595, endPoint y: 111, distance: 508.4
click at [595, 111] on div "0 leads: R$0" at bounding box center [533, 109] width 172 height 10
click at [148, 196] on link "Meu Aroma Perfumes e Home" at bounding box center [143, 196] width 112 height 10
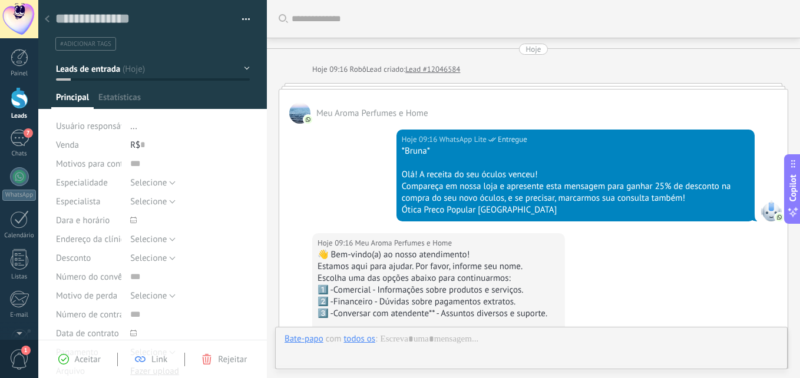
type textarea "**********"
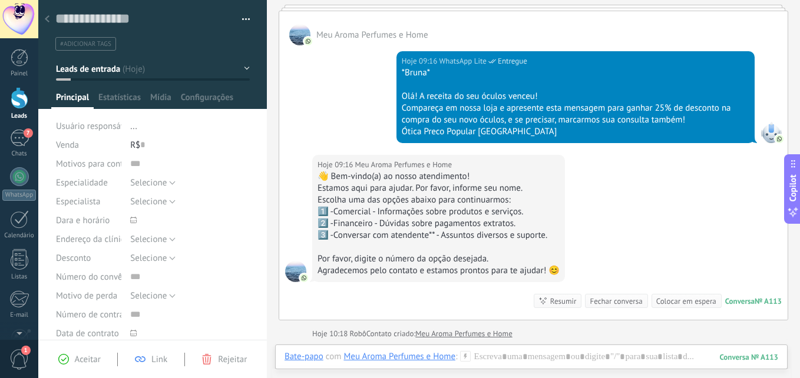
scroll to position [59, 0]
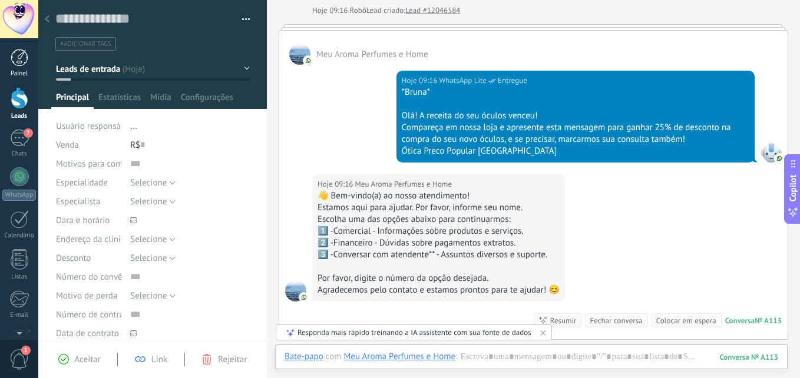
click at [19, 67] on link "Painel" at bounding box center [19, 63] width 38 height 29
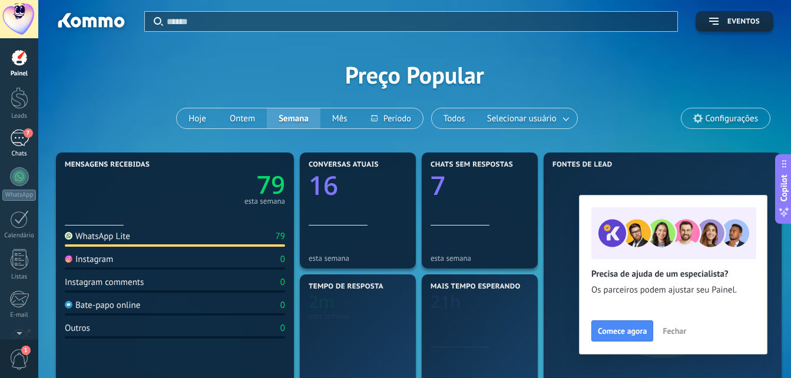
click at [21, 140] on div "7" at bounding box center [19, 138] width 19 height 17
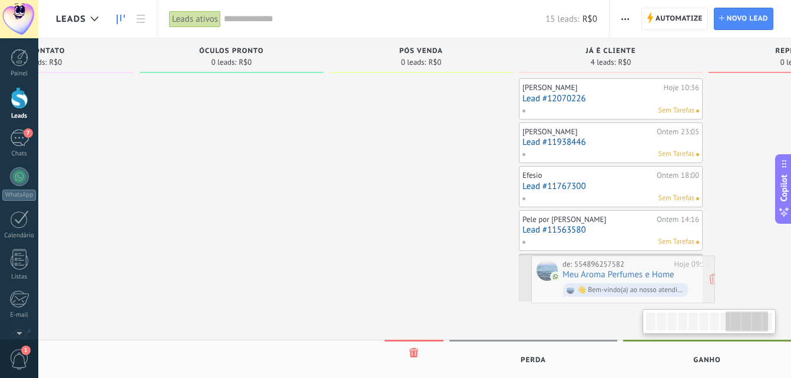
scroll to position [0, 1475]
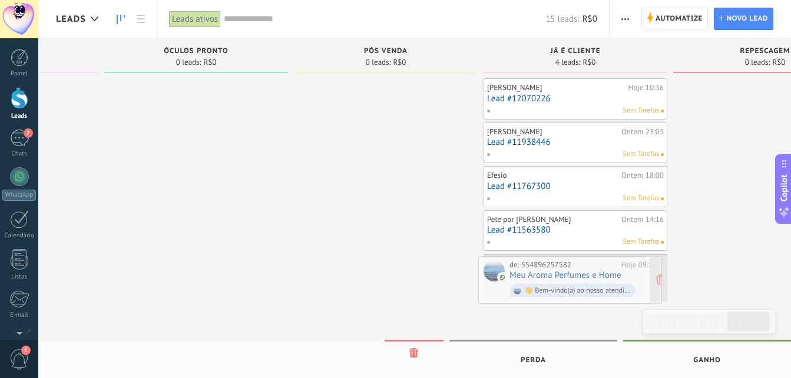
drag, startPoint x: 203, startPoint y: 154, endPoint x: 626, endPoint y: 282, distance: 441.1
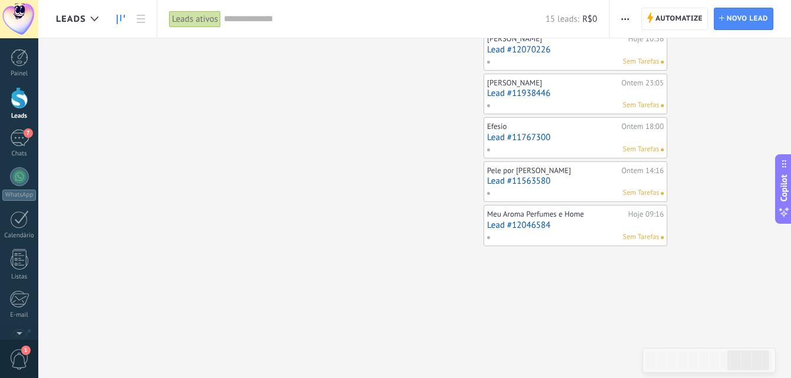
scroll to position [0, 0]
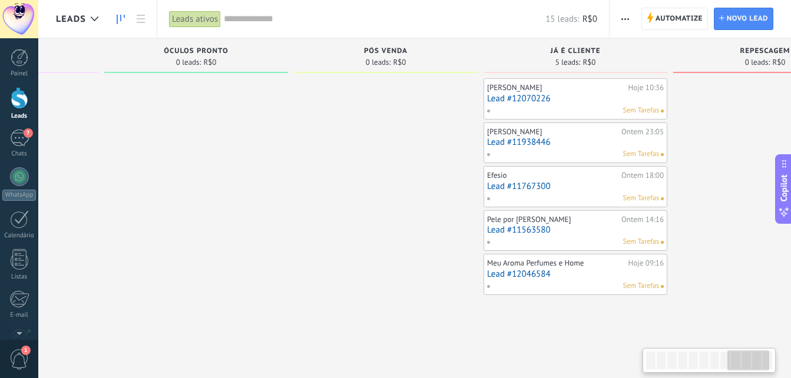
click at [653, 363] on div at bounding box center [650, 361] width 9 height 18
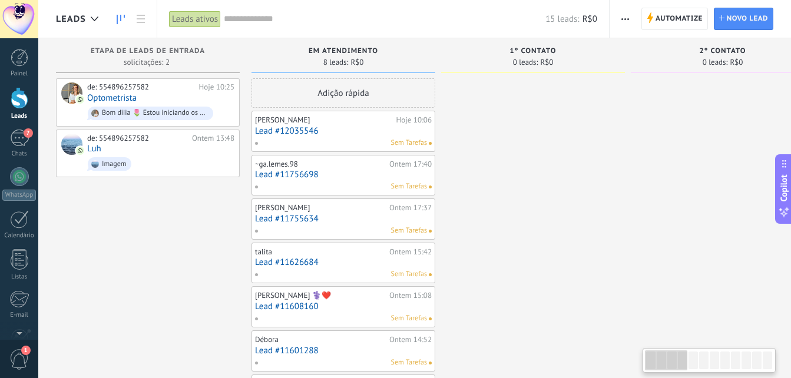
drag, startPoint x: 737, startPoint y: 362, endPoint x: 636, endPoint y: 360, distance: 100.7
click at [640, 362] on body ".abecls-1,.abecls-2{fill-rule:evenodd}.abecls-2{fill:#fff} .abhcls-1{fill:none}…" at bounding box center [395, 189] width 791 height 378
click at [137, 17] on icon at bounding box center [141, 19] width 8 height 8
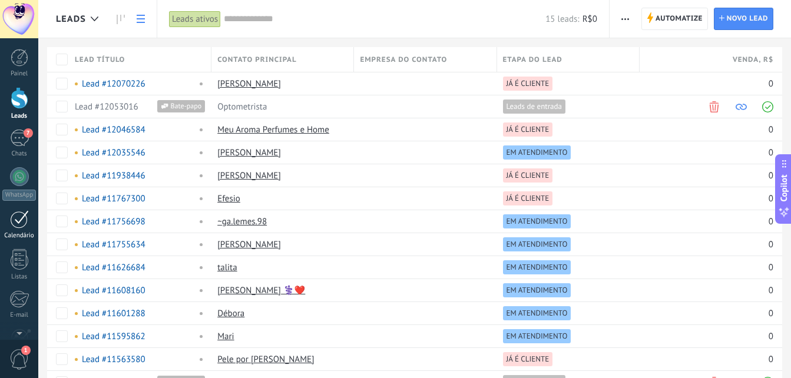
click at [21, 219] on div at bounding box center [19, 219] width 19 height 18
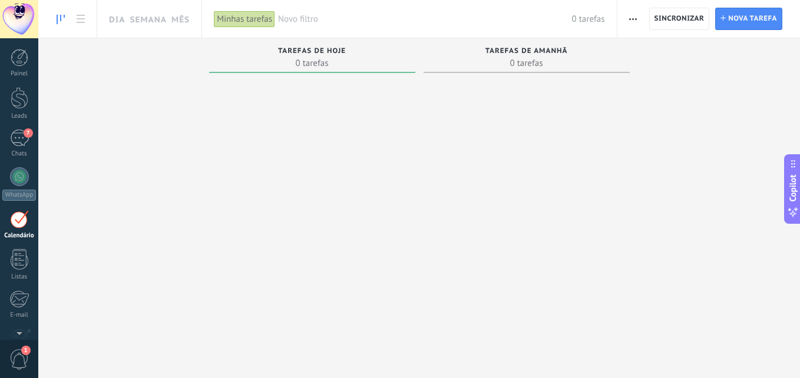
scroll to position [34, 0]
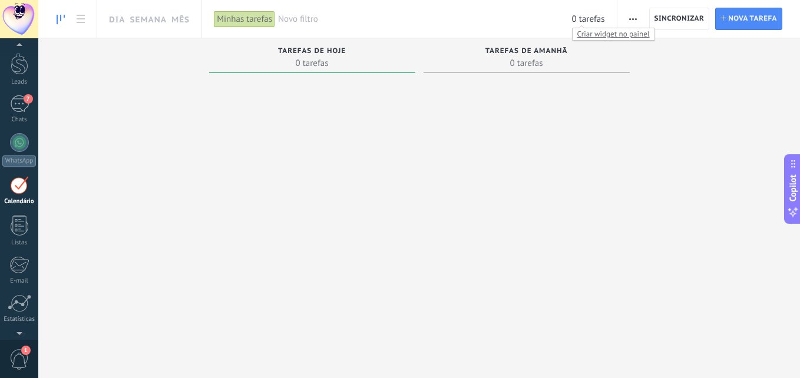
click at [590, 22] on span "0 tarefas" at bounding box center [588, 19] width 33 height 11
click at [28, 98] on span "7" at bounding box center [28, 98] width 9 height 9
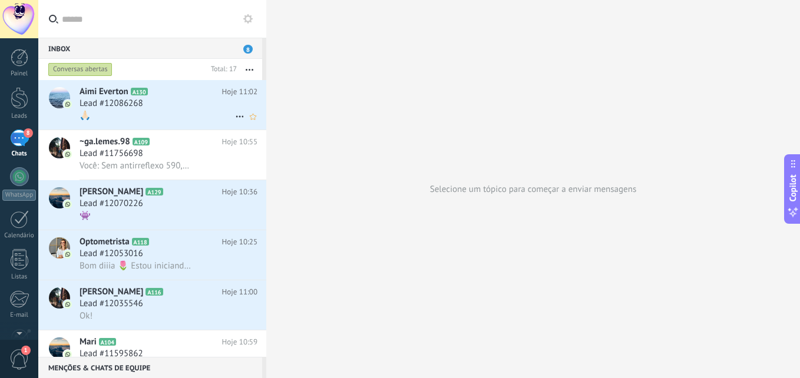
click at [167, 110] on div "🙏🏻" at bounding box center [169, 116] width 178 height 12
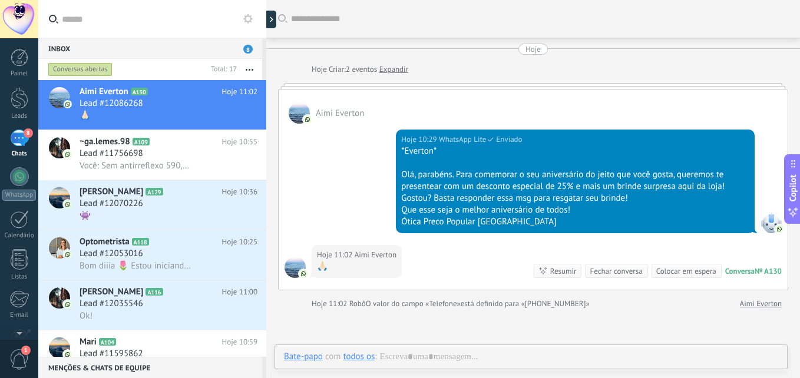
scroll to position [78, 0]
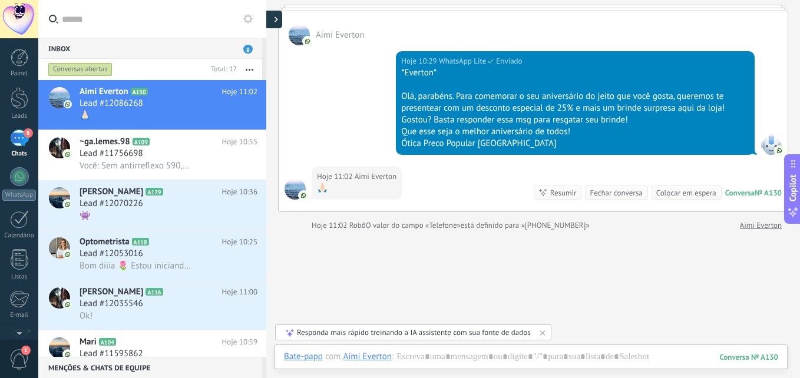
click at [275, 17] on use at bounding box center [276, 19] width 4 height 5
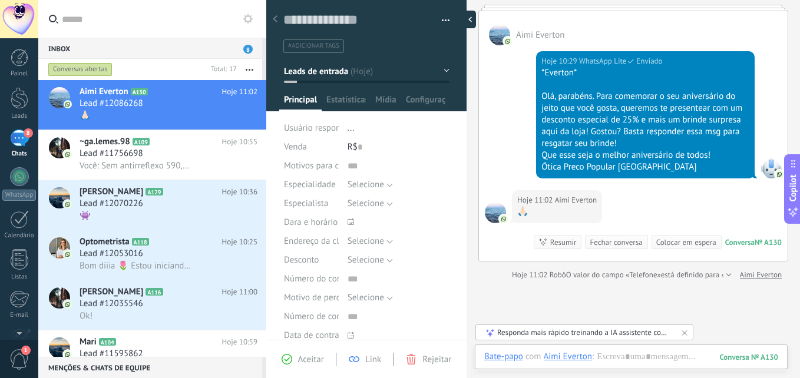
scroll to position [18, 0]
click at [446, 71] on div at bounding box center [366, 51] width 201 height 119
click at [442, 71] on button "Leads de entrada" at bounding box center [367, 71] width 166 height 21
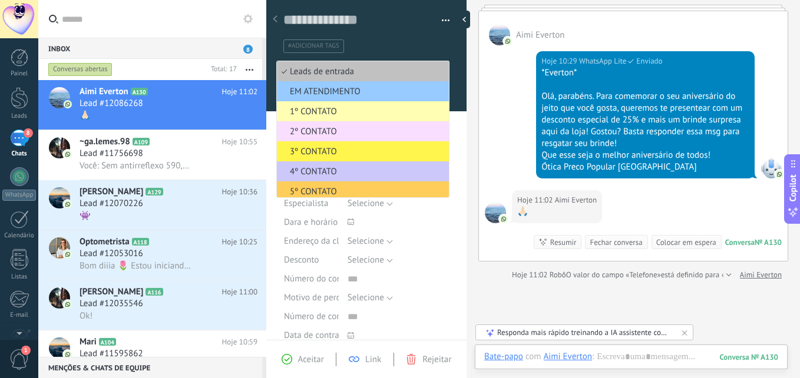
scroll to position [144, 0]
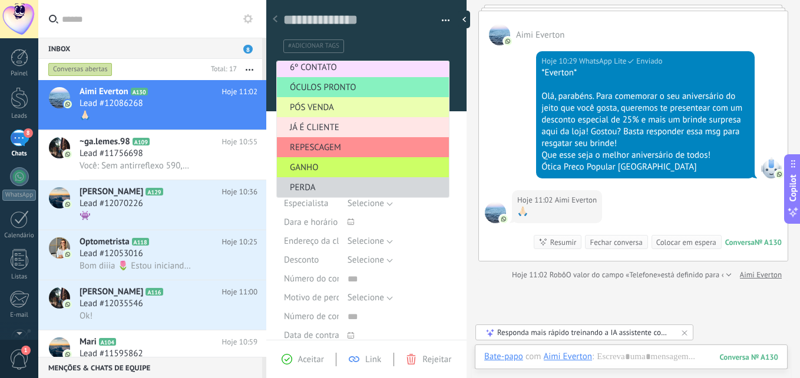
click at [336, 124] on span "JÁ É CLIENTE" at bounding box center [361, 127] width 168 height 11
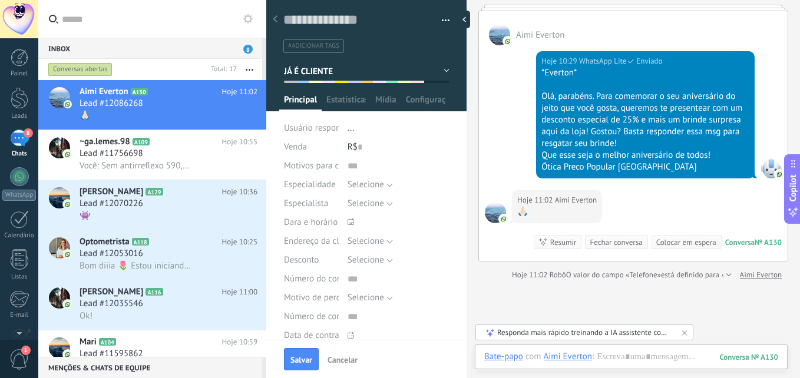
click at [442, 19] on button "button" at bounding box center [441, 21] width 17 height 18
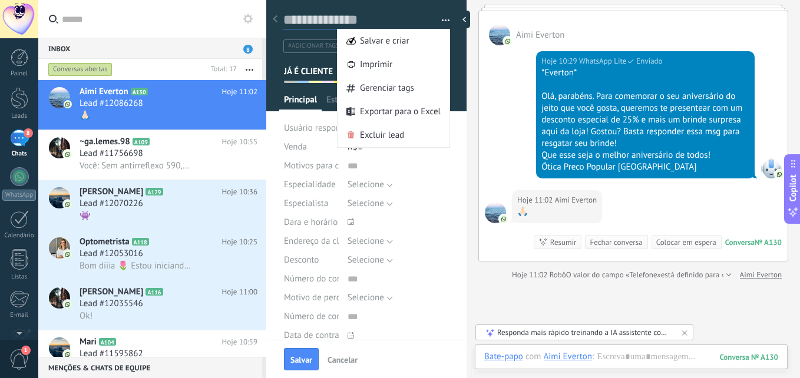
click at [305, 19] on textarea at bounding box center [358, 20] width 150 height 18
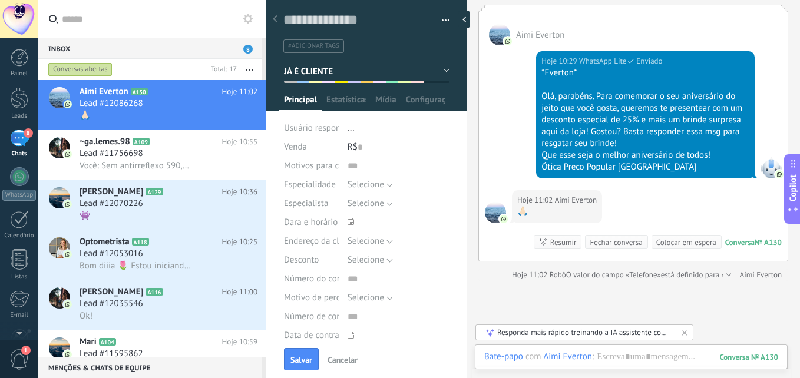
click at [441, 66] on button "JÁ É CLIENTE" at bounding box center [367, 71] width 166 height 21
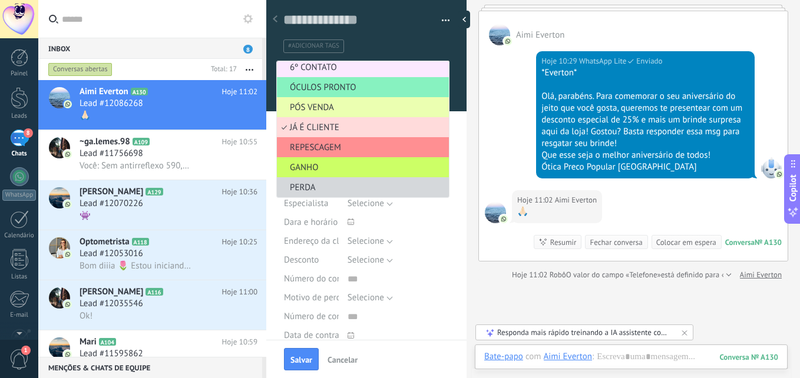
scroll to position [144, 0]
click at [421, 46] on ul "#adicionar tags" at bounding box center [364, 46] width 164 height 16
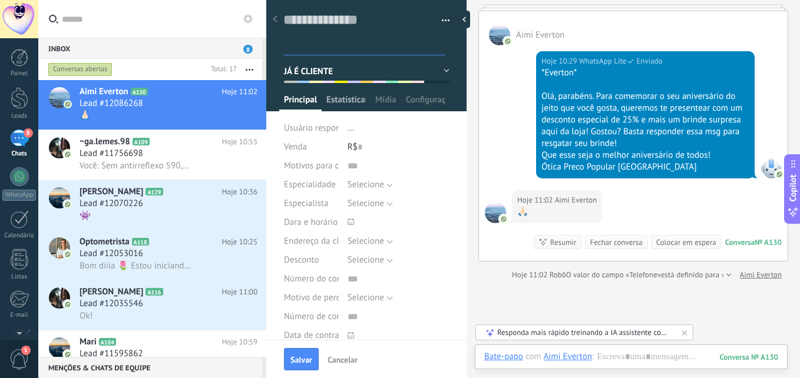
click at [344, 101] on span "Estatísticas" at bounding box center [345, 102] width 39 height 17
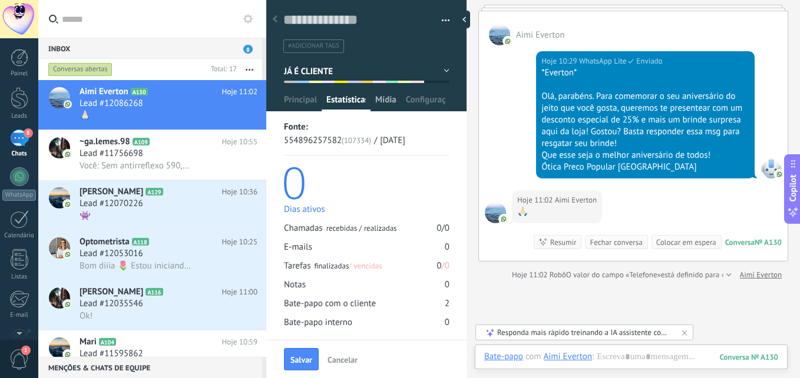
click at [375, 102] on div "Mídia" at bounding box center [385, 102] width 31 height 17
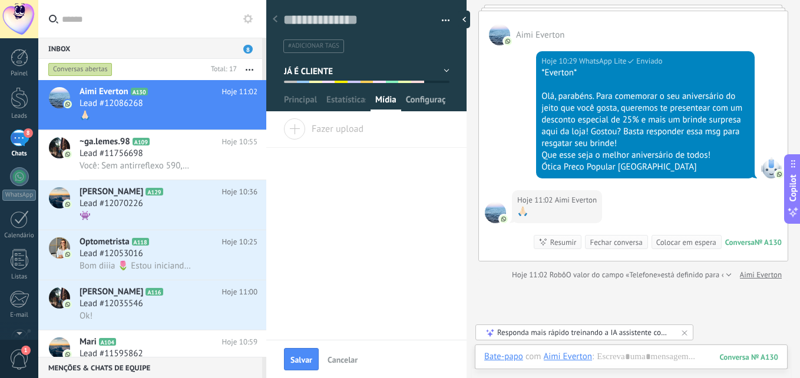
click at [422, 107] on span "Configurações" at bounding box center [425, 102] width 39 height 17
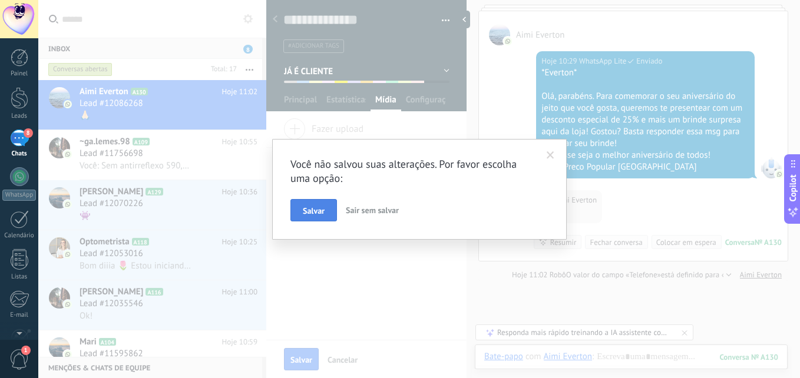
click at [312, 201] on button "Salvar" at bounding box center [313, 210] width 47 height 22
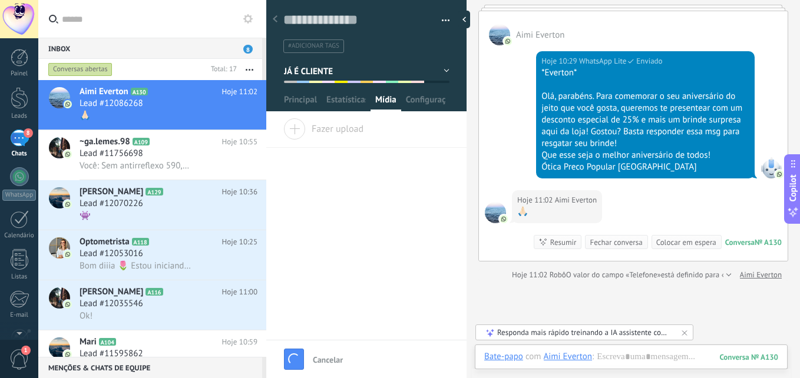
scroll to position [126, 0]
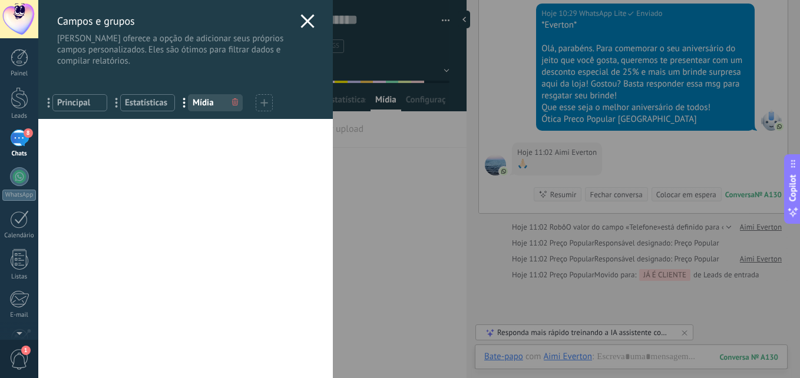
click at [306, 16] on icon at bounding box center [307, 21] width 14 height 14
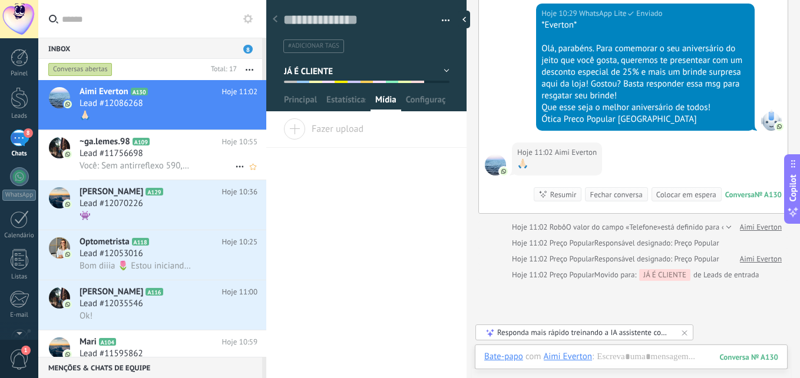
click at [158, 153] on div "Lead #11756698" at bounding box center [169, 154] width 178 height 12
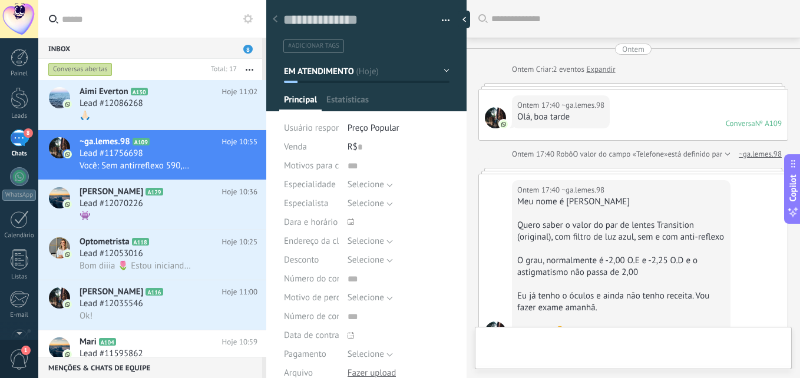
type textarea "**********"
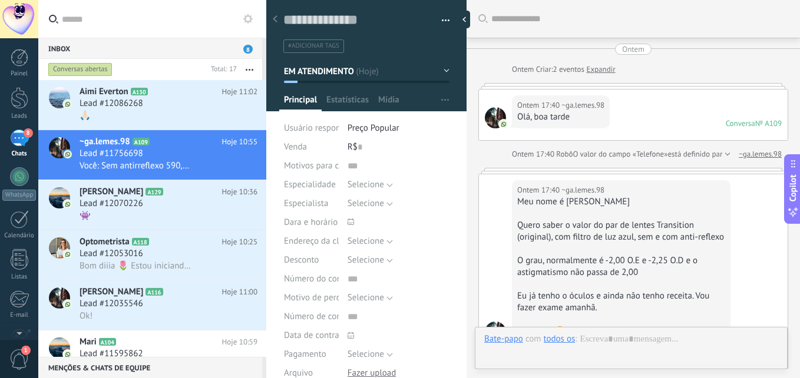
scroll to position [1056, 0]
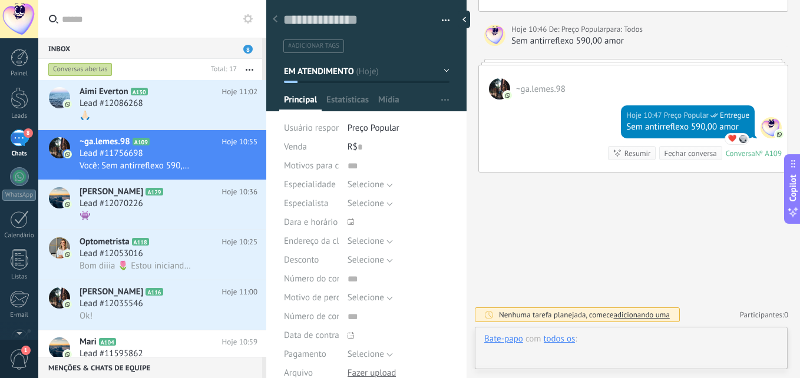
click at [626, 345] on div at bounding box center [631, 350] width 294 height 35
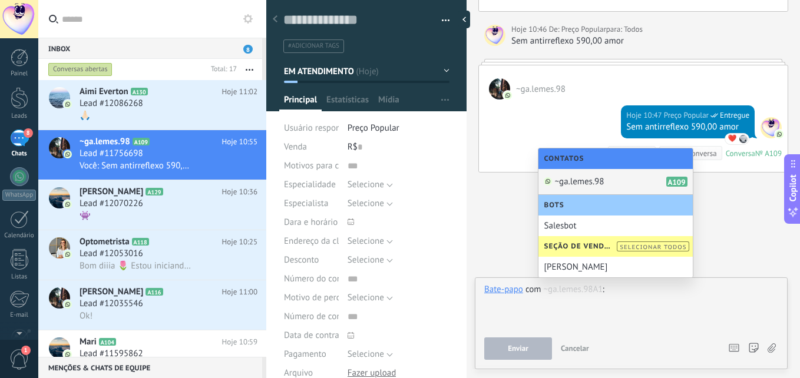
click at [596, 181] on span "~ga.lemes.98" at bounding box center [579, 181] width 49 height 11
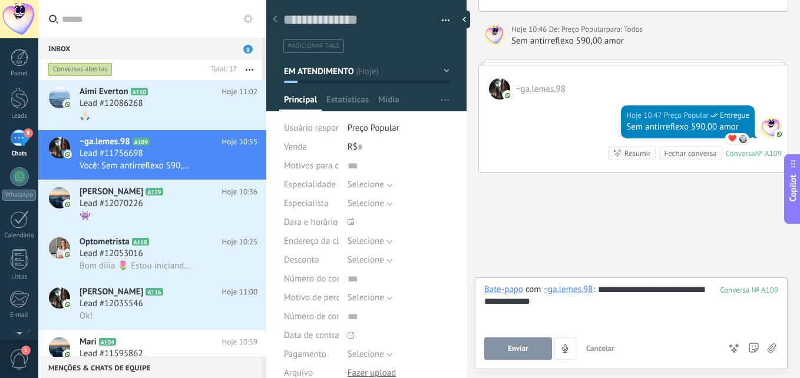
click at [503, 352] on button "Enviar" at bounding box center [518, 349] width 68 height 22
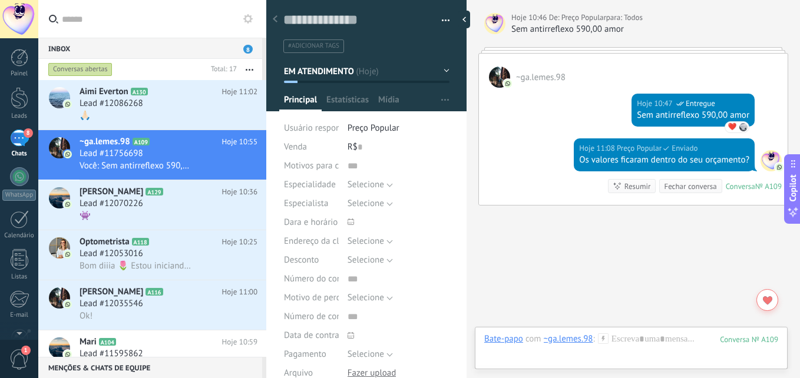
scroll to position [1100, 0]
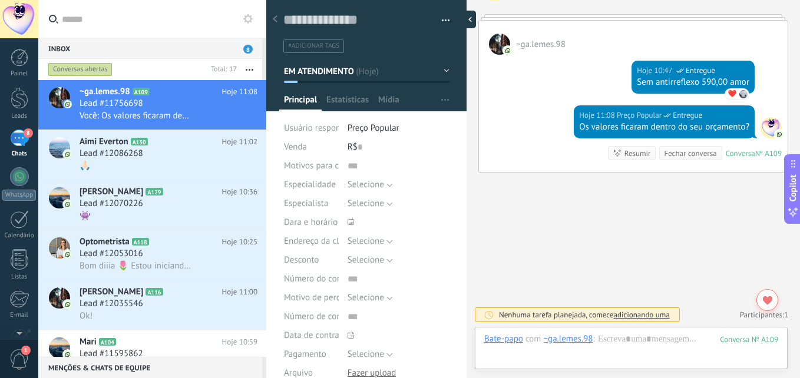
click at [461, 18] on div at bounding box center [467, 20] width 18 height 18
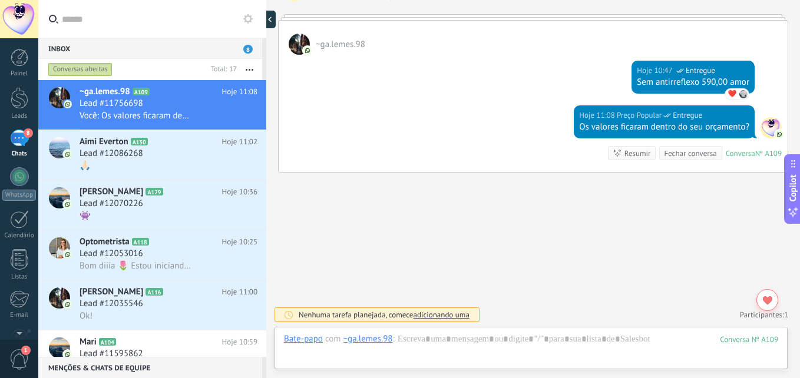
type textarea "**********"
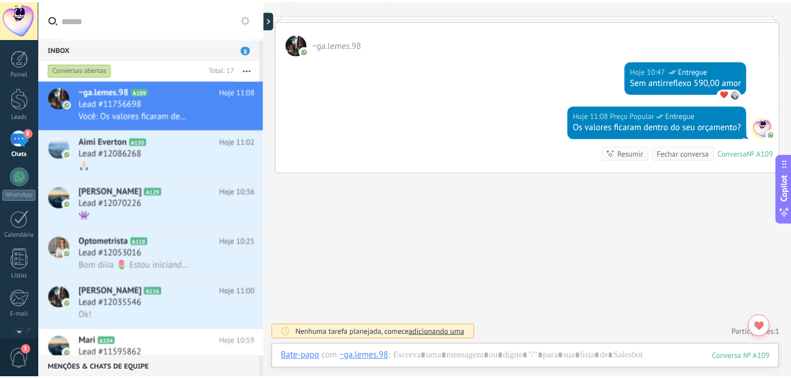
scroll to position [11, 0]
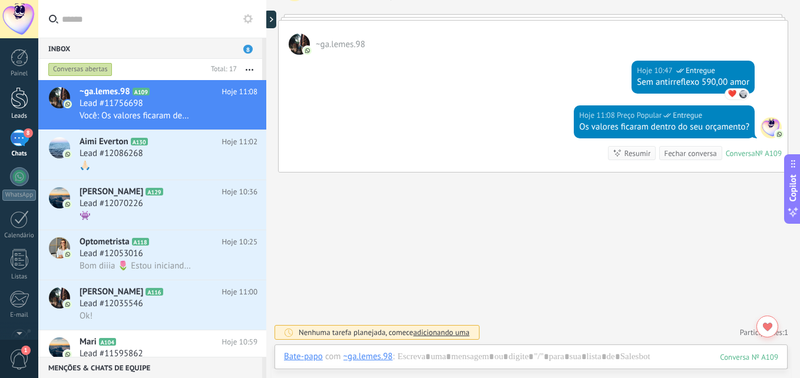
click at [28, 104] on div at bounding box center [20, 98] width 18 height 22
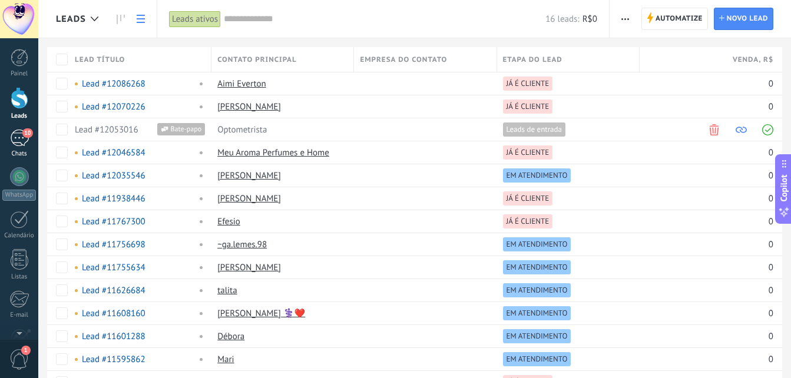
click at [29, 133] on span "10" at bounding box center [27, 132] width 10 height 9
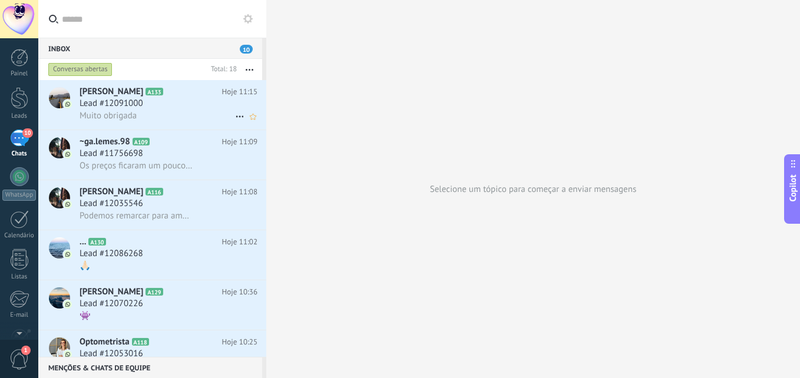
click at [165, 108] on div "Lead #12091000" at bounding box center [169, 104] width 178 height 12
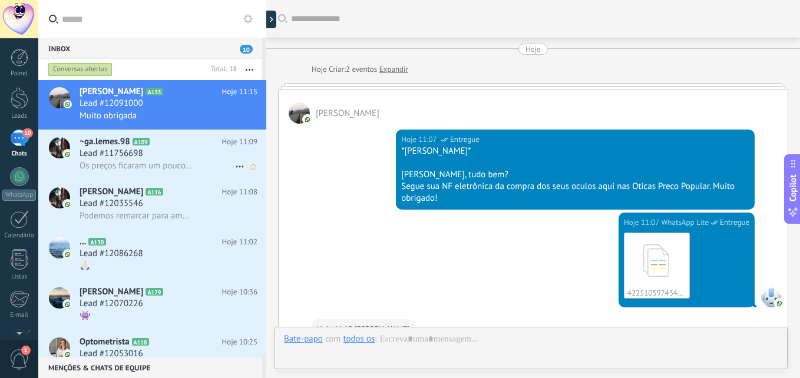
click at [167, 154] on div "Lead #11756698" at bounding box center [169, 154] width 178 height 12
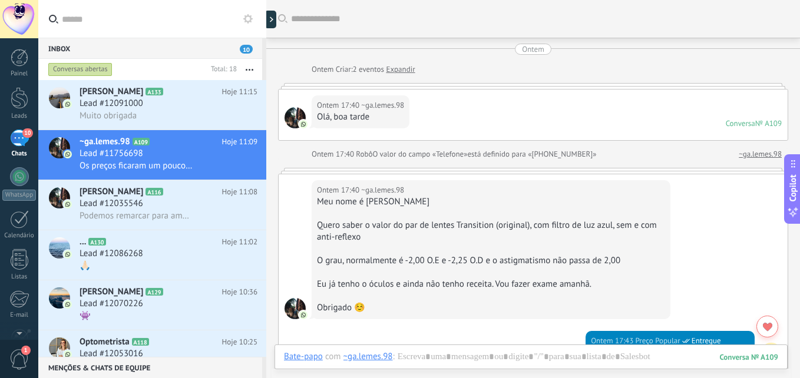
scroll to position [1016, 0]
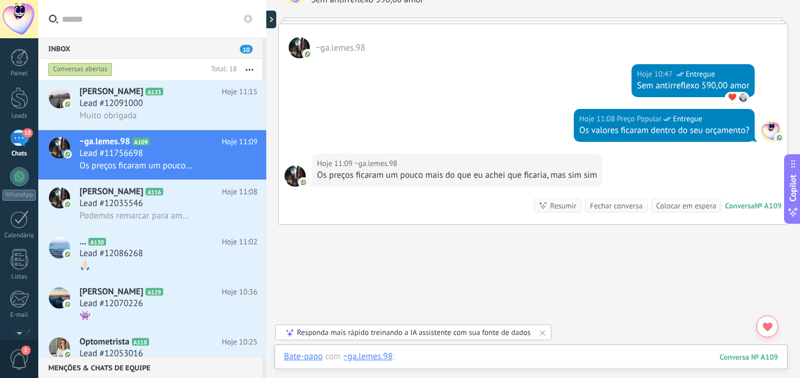
click at [467, 353] on div at bounding box center [531, 368] width 494 height 35
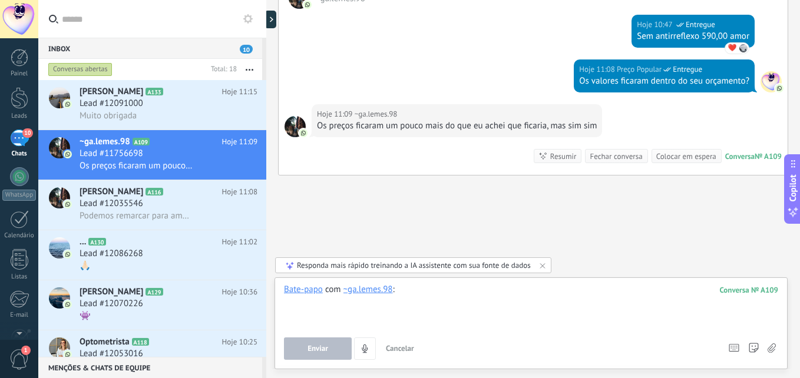
scroll to position [1068, 0]
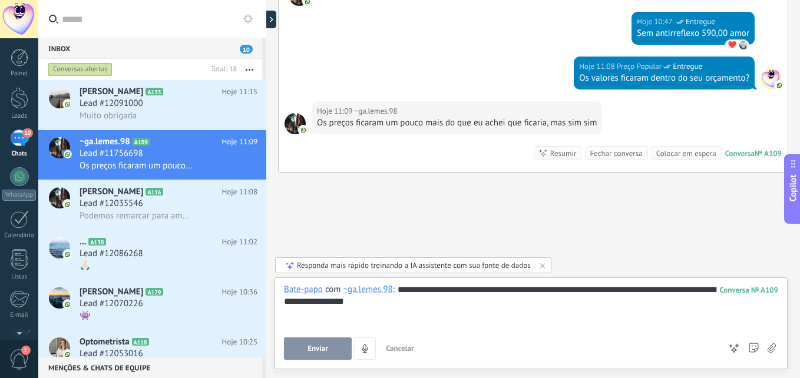
click at [329, 343] on button "Enviar" at bounding box center [318, 349] width 68 height 22
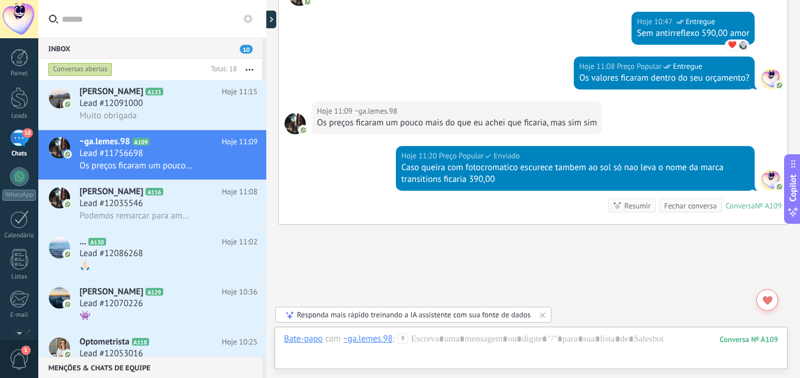
scroll to position [1121, 0]
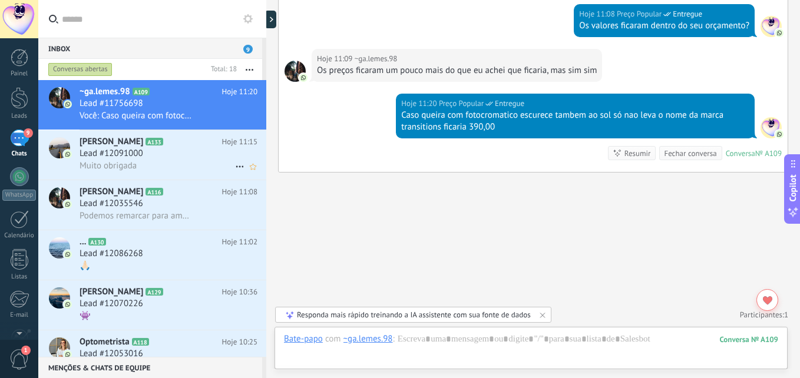
click at [136, 164] on span "Muito obrigada" at bounding box center [108, 165] width 57 height 11
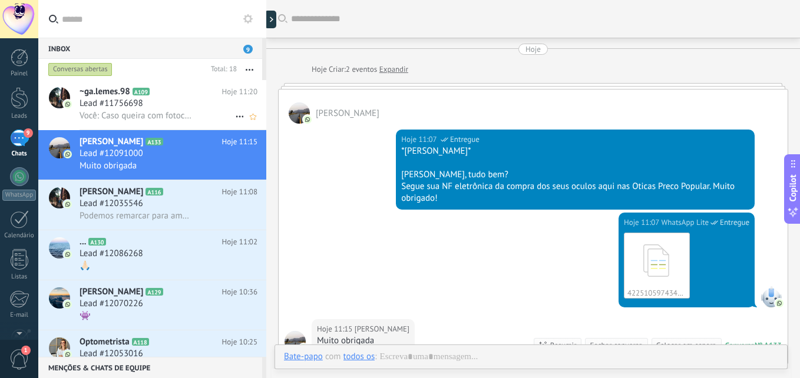
scroll to position [153, 0]
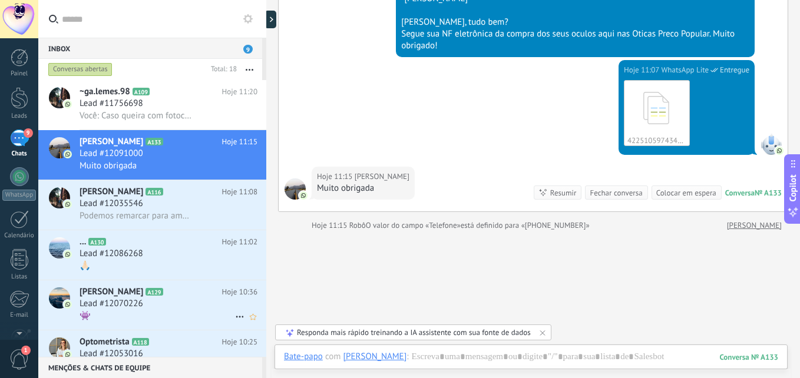
click at [174, 293] on h2 "[PERSON_NAME] A129" at bounding box center [151, 292] width 143 height 12
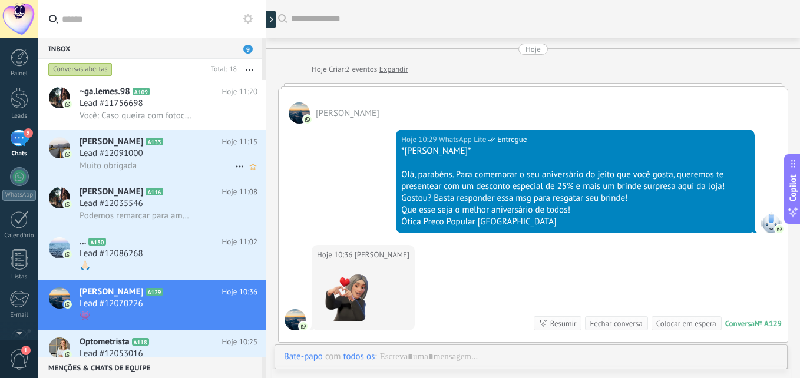
scroll to position [105, 0]
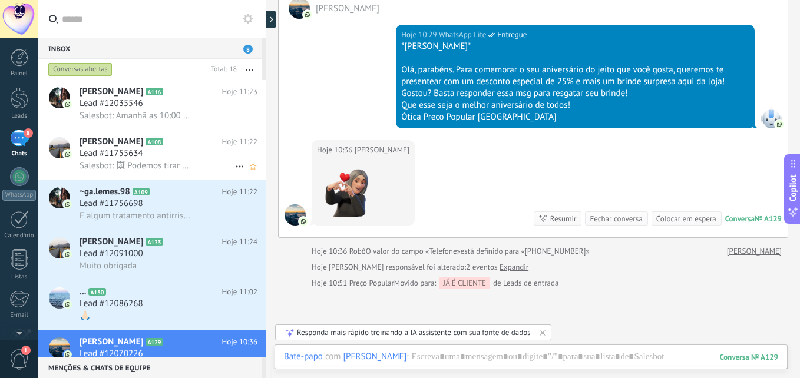
click at [100, 138] on span "[PERSON_NAME]" at bounding box center [112, 142] width 64 height 12
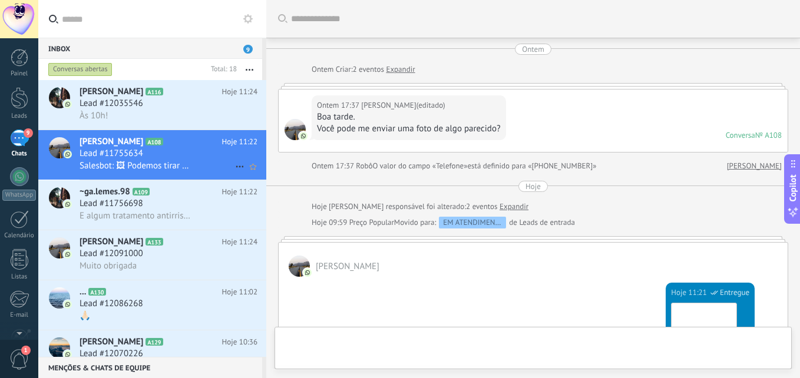
scroll to position [446, 0]
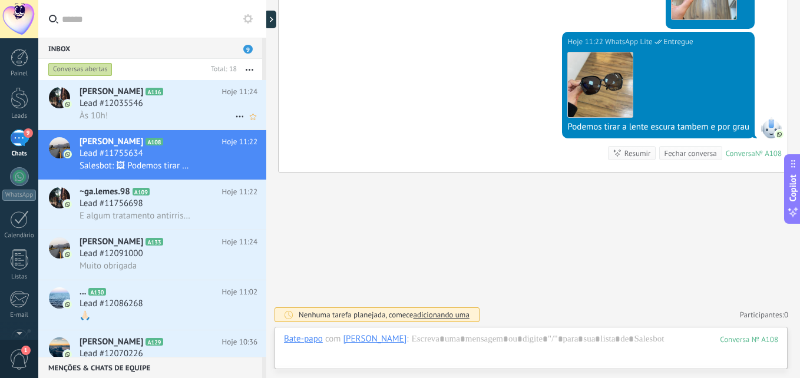
click at [146, 111] on div "Às 10h!" at bounding box center [169, 116] width 178 height 12
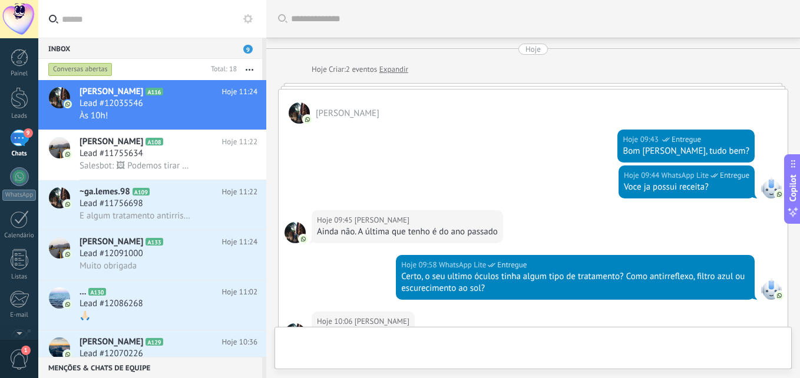
scroll to position [945, 0]
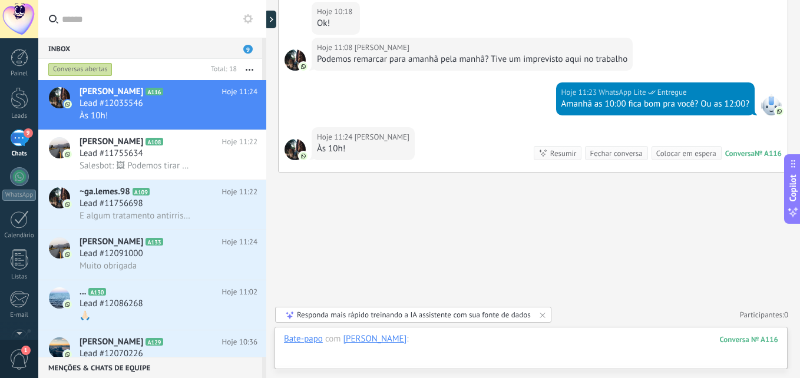
click at [431, 342] on div at bounding box center [531, 350] width 494 height 35
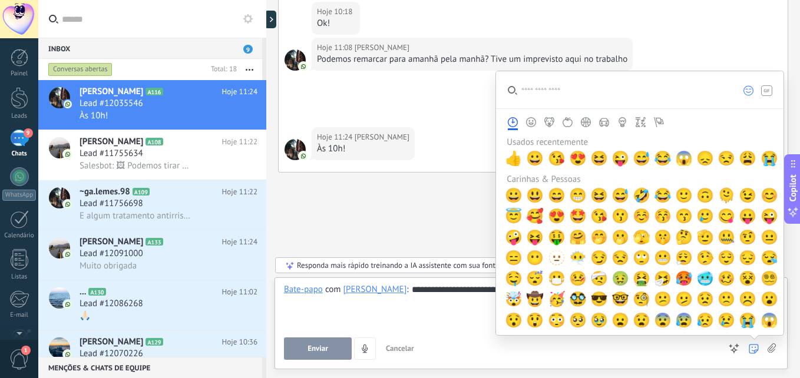
click at [749, 353] on icon at bounding box center [754, 349] width 10 height 10
click at [634, 123] on button "Símbolos" at bounding box center [640, 122] width 18 height 10
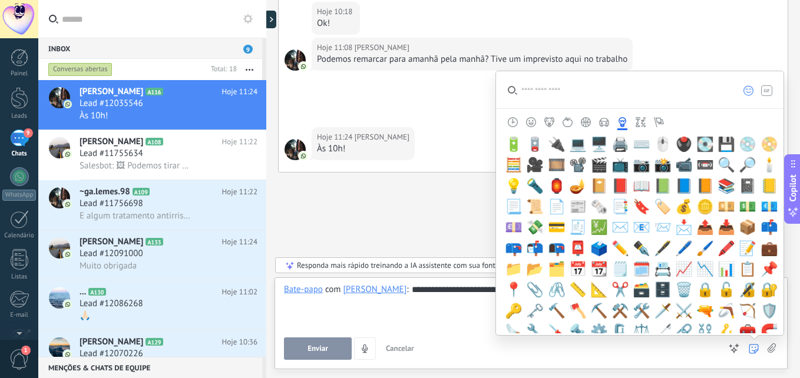
click at [530, 124] on icon "Carinhas & Pessoas" at bounding box center [531, 122] width 10 height 10
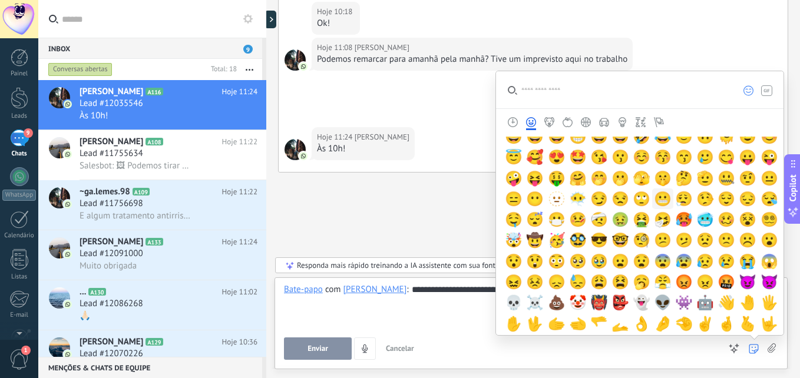
scroll to position [118, 0]
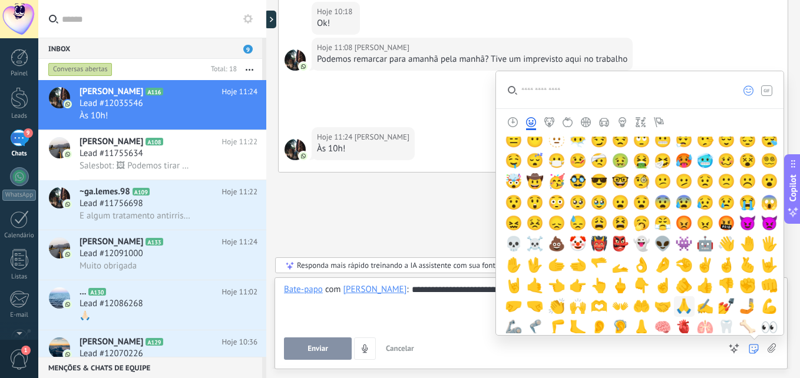
click at [683, 306] on span "🙏" at bounding box center [684, 306] width 18 height 16
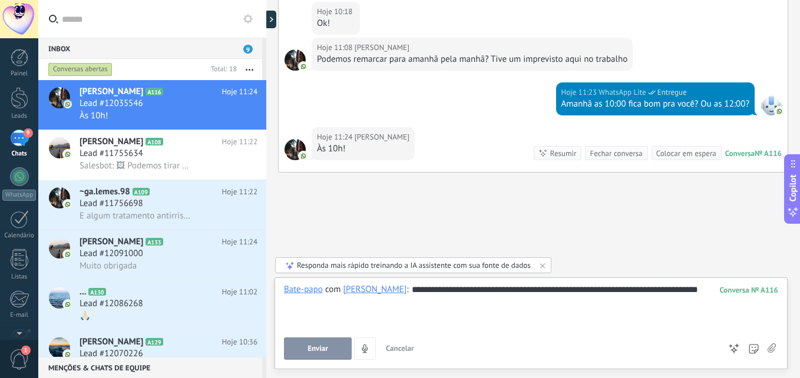
click at [442, 310] on div "**********" at bounding box center [531, 306] width 494 height 45
click at [595, 293] on div "**********" at bounding box center [531, 306] width 494 height 45
click at [317, 355] on button "Enviar" at bounding box center [318, 349] width 68 height 22
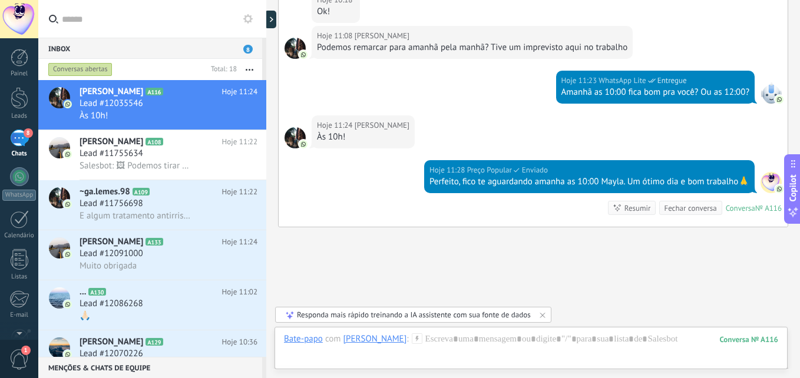
scroll to position [1012, 0]
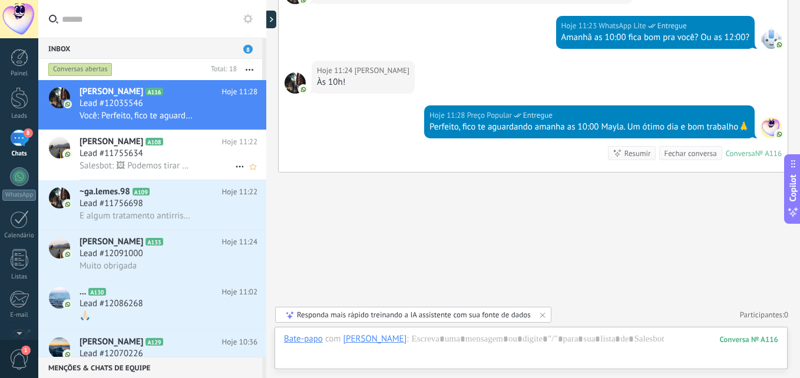
click at [199, 150] on div "Lead #11755634" at bounding box center [169, 154] width 178 height 12
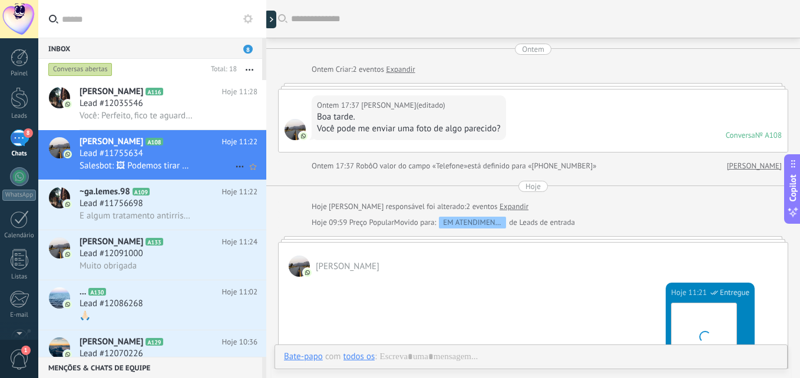
scroll to position [359, 0]
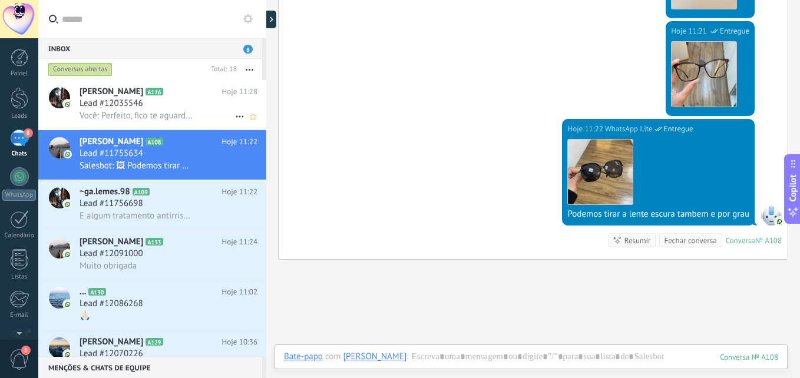
click at [150, 117] on span "Você: Perfeito, fico te aguardando amanha as 10:00 Mayla. Um ótimo dia e bom tr…" at bounding box center [136, 115] width 113 height 11
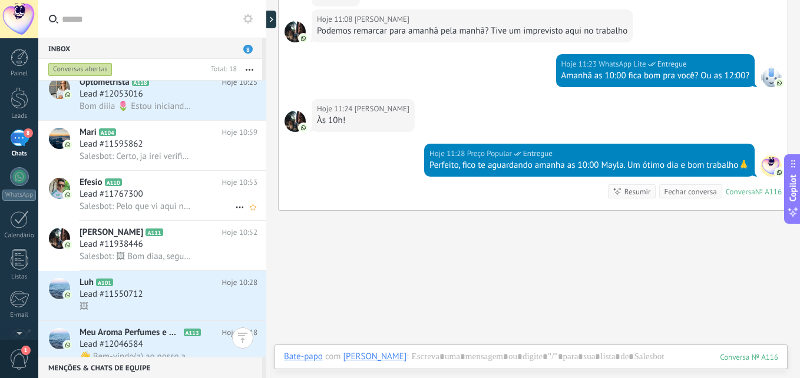
scroll to position [272, 0]
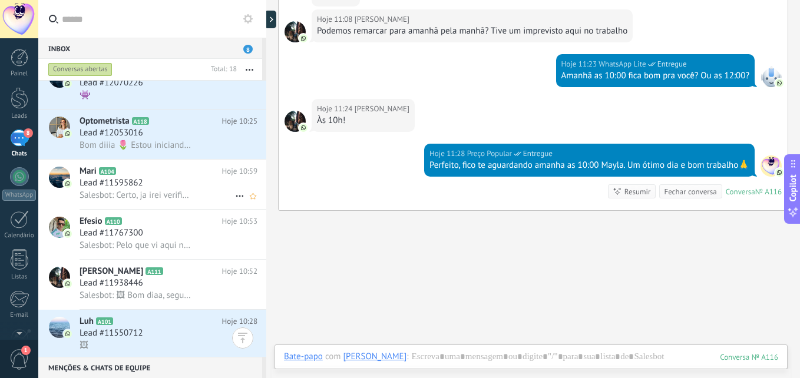
click at [162, 197] on span "Salesbot: Certo, ja irei verificar se consigo te encaixar sabado pra consulta c…" at bounding box center [136, 195] width 113 height 11
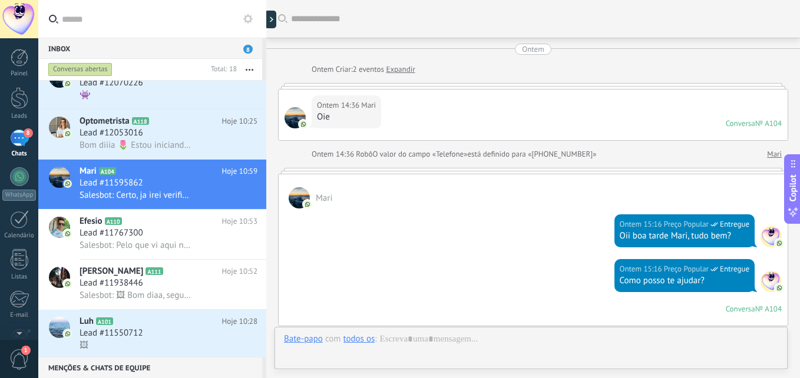
scroll to position [1050, 0]
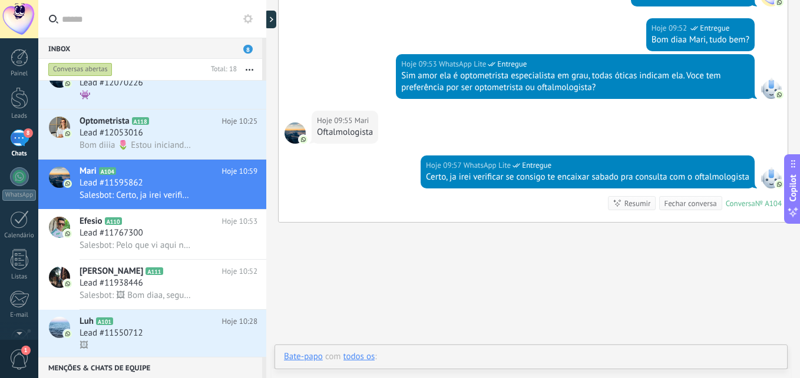
click at [434, 356] on div at bounding box center [531, 368] width 494 height 35
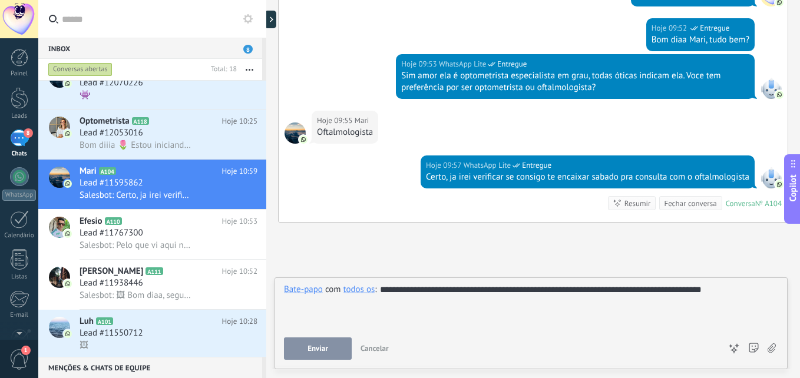
click at [335, 349] on button "Enviar" at bounding box center [318, 349] width 68 height 22
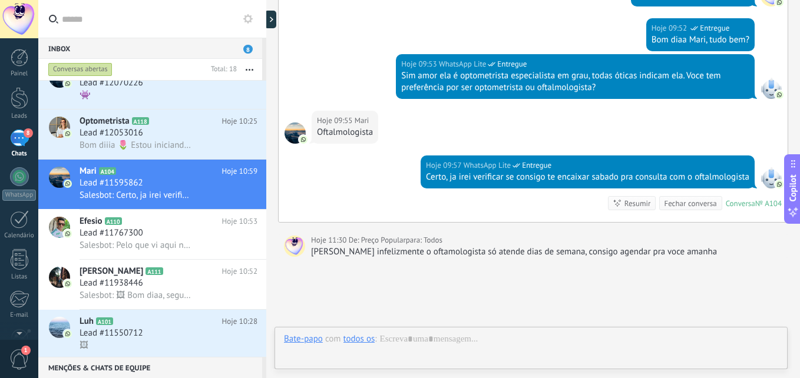
scroll to position [1100, 0]
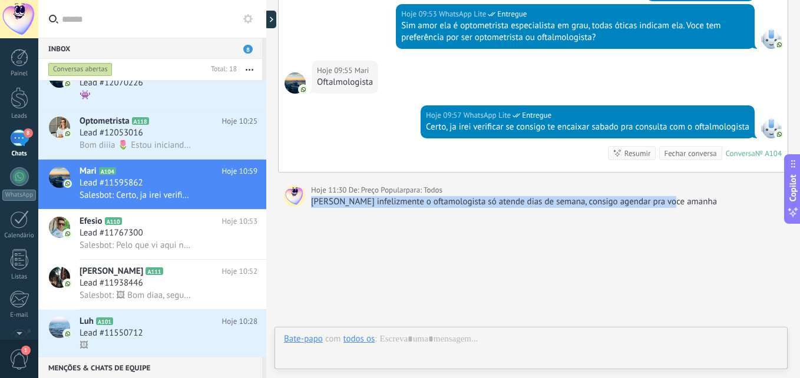
drag, startPoint x: 312, startPoint y: 203, endPoint x: 680, endPoint y: 203, distance: 368.1
click at [680, 203] on div "[PERSON_NAME] infelizmente o oftamologista só atende dias de semana, consigo ag…" at bounding box center [546, 202] width 471 height 12
copy div "[PERSON_NAME] infelizmente o oftamologista só atende dias de semana, consigo ag…"
click at [421, 335] on div at bounding box center [531, 350] width 494 height 35
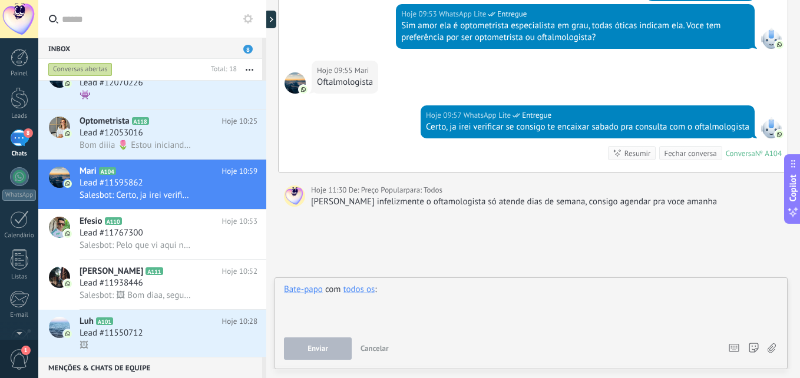
click at [380, 290] on div at bounding box center [531, 306] width 494 height 45
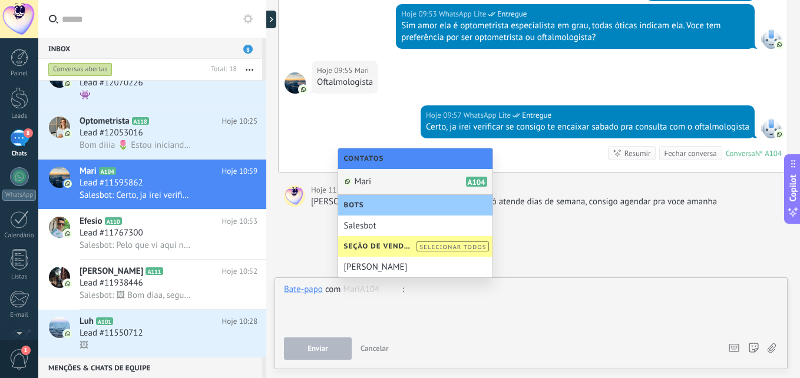
click at [374, 180] on div "Mari A104" at bounding box center [415, 182] width 154 height 26
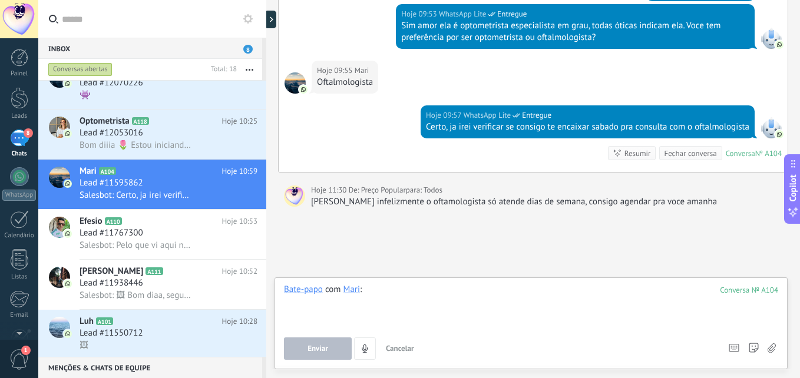
paste div
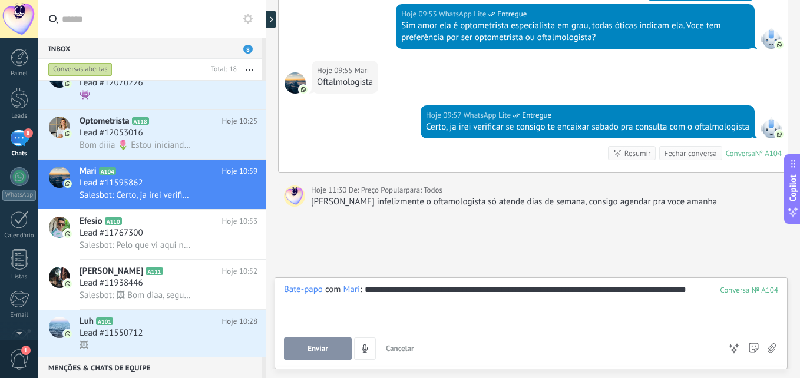
click at [311, 352] on span "Enviar" at bounding box center [317, 349] width 21 height 8
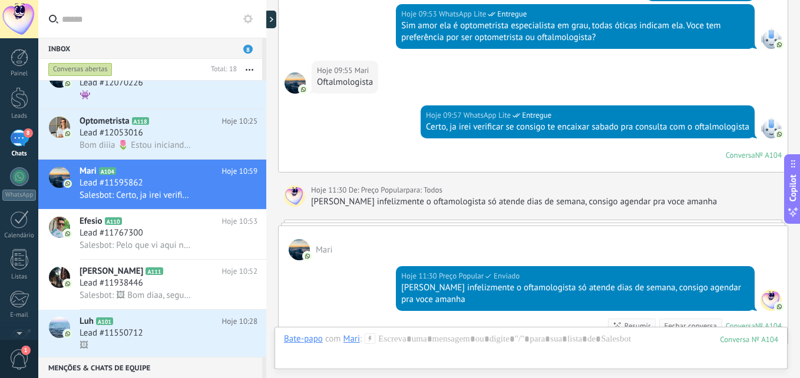
scroll to position [1135, 0]
